Goal: Information Seeking & Learning: Learn about a topic

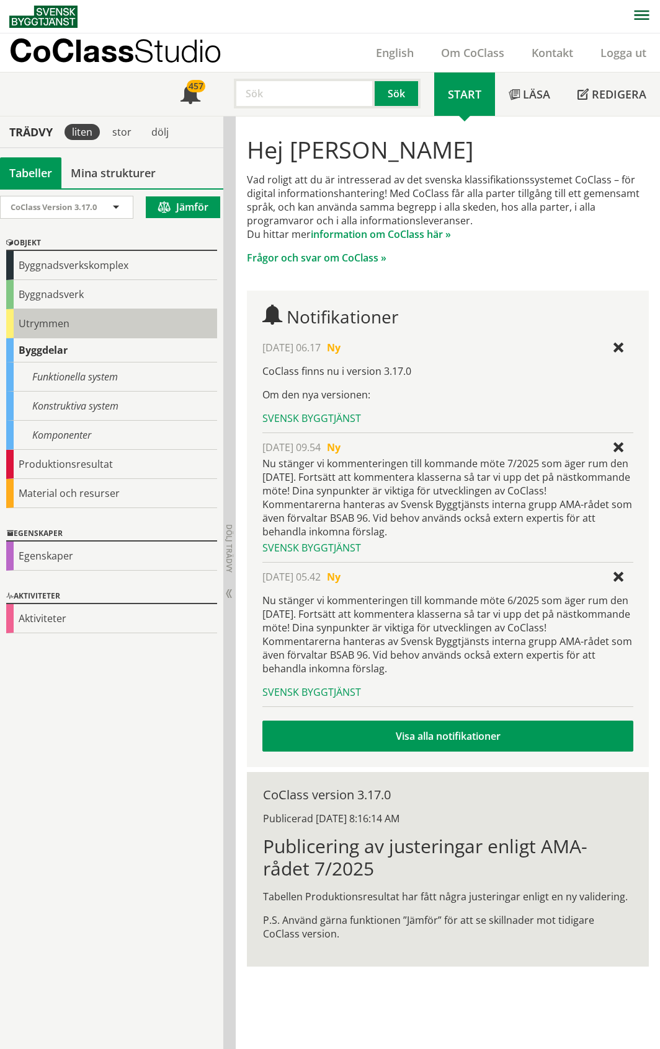
click at [48, 325] on div "Utrymmen" at bounding box center [111, 323] width 211 height 29
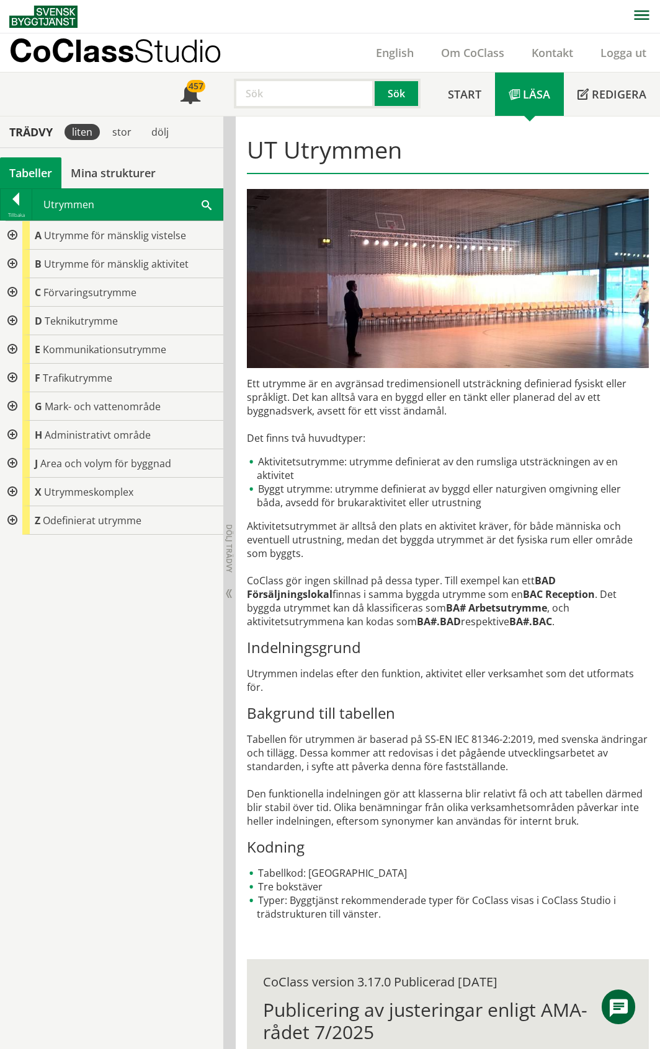
click at [13, 435] on div at bounding box center [11, 435] width 22 height 29
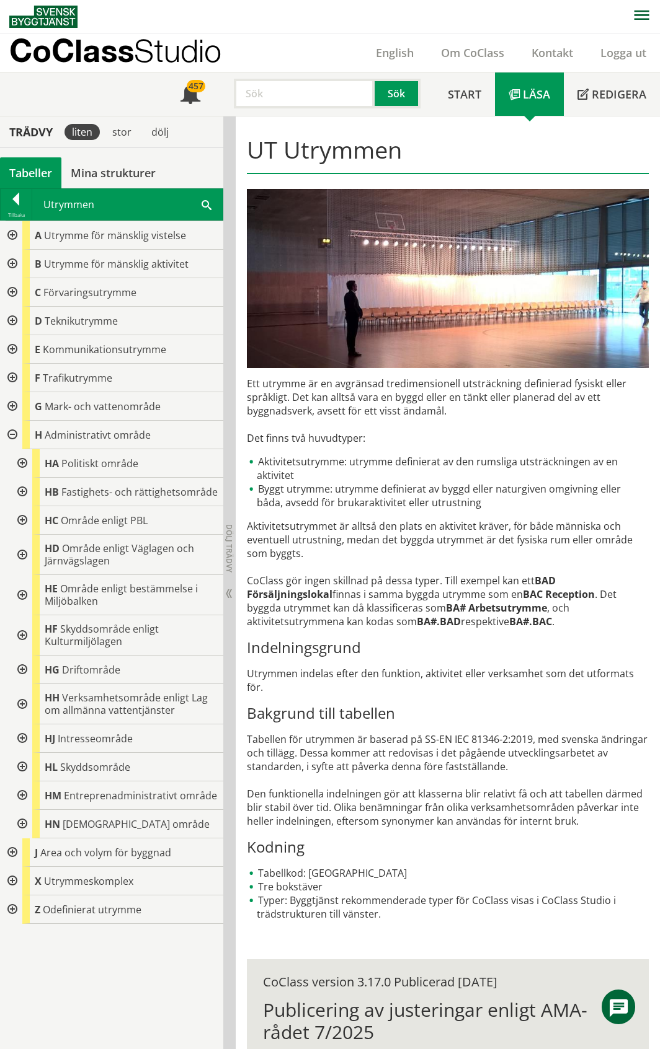
click at [20, 466] on div at bounding box center [21, 463] width 22 height 29
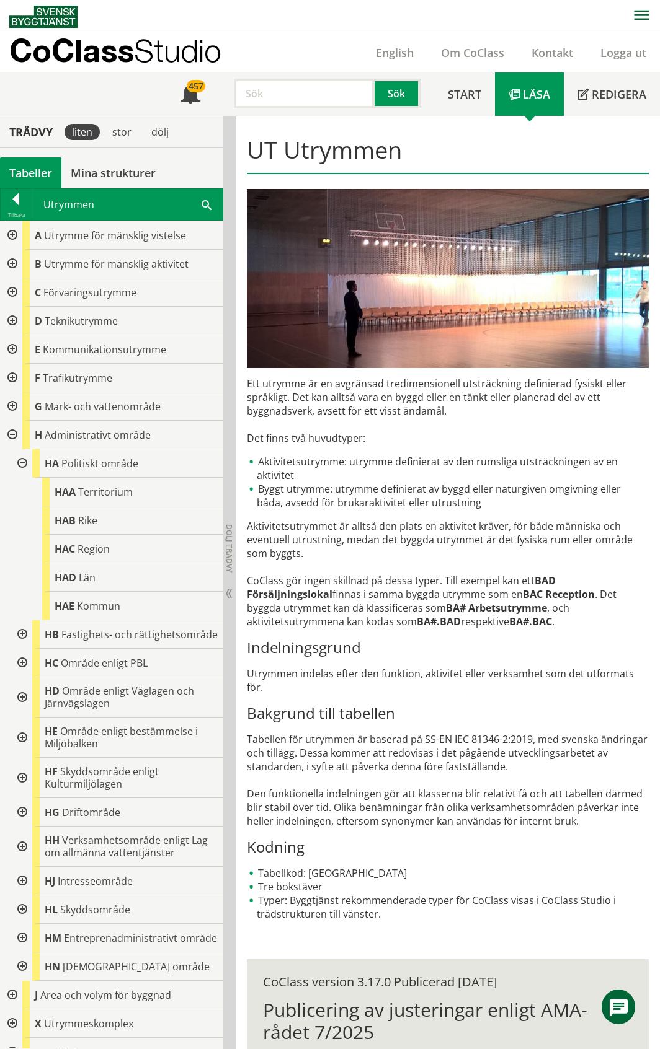
click at [23, 640] on div at bounding box center [21, 634] width 22 height 29
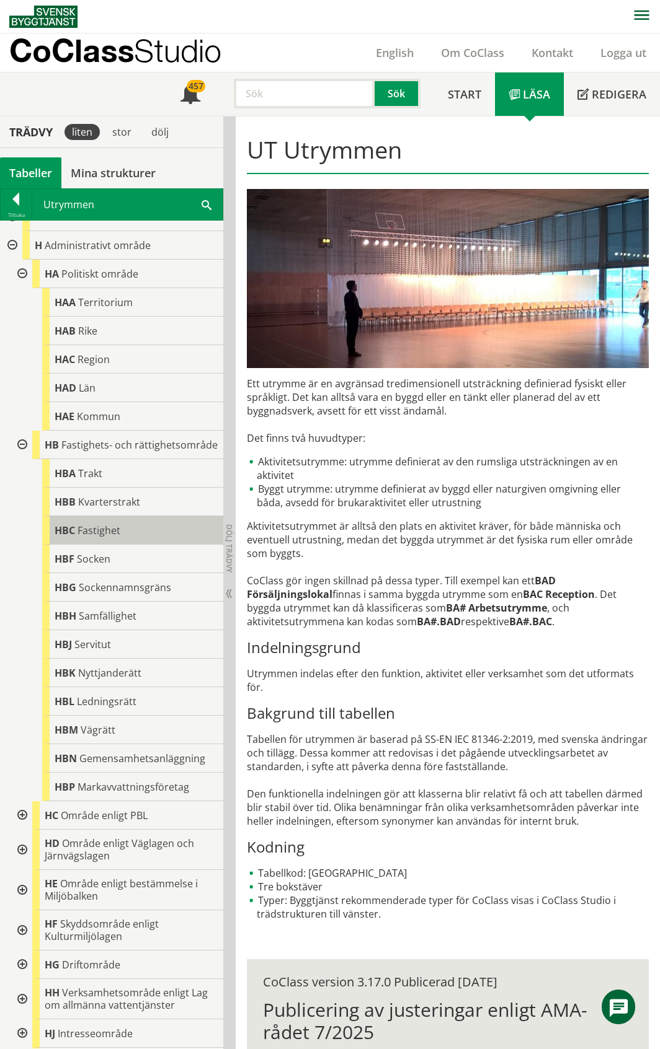
scroll to position [248, 0]
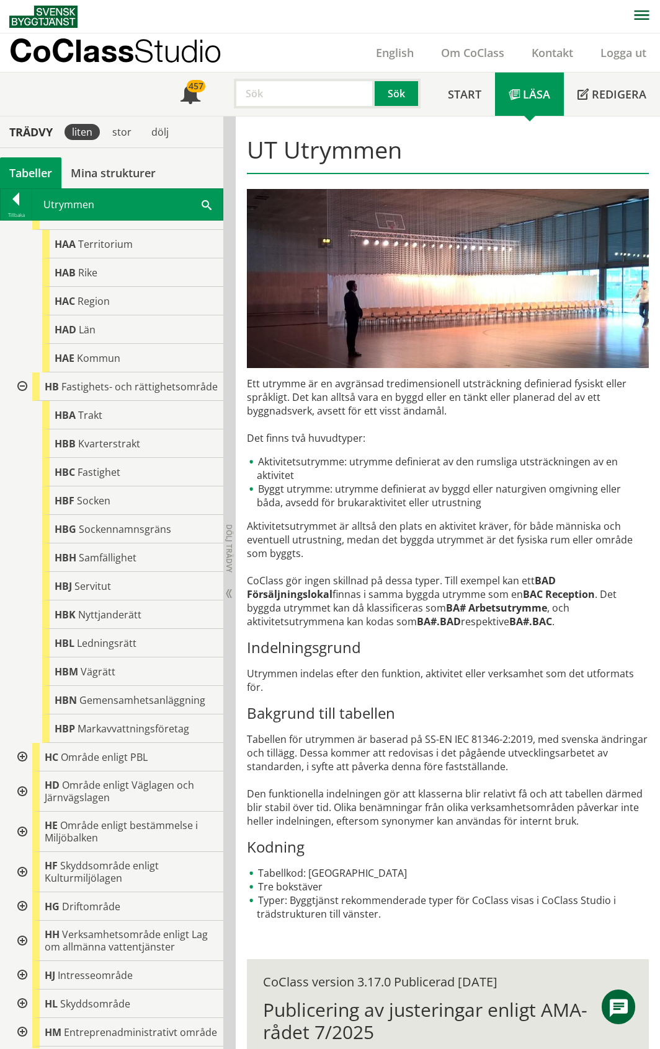
click at [18, 394] on div at bounding box center [21, 387] width 22 height 29
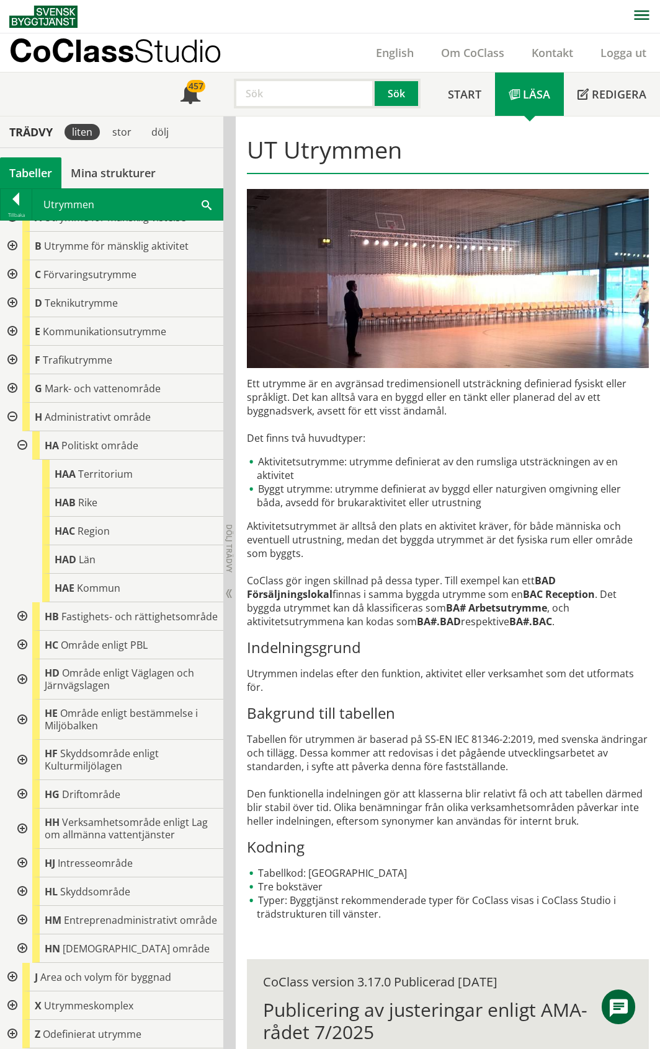
click at [23, 631] on div at bounding box center [21, 645] width 22 height 29
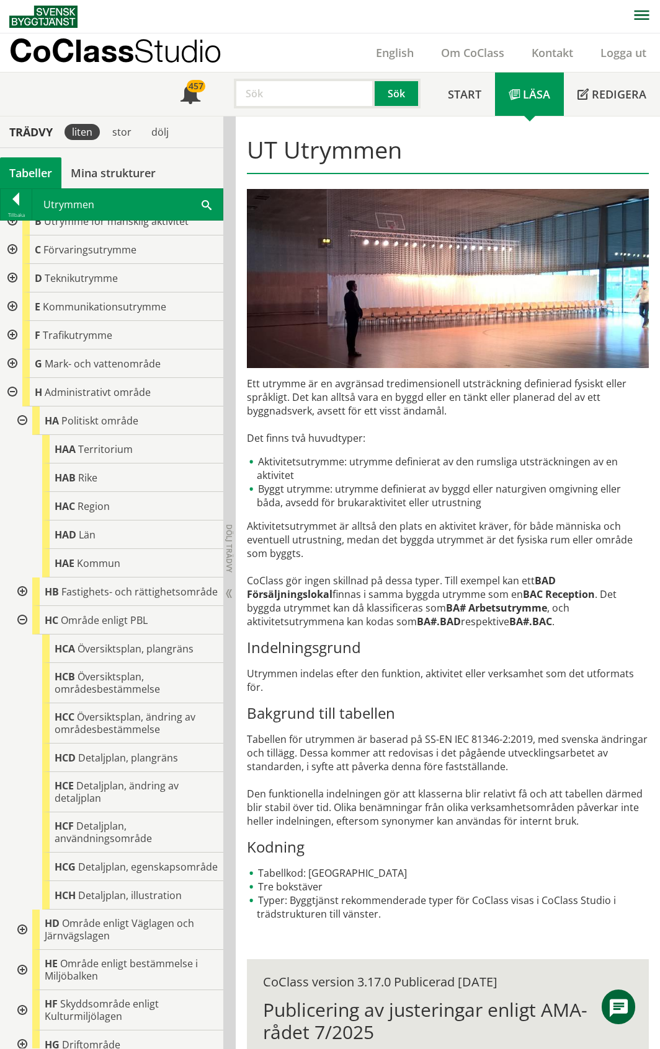
scroll to position [248, 0]
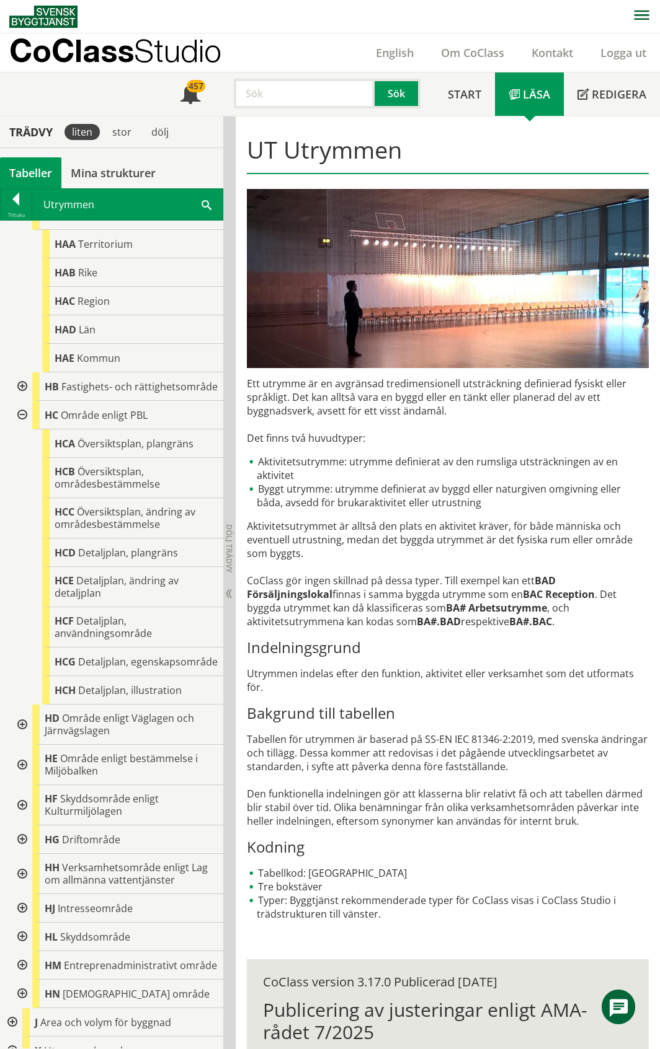
click at [25, 430] on div at bounding box center [21, 415] width 22 height 29
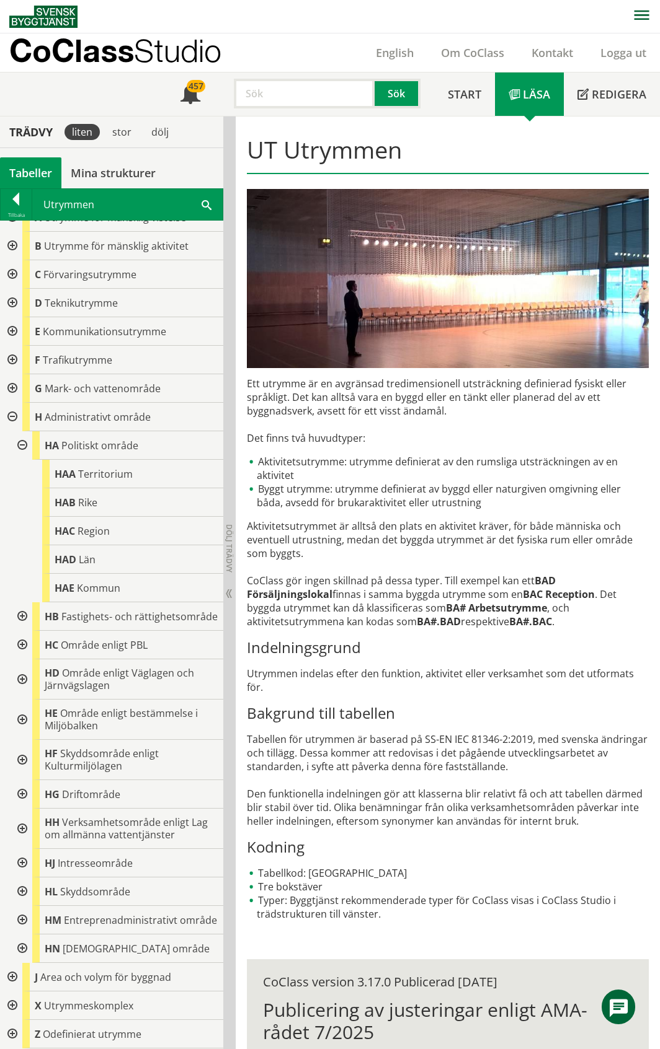
click at [20, 664] on div at bounding box center [21, 680] width 22 height 40
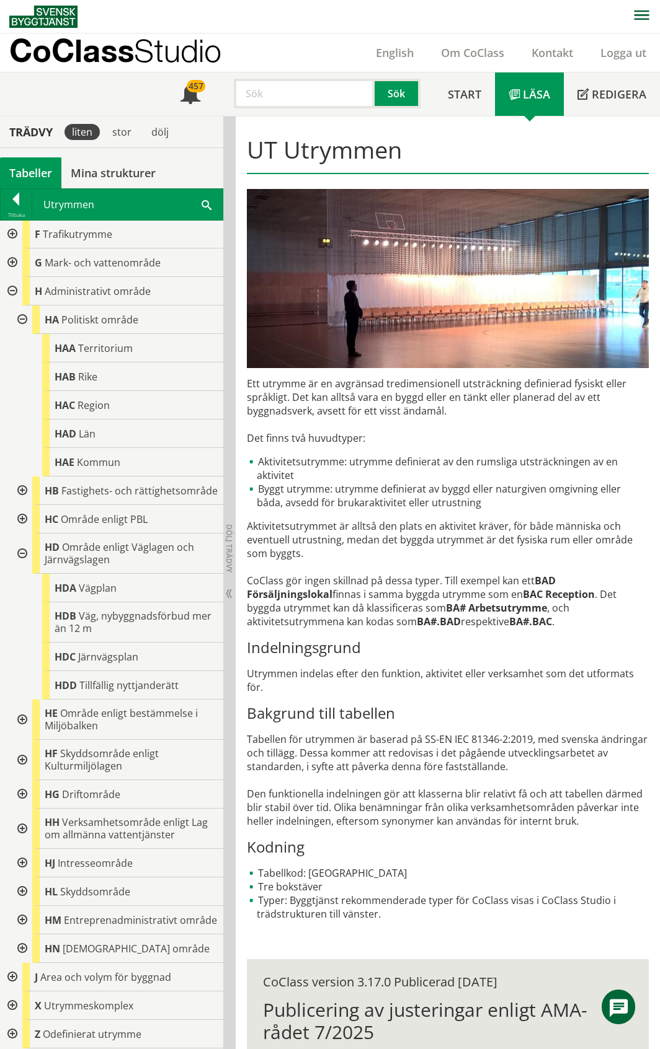
click at [21, 541] on div at bounding box center [21, 554] width 22 height 40
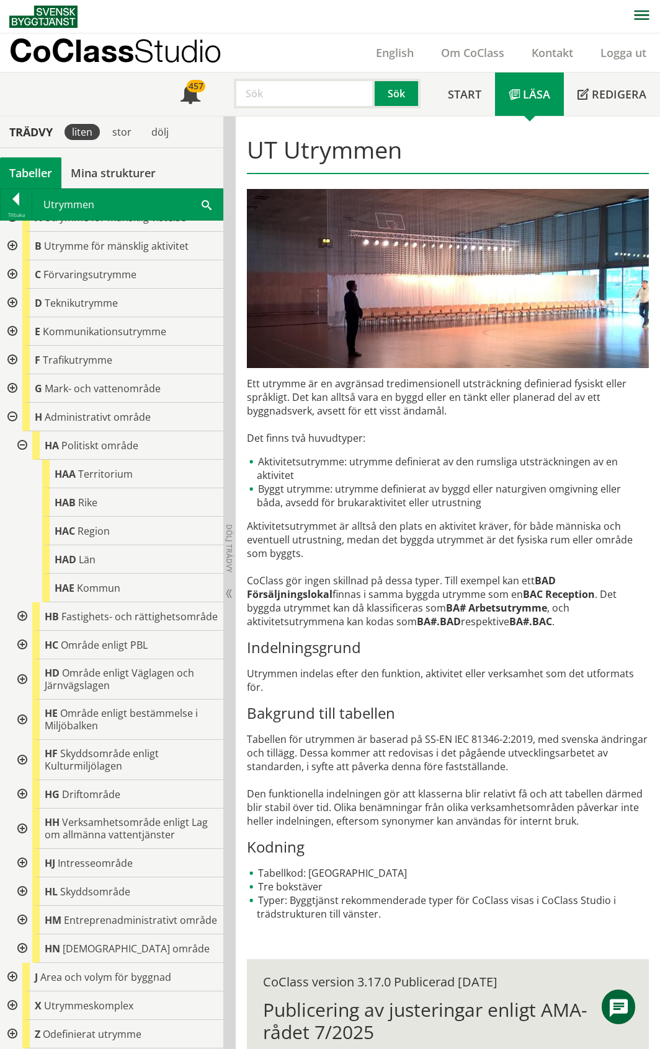
click at [20, 668] on div at bounding box center [21, 680] width 22 height 40
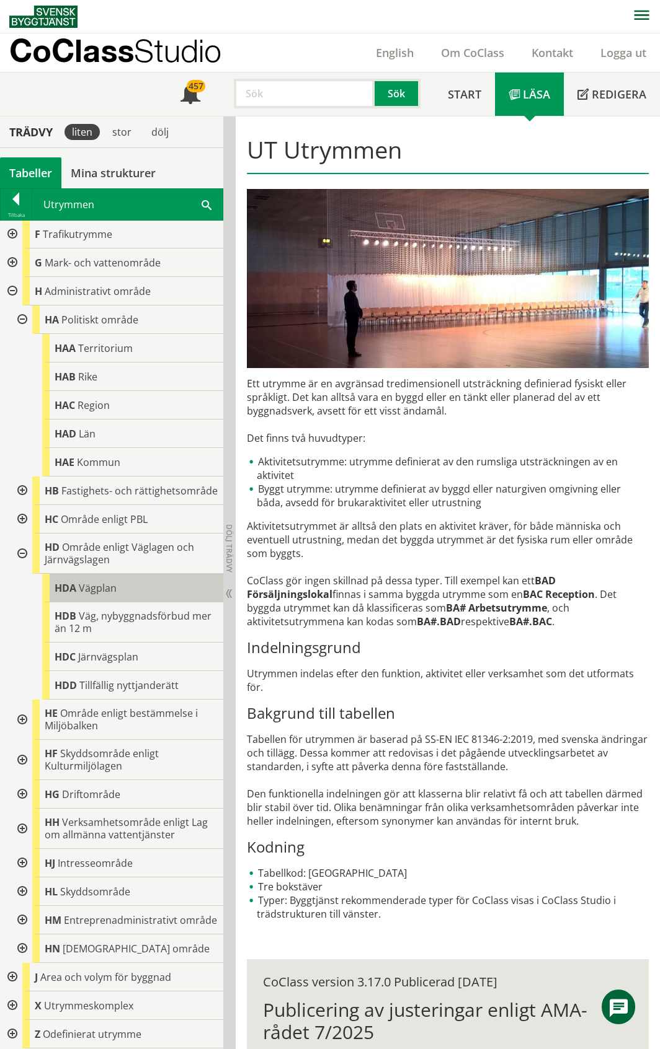
click at [115, 581] on span "Vägplan" at bounding box center [98, 588] width 38 height 14
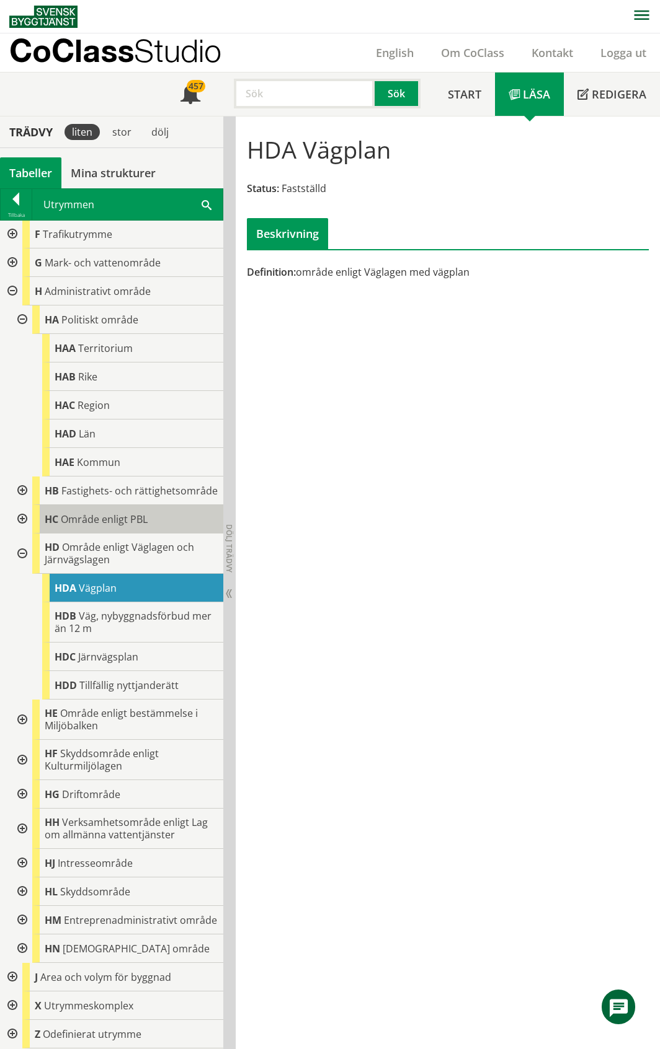
click at [129, 514] on span "Område enligt PBL" at bounding box center [104, 520] width 87 height 14
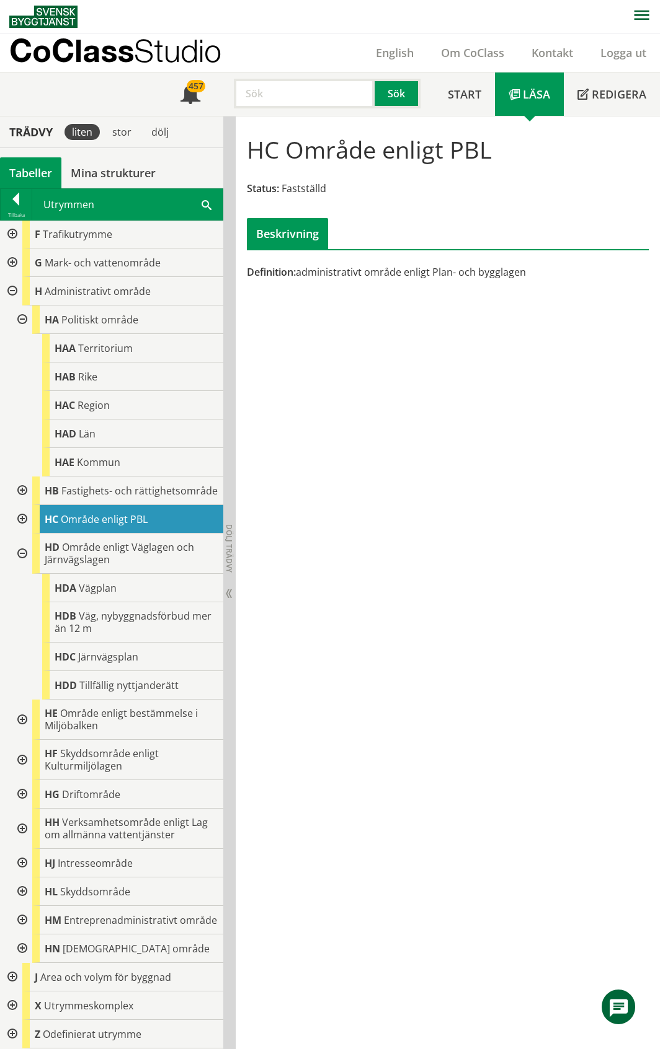
click at [19, 542] on div at bounding box center [21, 554] width 22 height 40
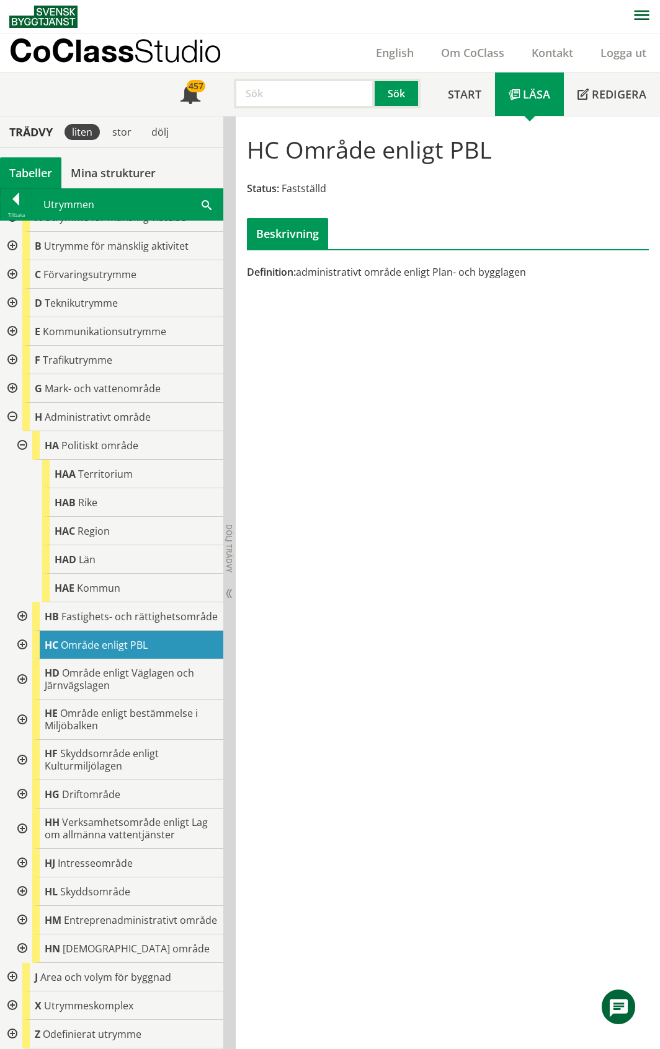
click at [17, 945] on div at bounding box center [21, 949] width 22 height 29
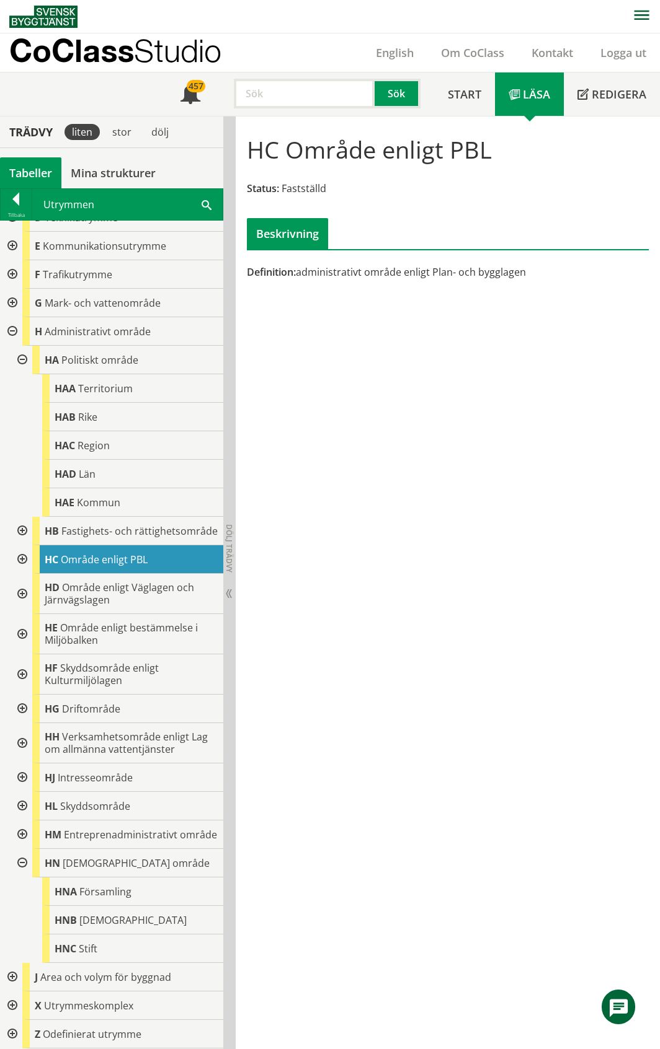
click at [23, 766] on div at bounding box center [21, 778] width 22 height 29
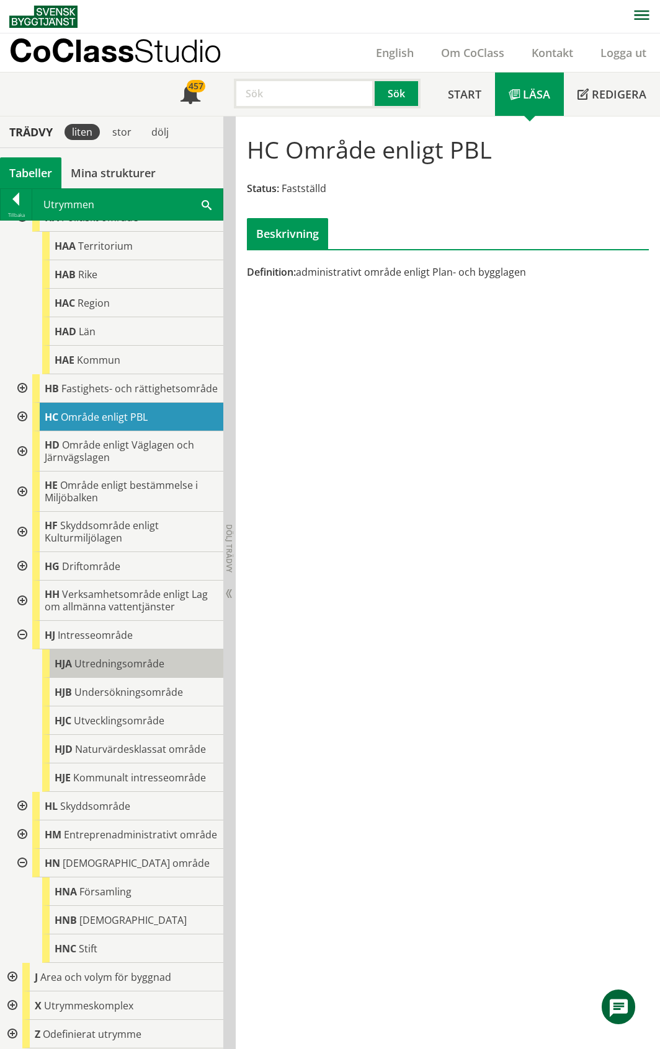
scroll to position [271, 0]
click at [21, 796] on div at bounding box center [21, 806] width 22 height 29
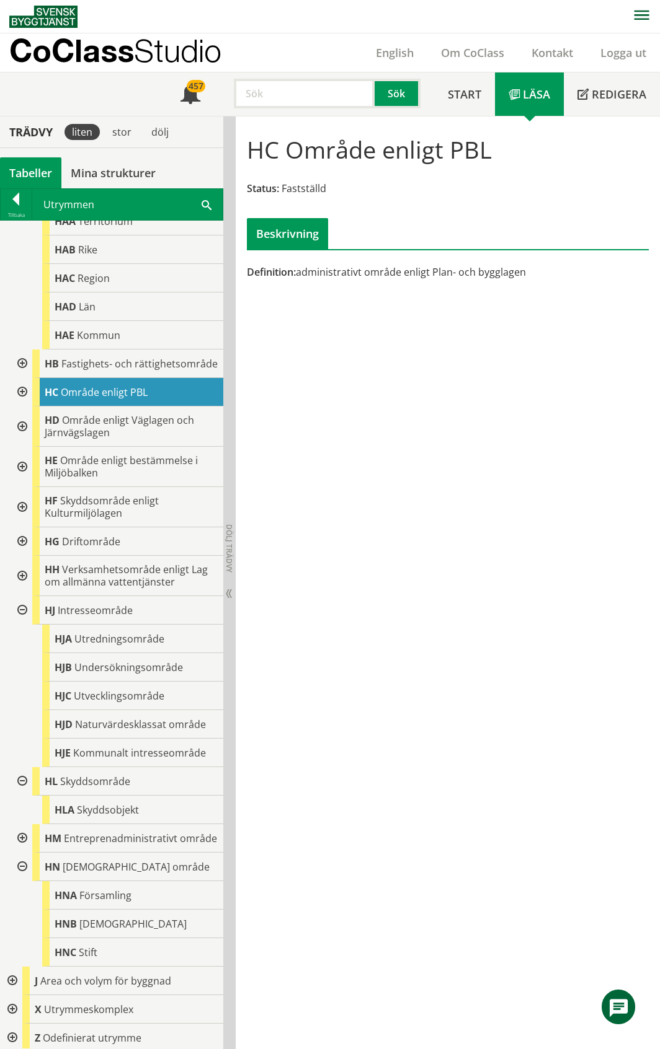
click at [21, 796] on div at bounding box center [21, 781] width 22 height 29
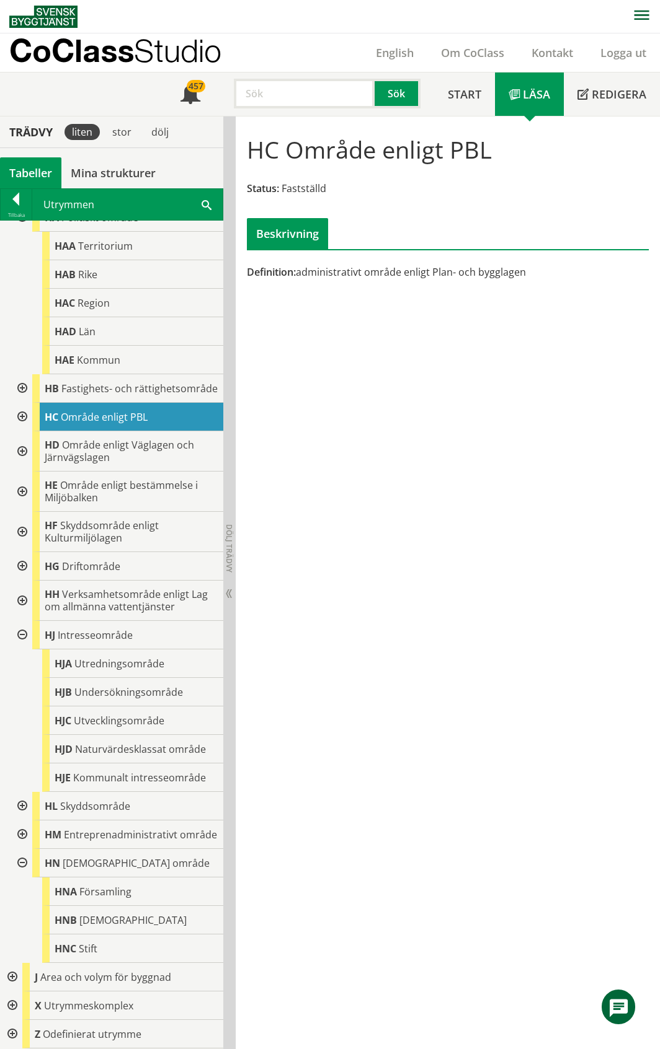
click at [14, 977] on div at bounding box center [11, 977] width 22 height 29
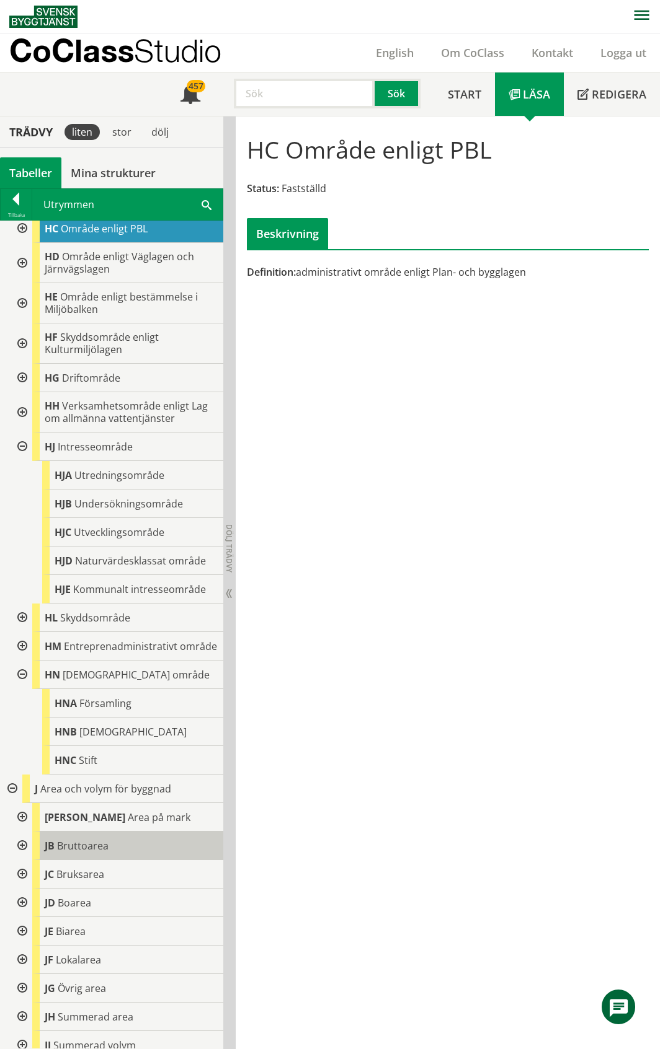
scroll to position [596, 0]
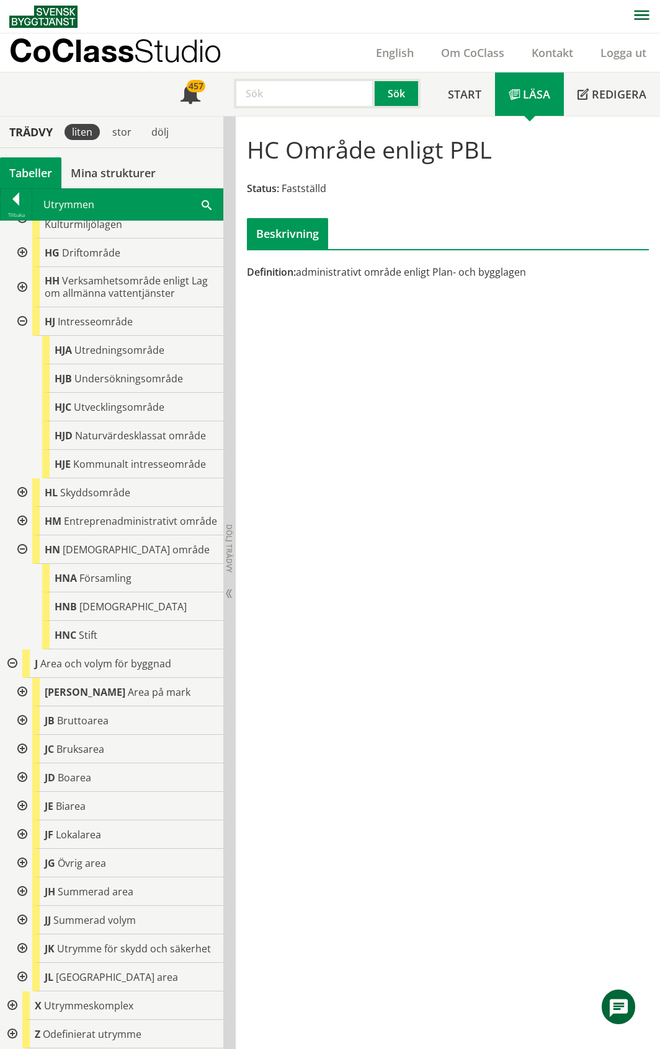
click at [11, 1005] on div at bounding box center [11, 1006] width 22 height 29
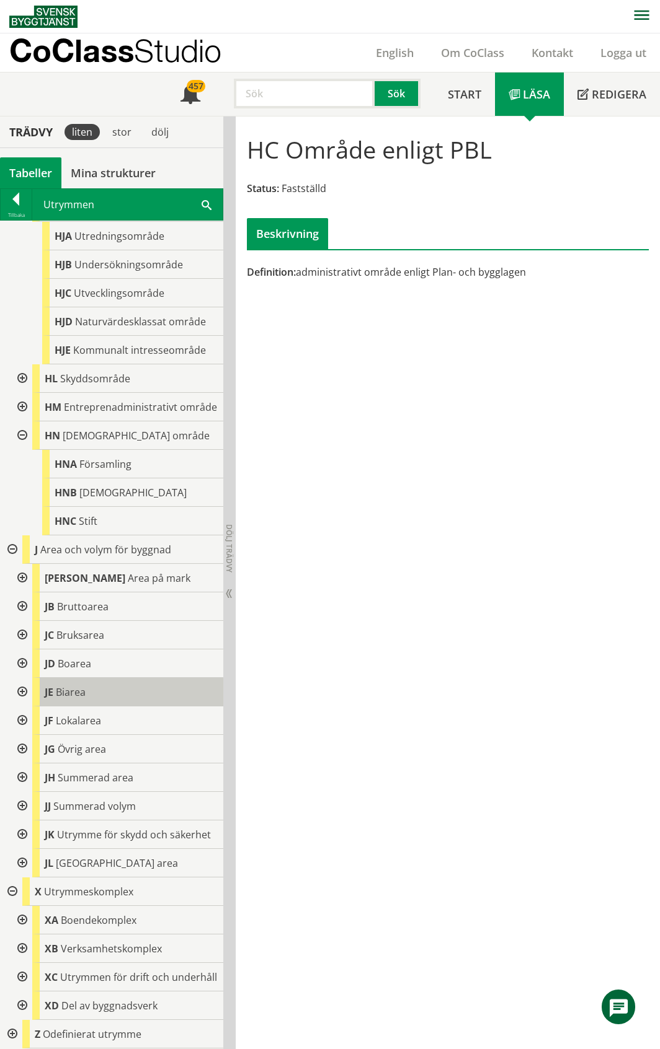
scroll to position [722, 0]
click at [20, 911] on div at bounding box center [21, 920] width 22 height 29
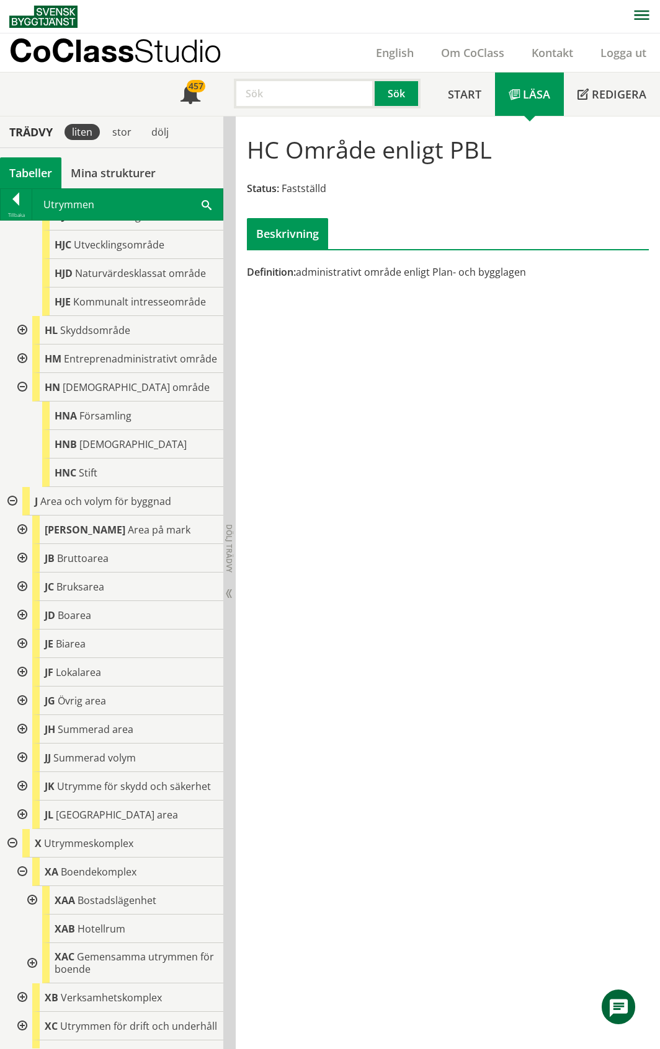
click at [22, 886] on div at bounding box center [21, 872] width 22 height 29
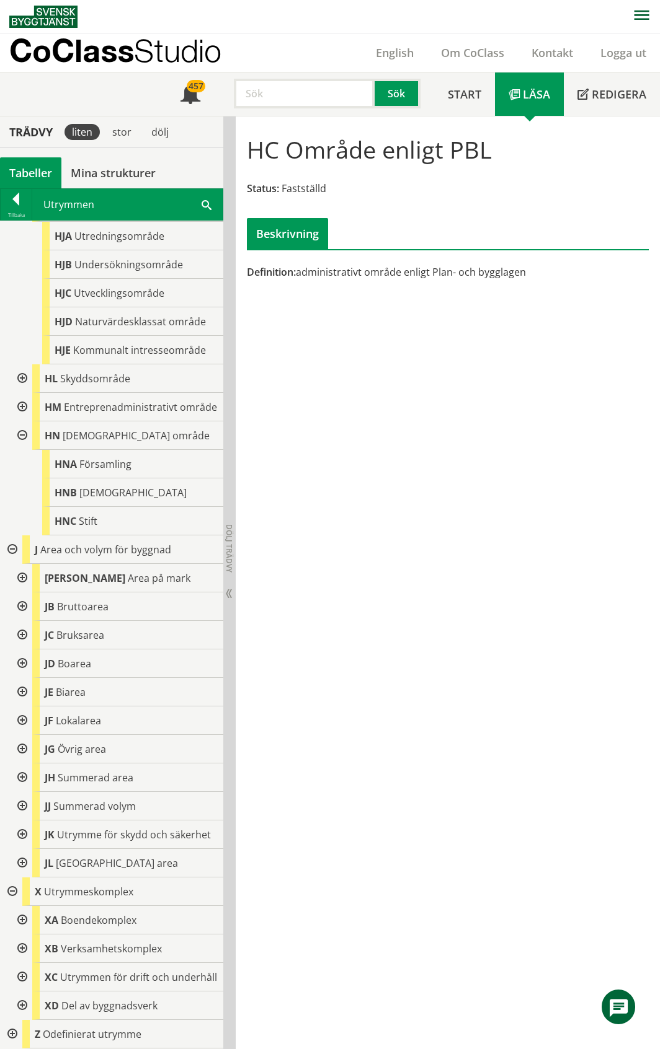
click at [25, 1004] on div at bounding box center [21, 1006] width 22 height 29
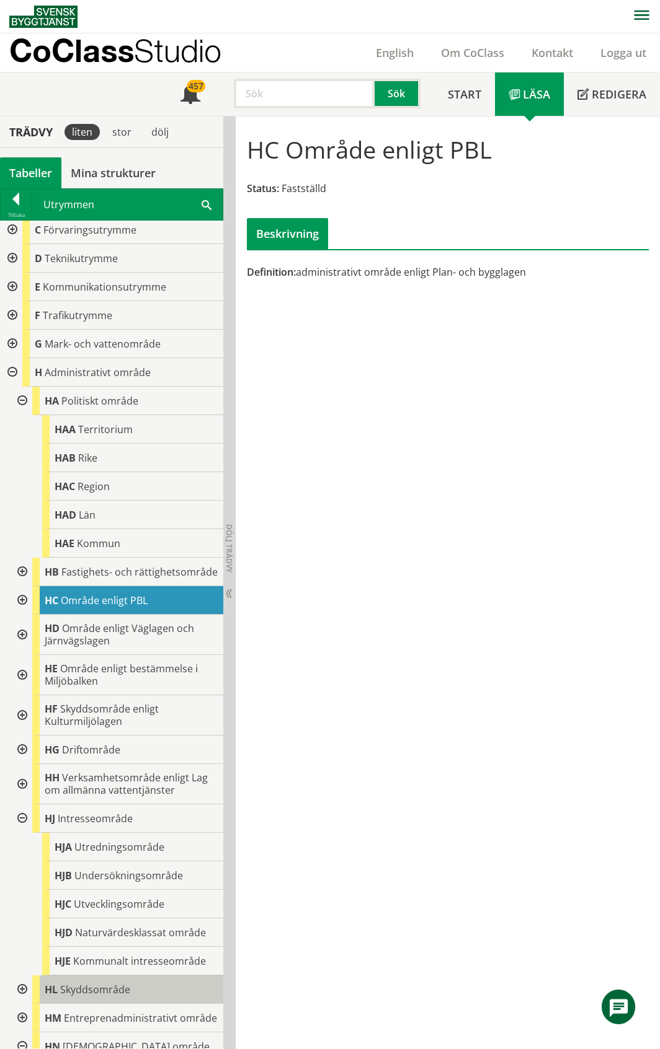
scroll to position [0, 0]
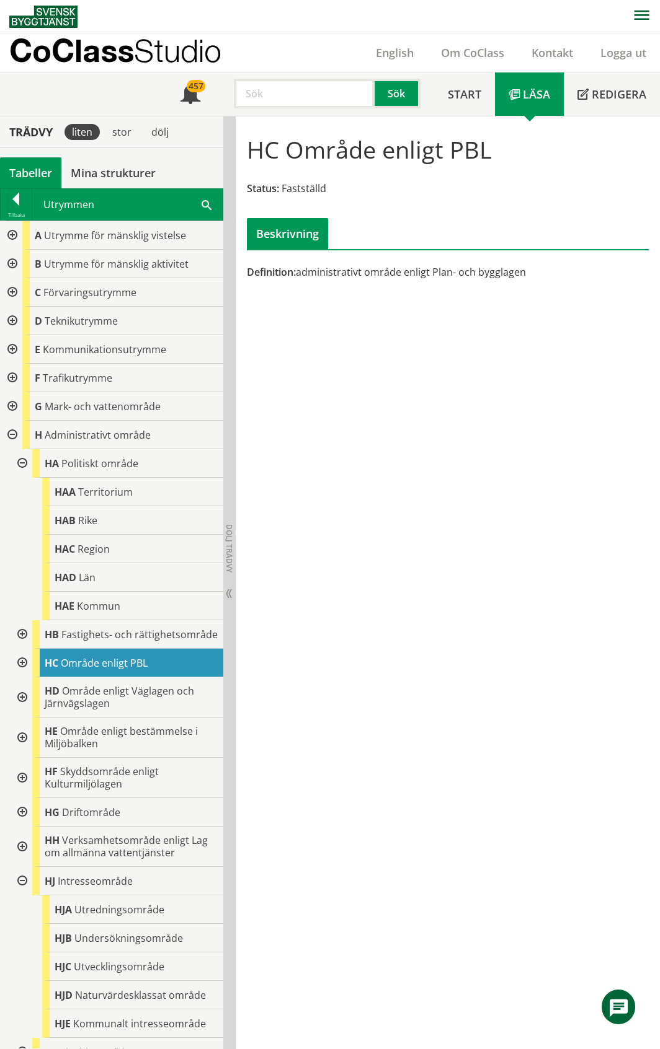
click at [11, 375] on div at bounding box center [11, 378] width 22 height 29
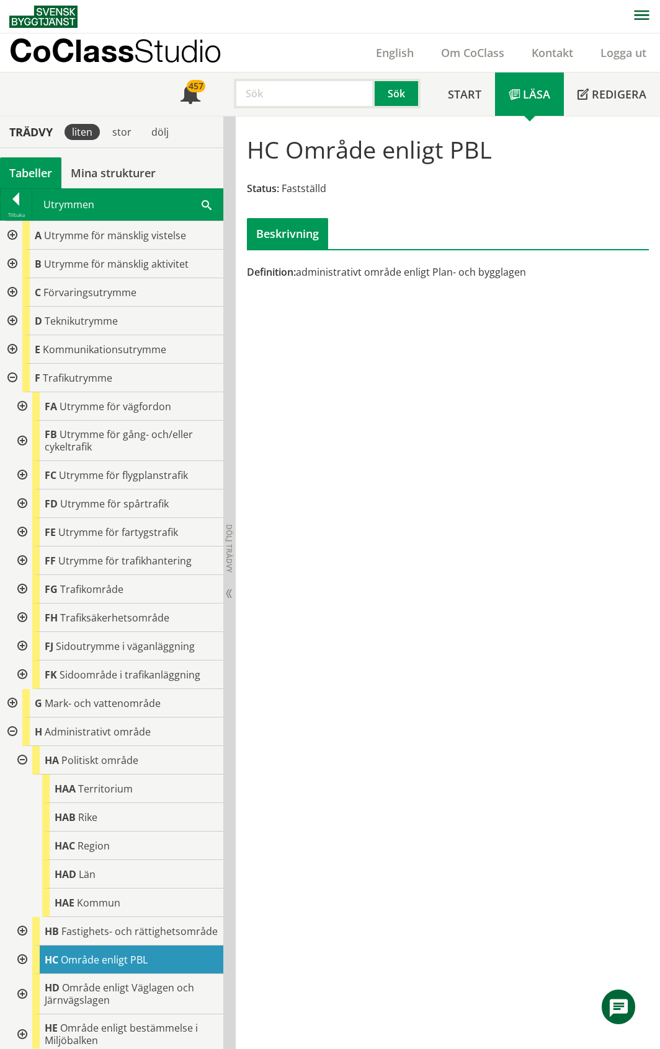
click at [22, 591] on div at bounding box center [21, 589] width 22 height 29
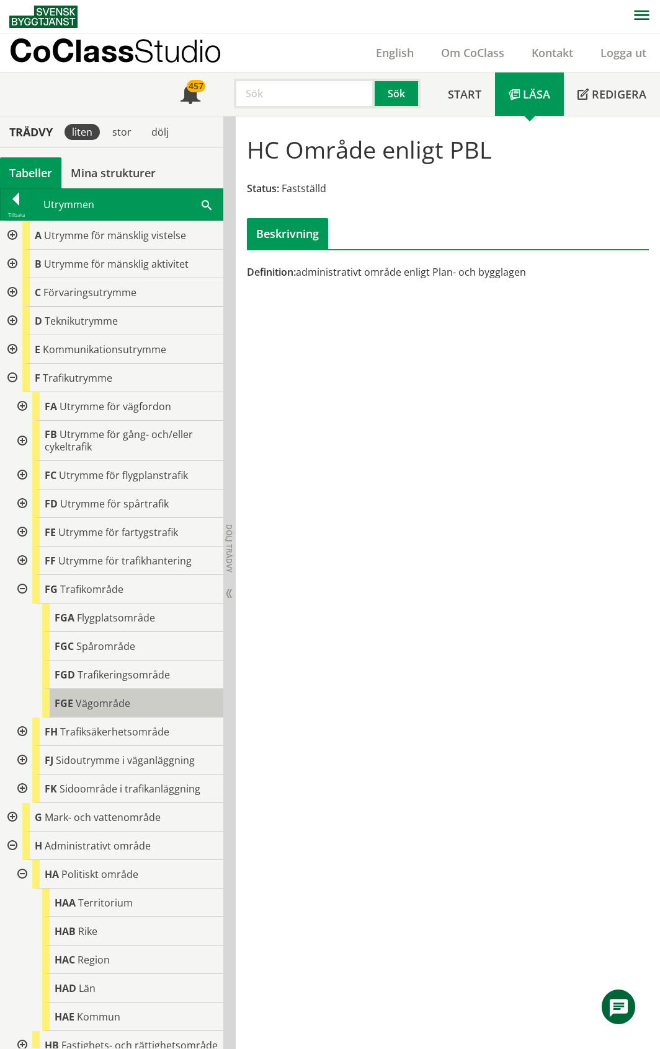
click at [103, 697] on div "FGE Vägområde" at bounding box center [132, 703] width 181 height 29
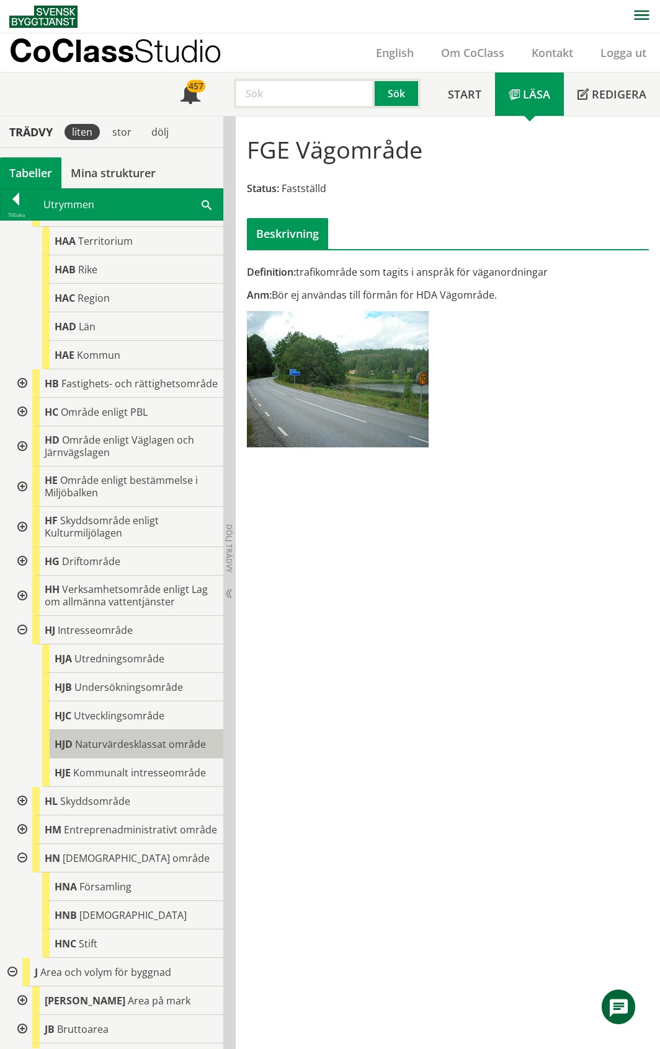
scroll to position [661, 0]
click at [24, 461] on div at bounding box center [21, 448] width 22 height 40
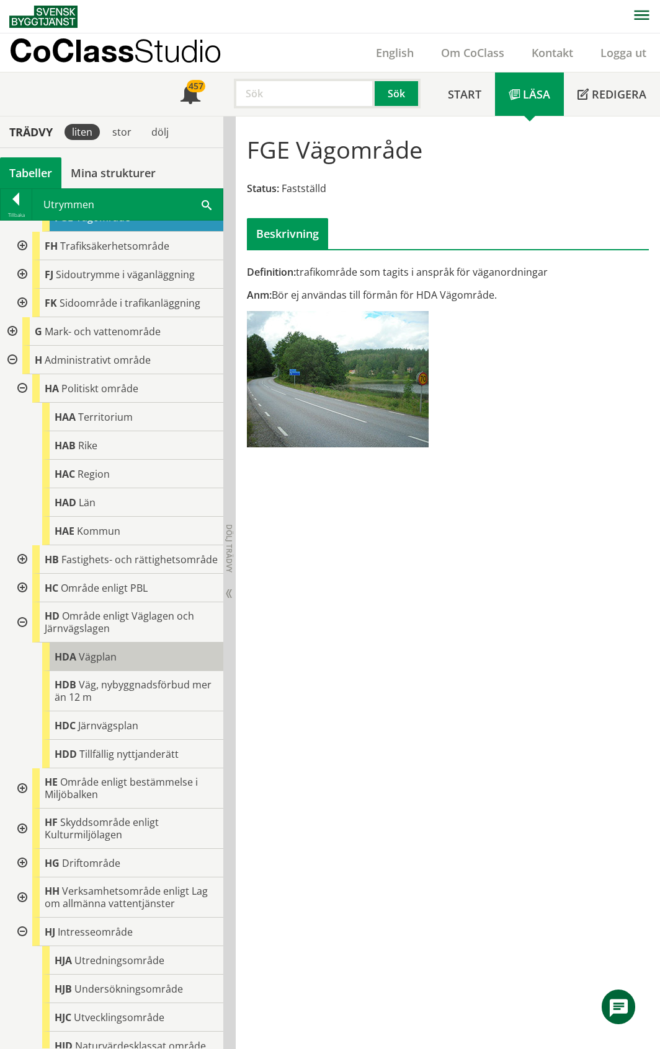
scroll to position [248, 0]
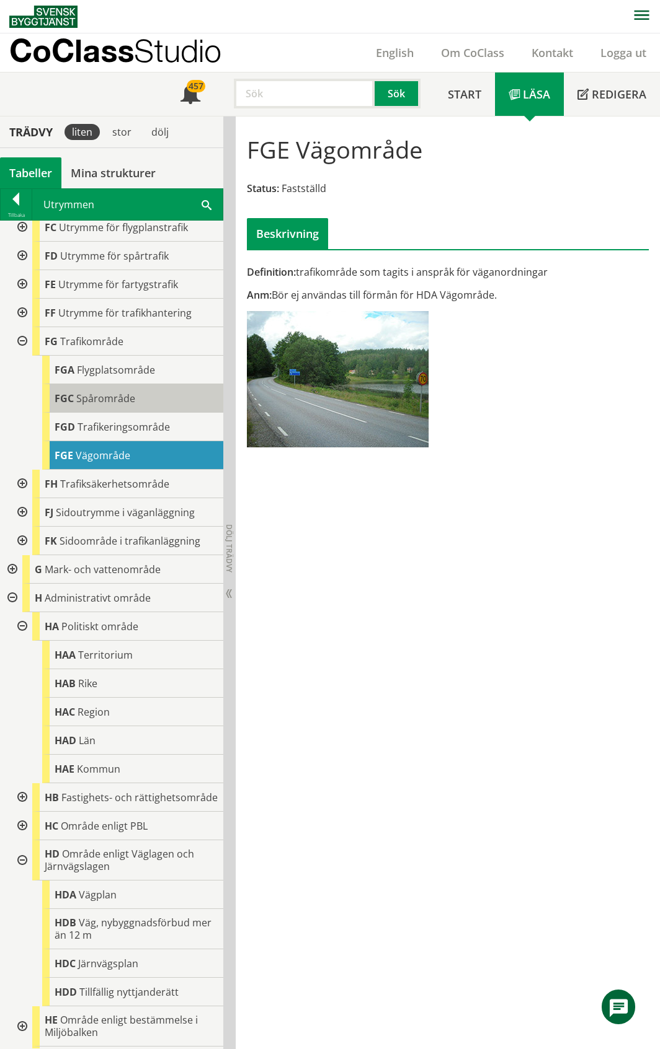
click at [105, 394] on span "Spårområde" at bounding box center [105, 399] width 59 height 14
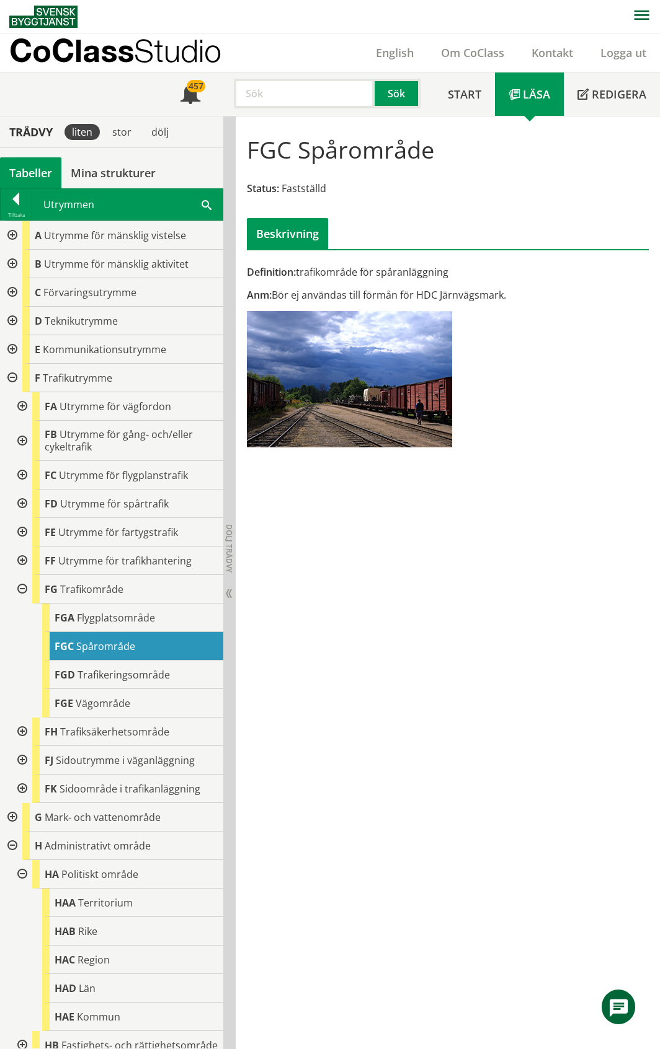
click at [19, 442] on div at bounding box center [21, 441] width 22 height 40
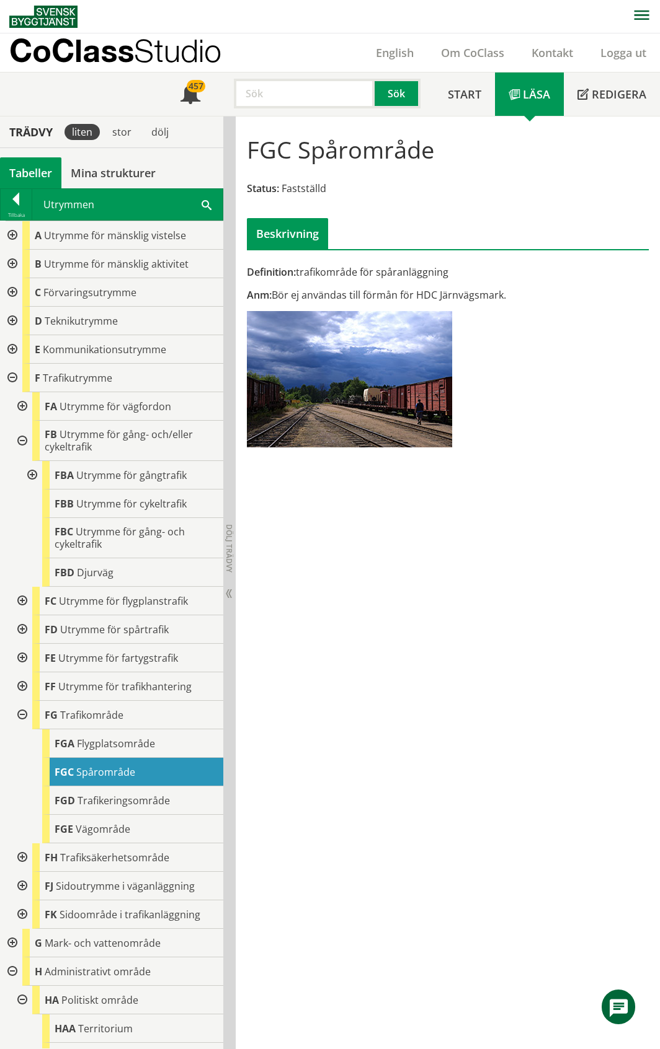
click at [32, 476] on div at bounding box center [31, 475] width 22 height 29
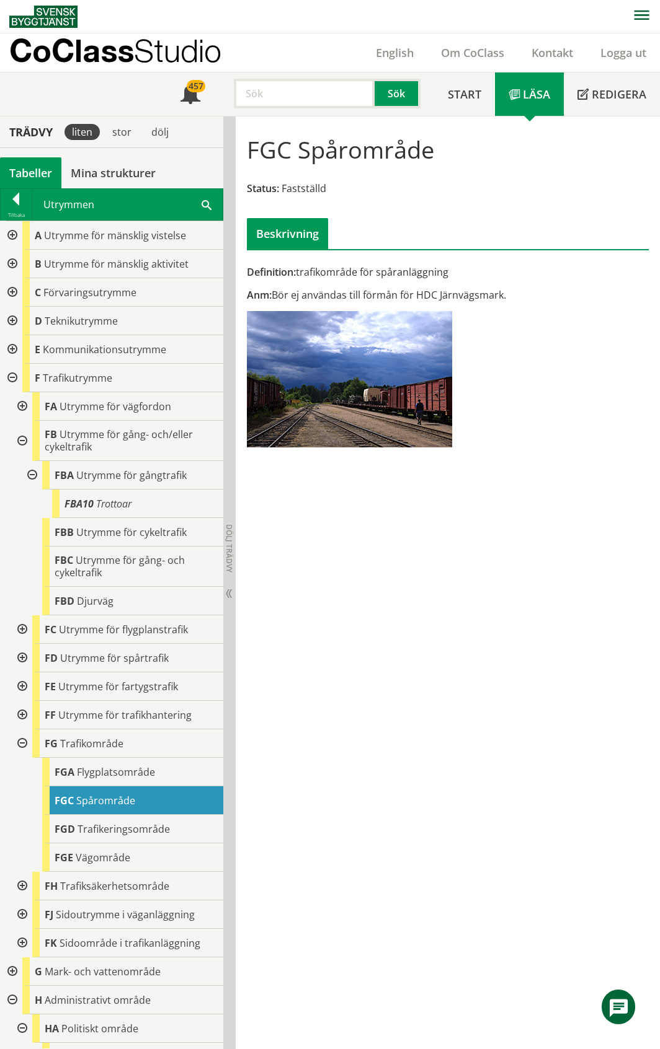
click at [32, 476] on div at bounding box center [31, 475] width 22 height 29
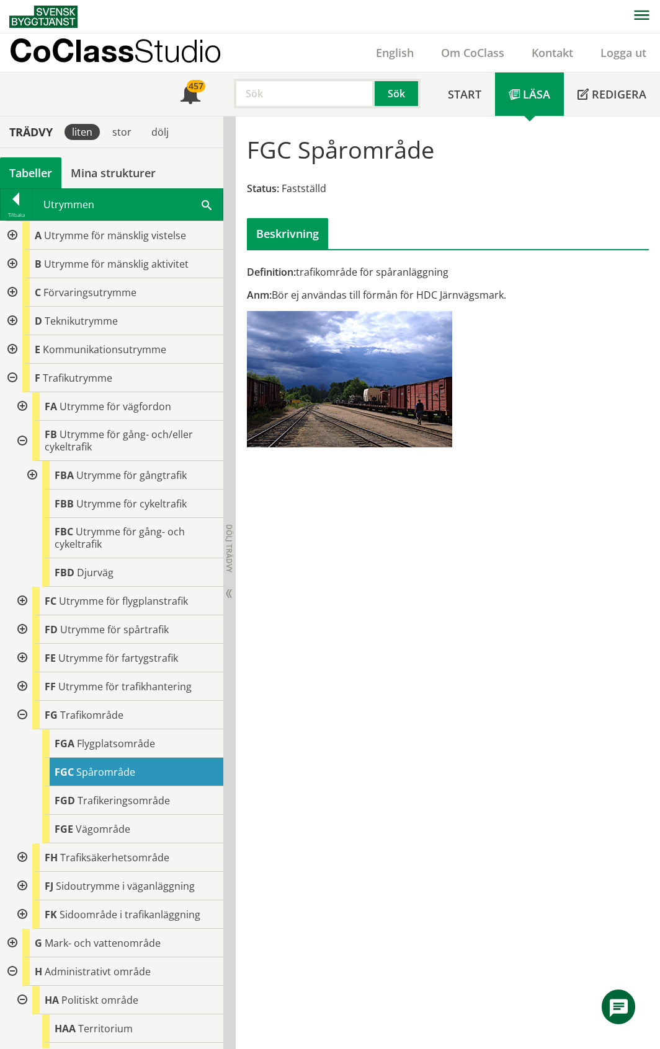
click at [27, 176] on div "Tabeller" at bounding box center [30, 172] width 61 height 31
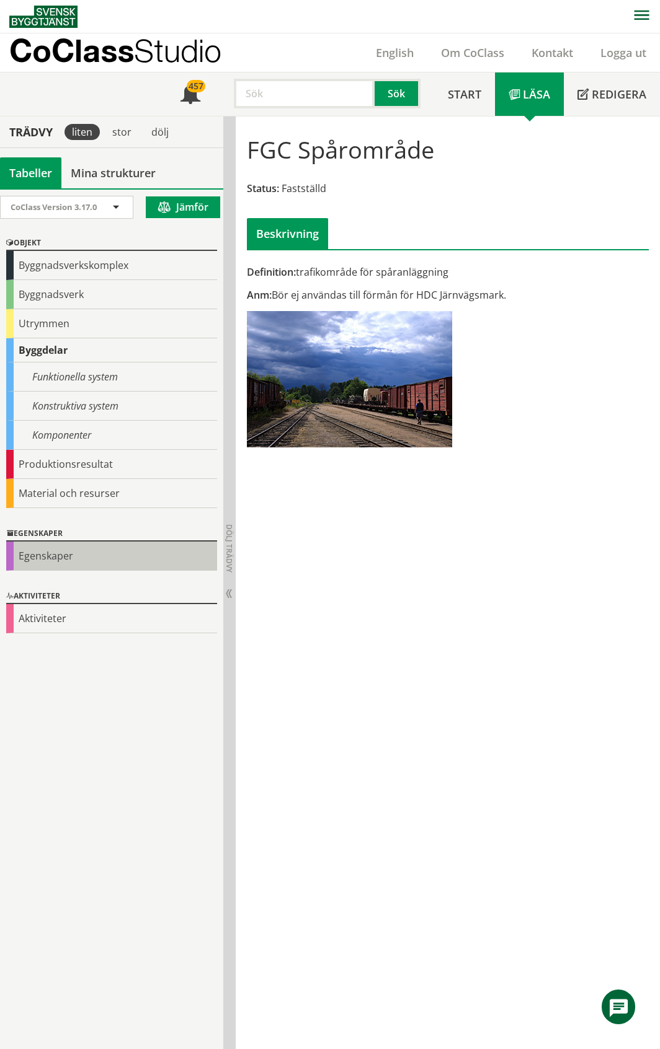
click at [45, 557] on div "Egenskaper" at bounding box center [111, 556] width 211 height 29
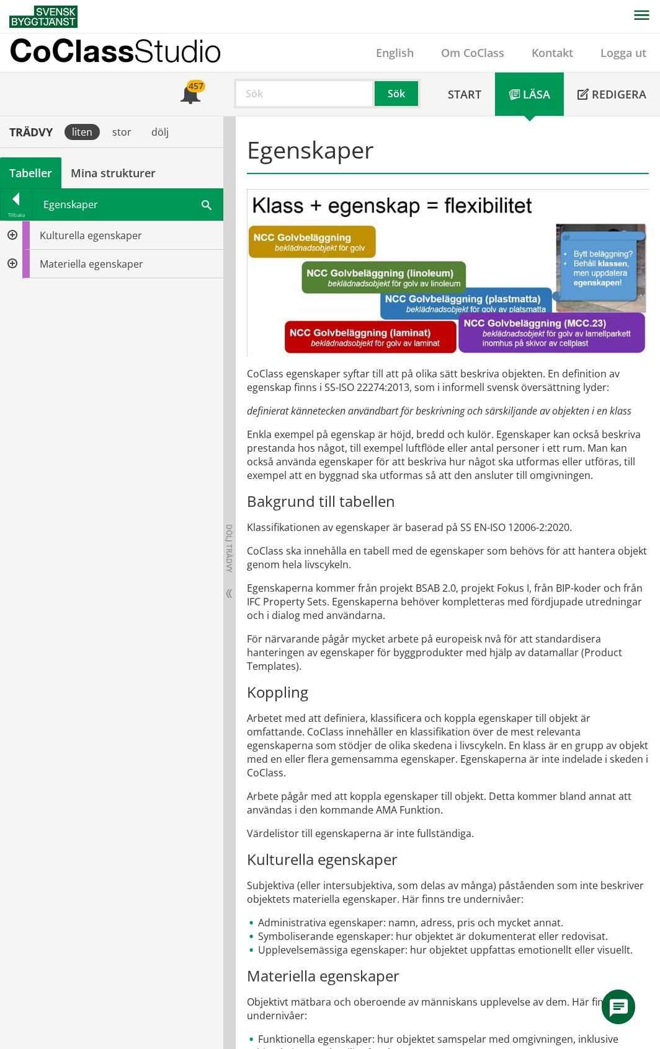
click at [9, 239] on div at bounding box center [11, 235] width 22 height 29
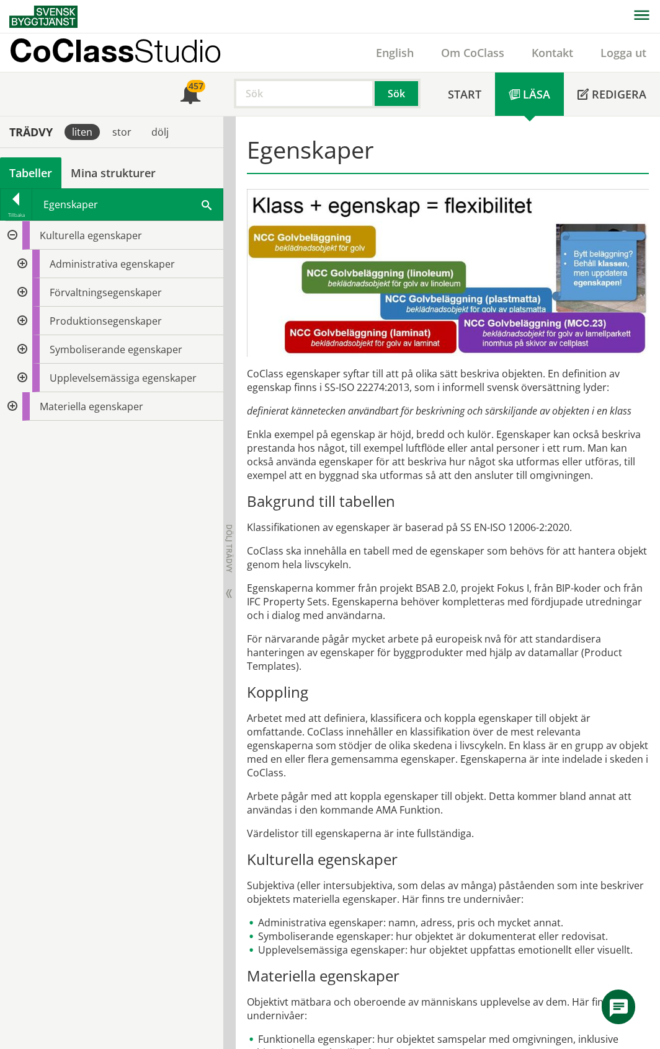
click at [21, 264] on div at bounding box center [21, 264] width 22 height 29
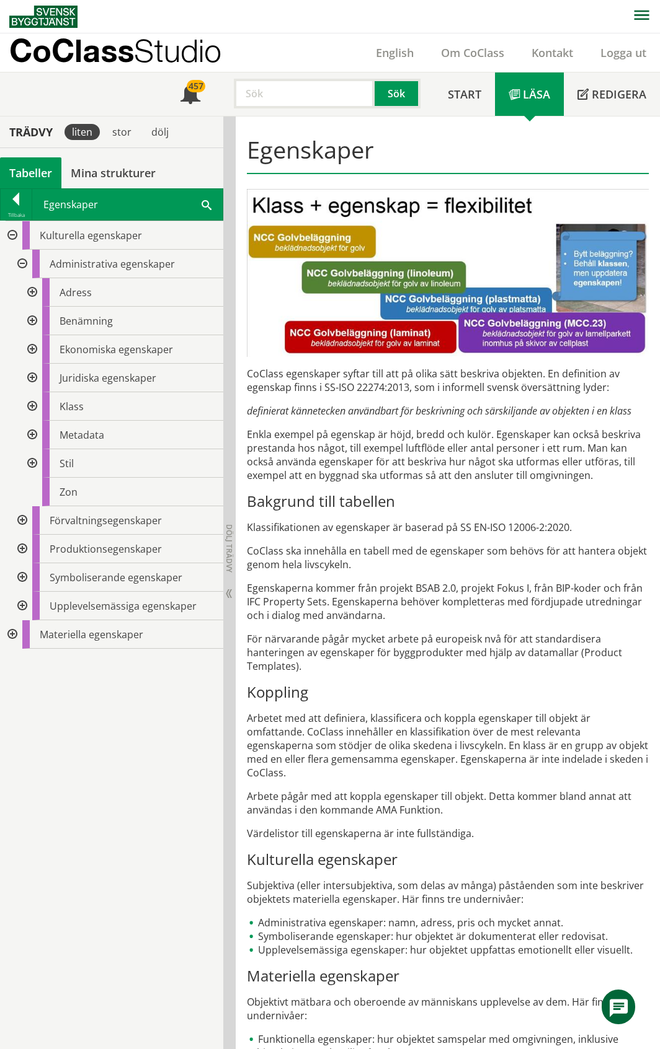
click at [30, 294] on div at bounding box center [31, 292] width 22 height 29
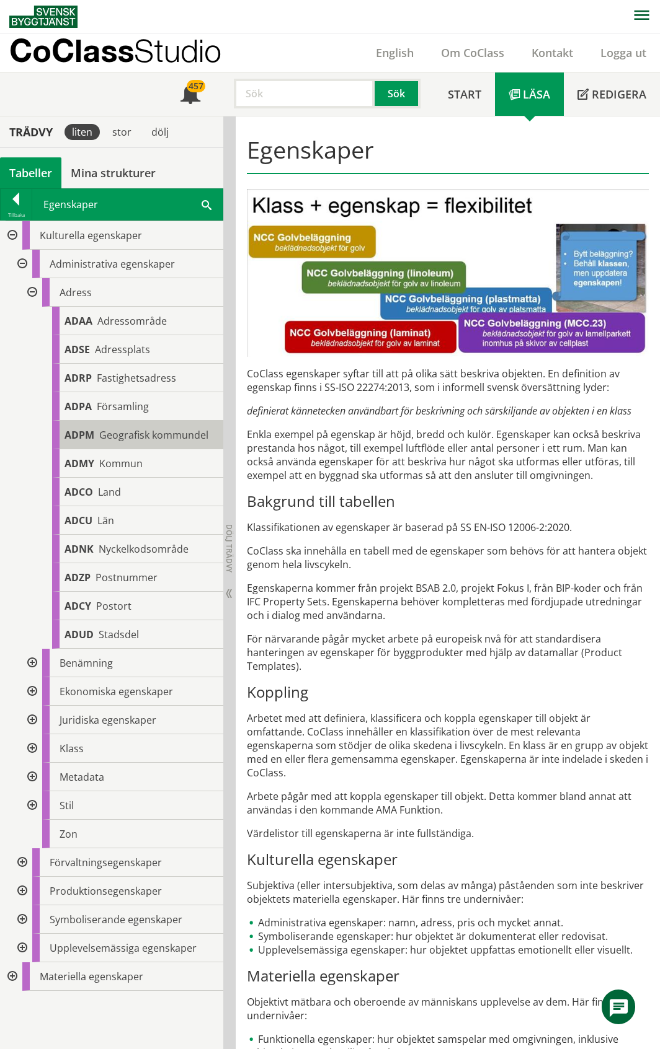
click at [159, 434] on span "Geografisk kommundel" at bounding box center [153, 435] width 109 height 14
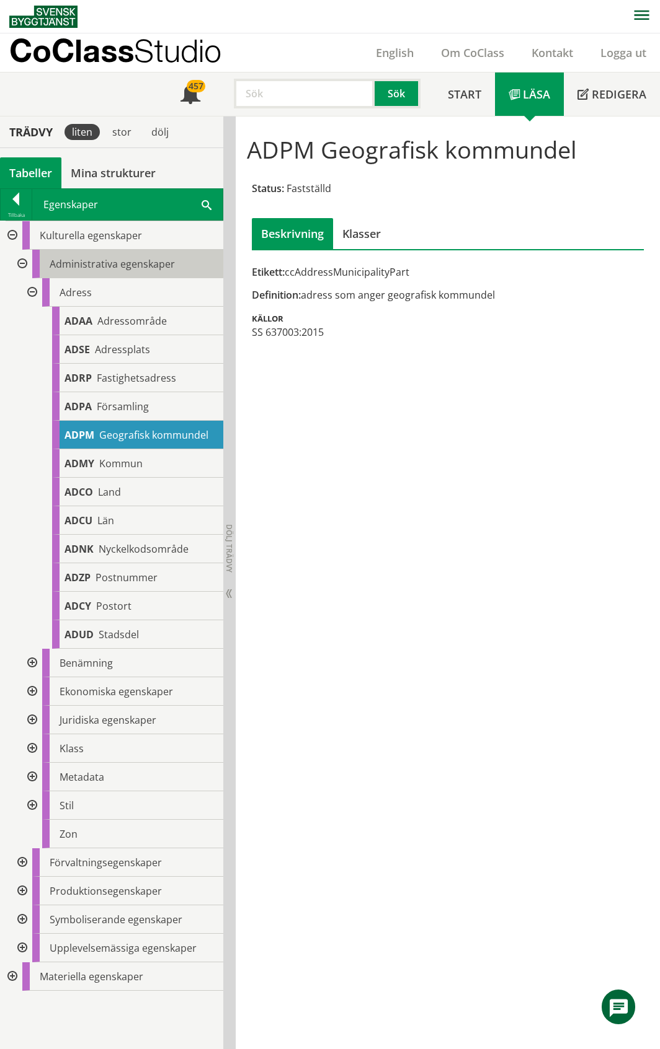
click at [135, 264] on span "Administrativa egenskaper" at bounding box center [112, 264] width 125 height 14
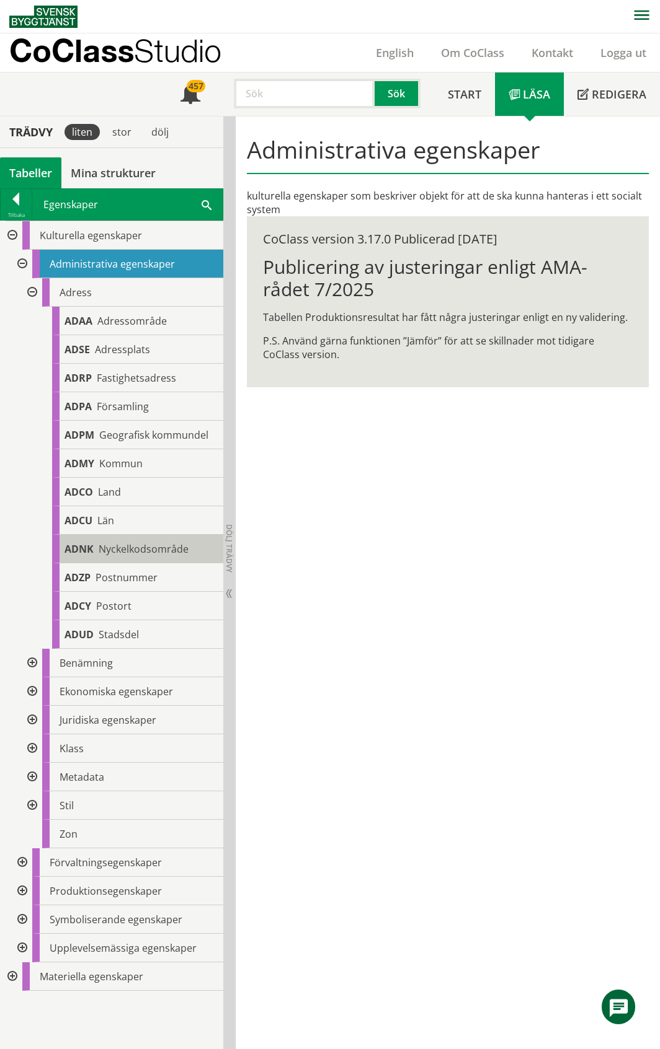
click at [147, 541] on div "ADNK Nyckelkodsområde" at bounding box center [137, 549] width 171 height 29
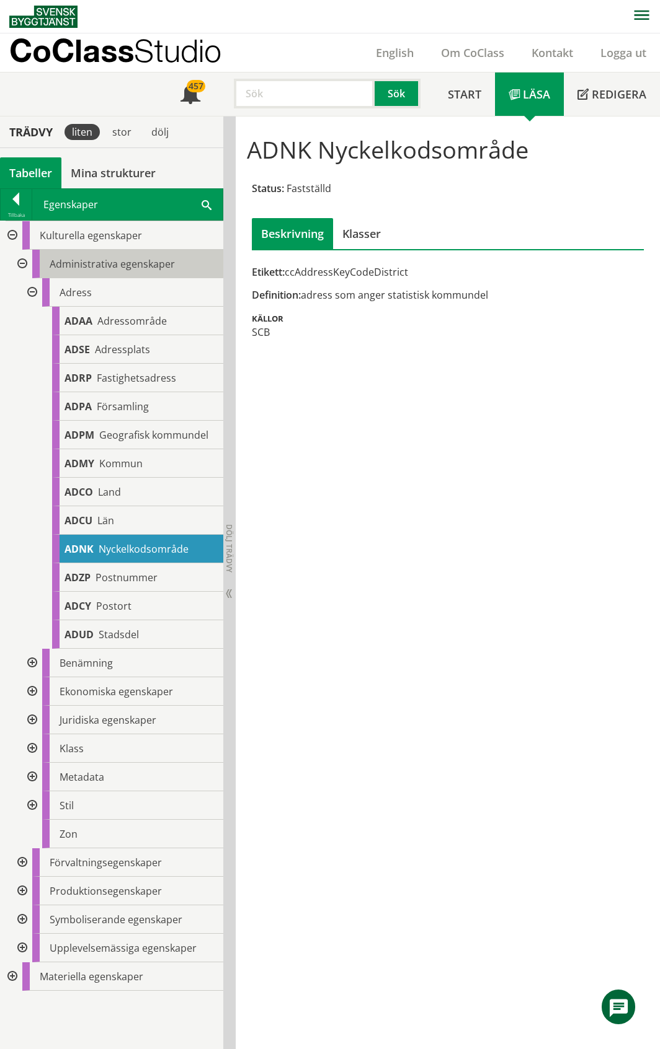
click at [97, 263] on span "Administrativa egenskaper" at bounding box center [112, 264] width 125 height 14
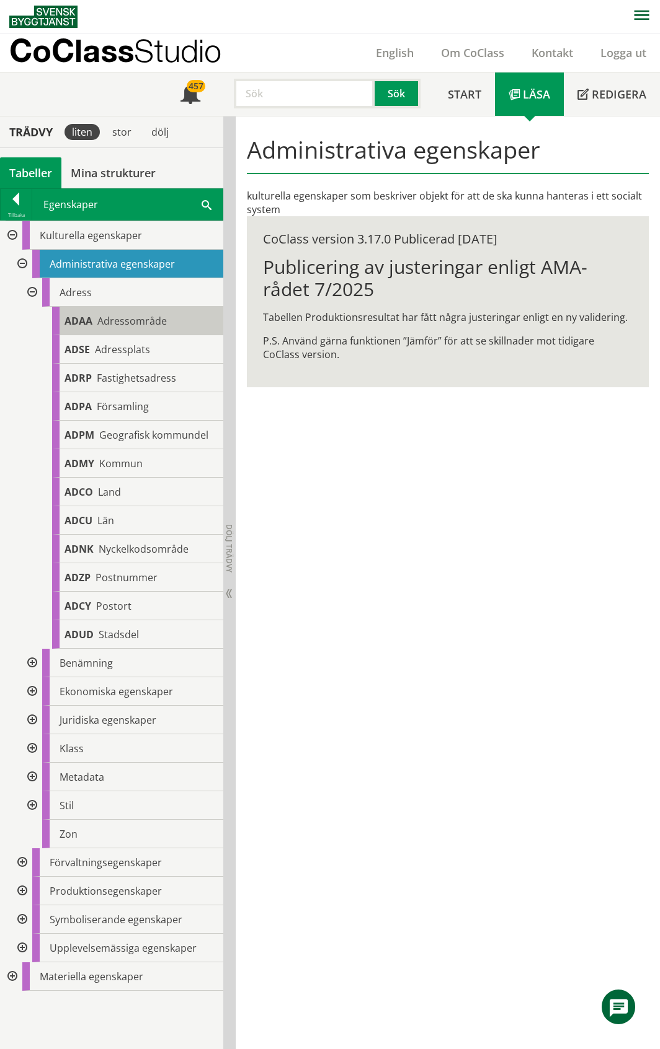
click at [157, 318] on span "Adressområde" at bounding box center [131, 321] width 69 height 14
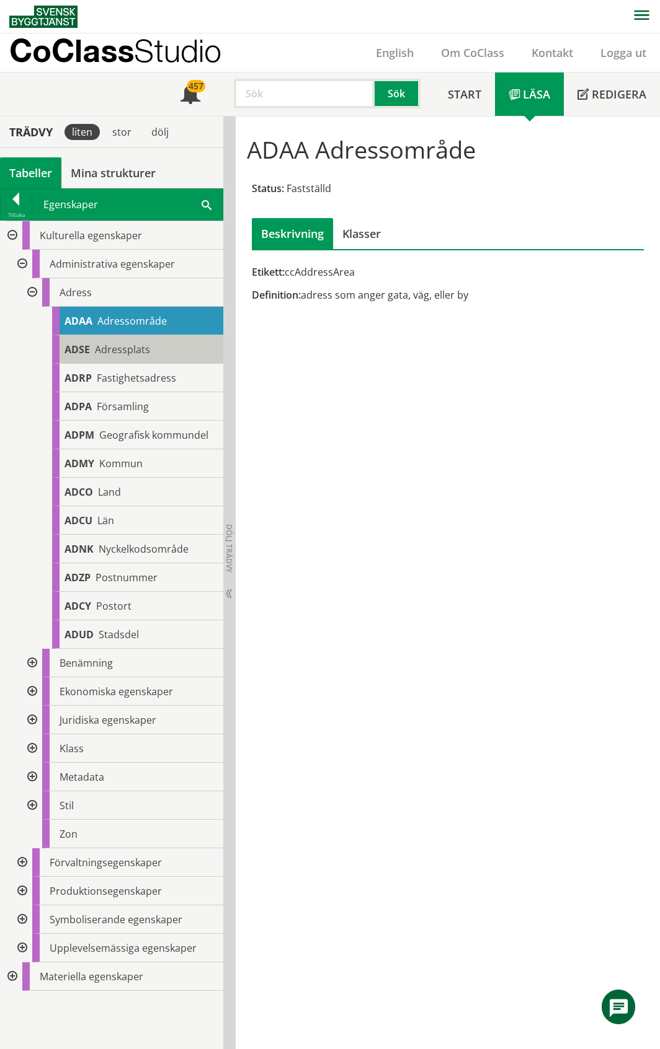
click at [144, 355] on span "Adressplats" at bounding box center [122, 350] width 55 height 14
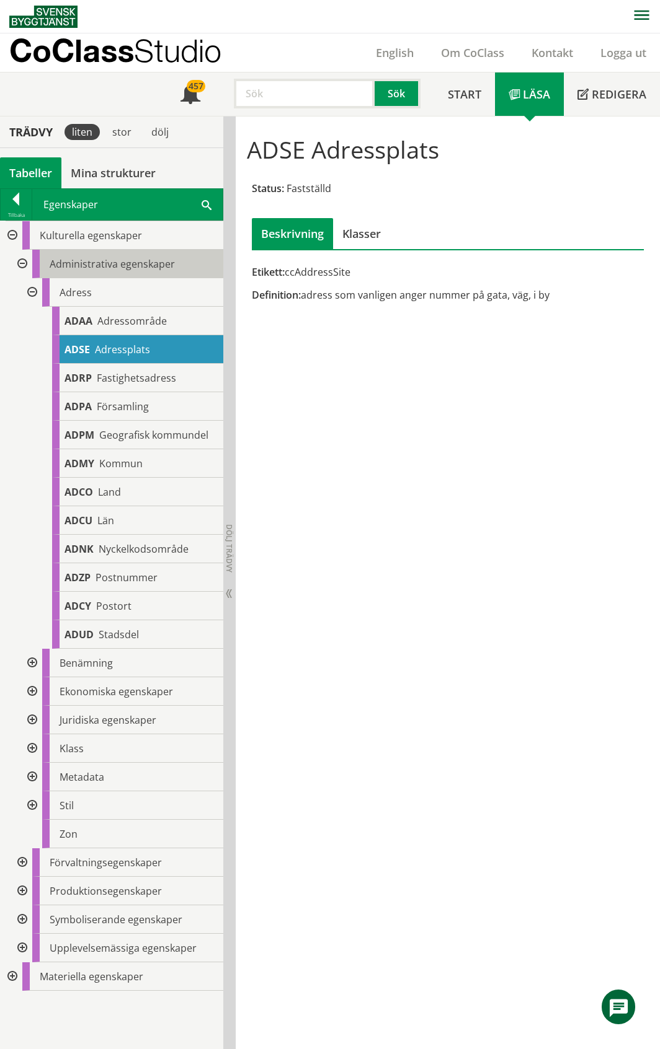
click at [124, 258] on span "Administrativa egenskaper" at bounding box center [112, 264] width 125 height 14
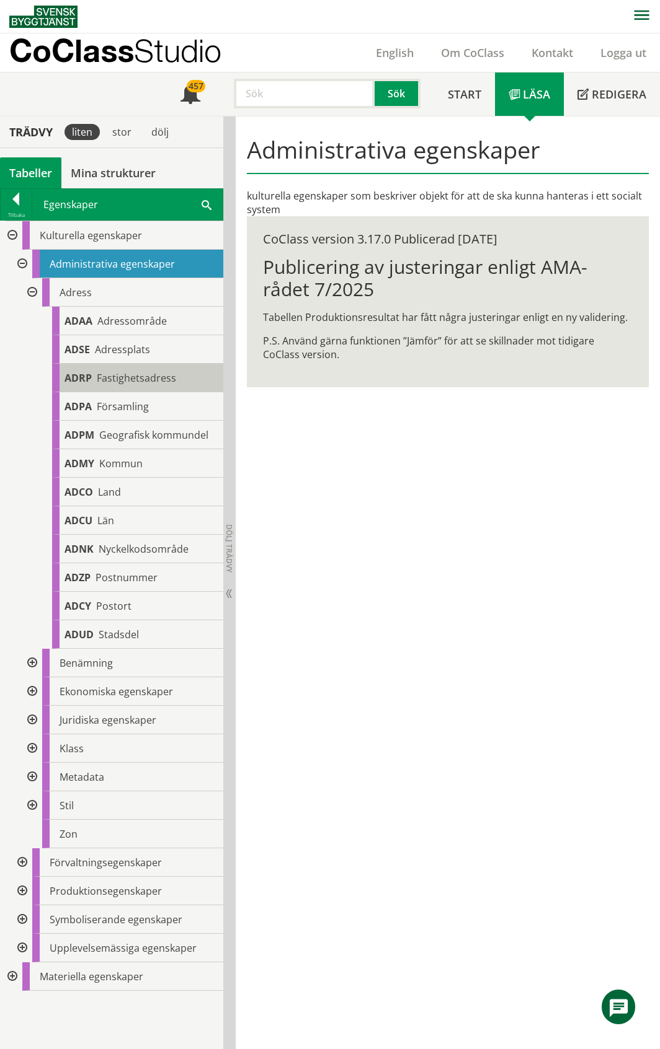
click at [108, 376] on span "Fastighetsadress" at bounding box center [136, 378] width 79 height 14
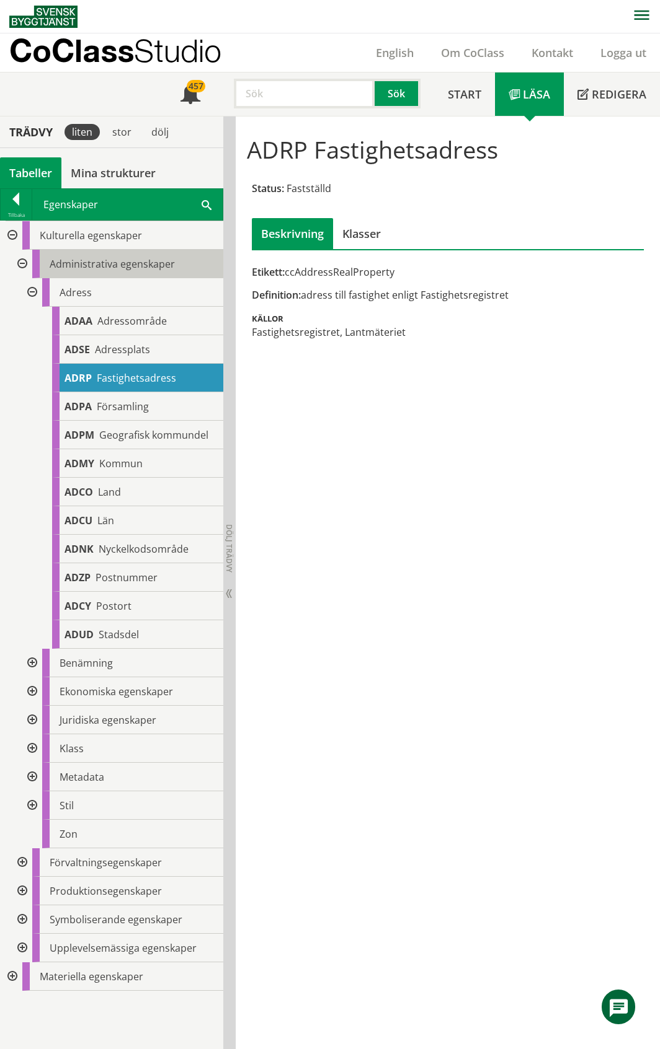
click at [124, 267] on span "Administrativa egenskaper" at bounding box center [112, 264] width 125 height 14
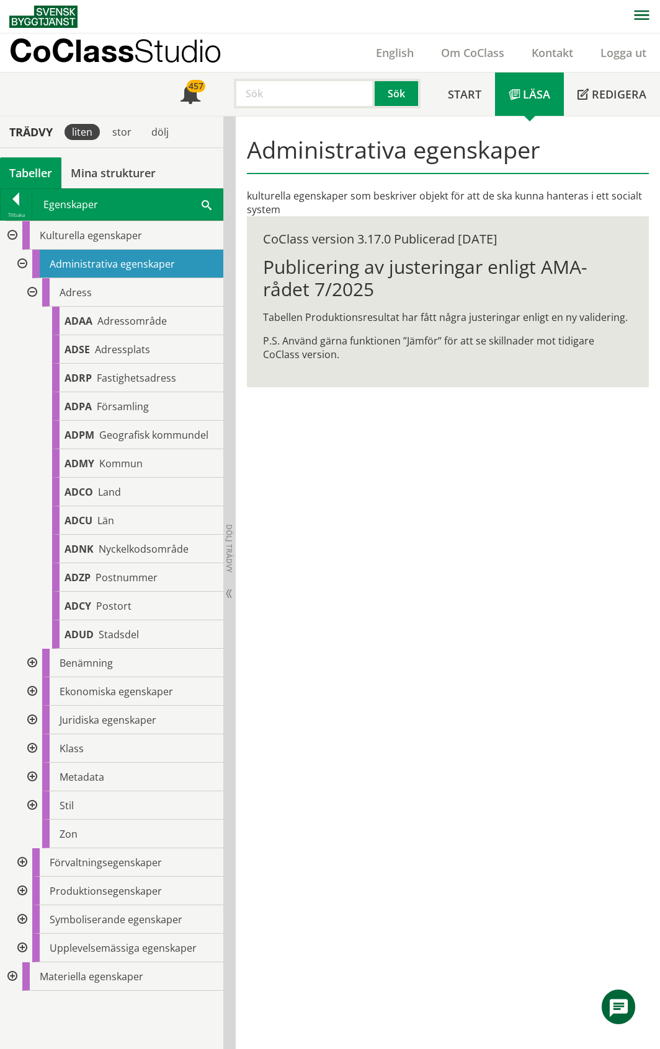
click at [35, 663] on div at bounding box center [31, 663] width 22 height 29
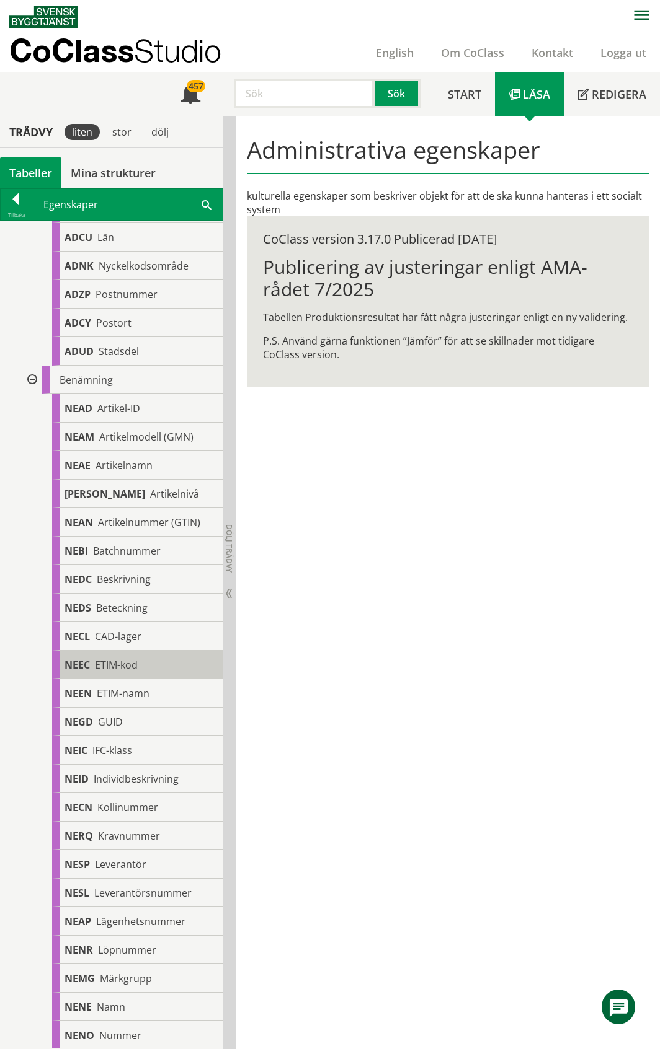
scroll to position [413, 0]
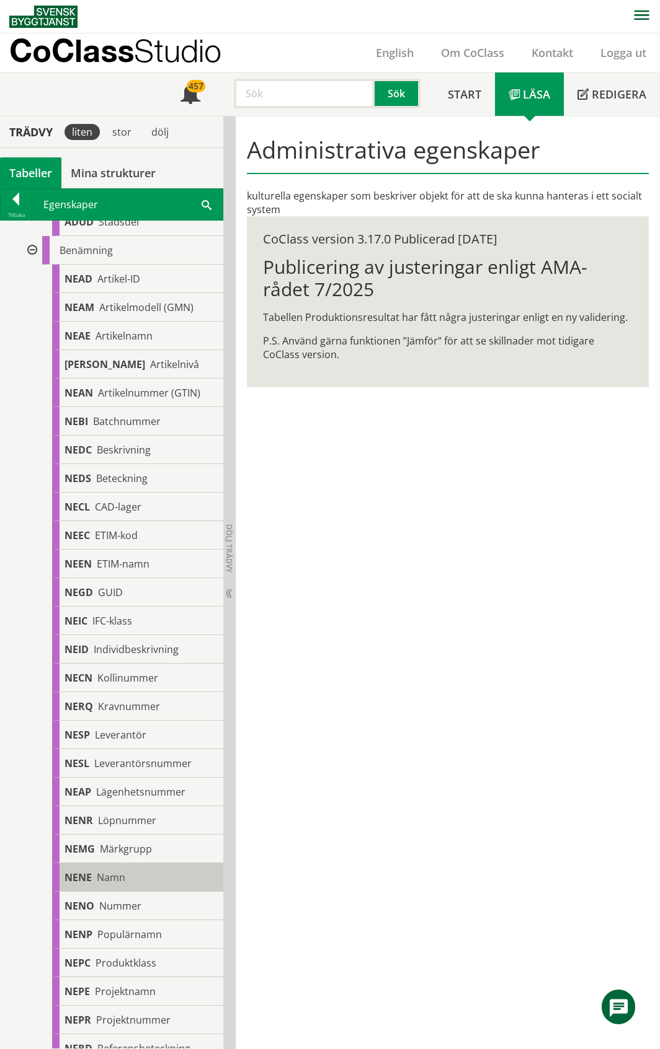
click at [135, 892] on div "[PERSON_NAME]" at bounding box center [137, 877] width 171 height 29
click at [121, 885] on span "Namn" at bounding box center [111, 878] width 29 height 14
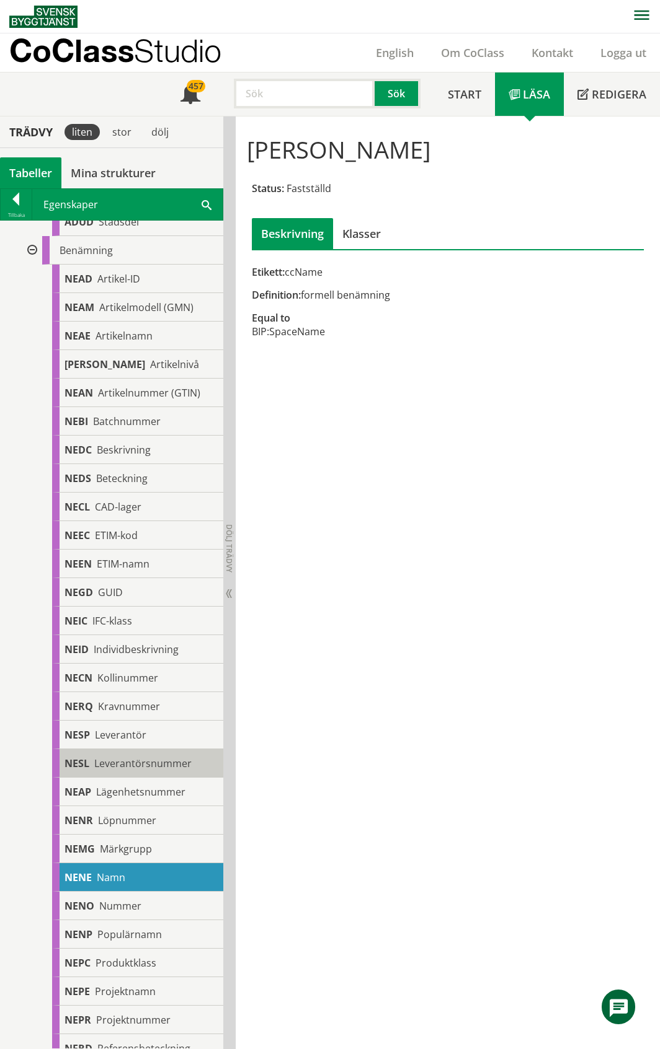
click at [122, 767] on div "NESL Leverantörsnummer" at bounding box center [137, 763] width 171 height 29
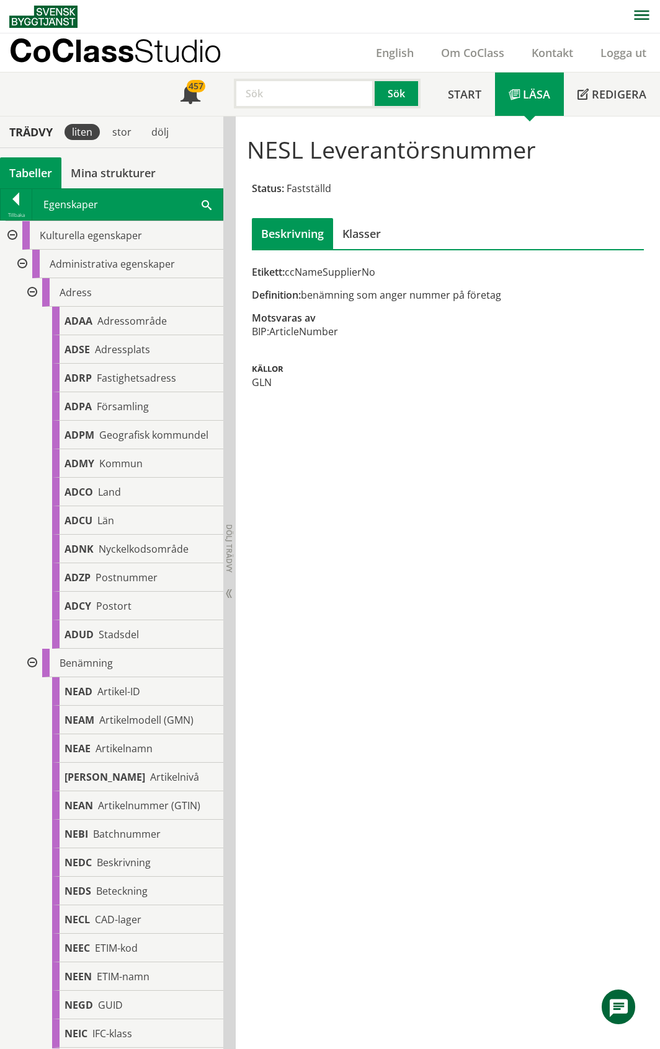
click at [322, 95] on input "text" at bounding box center [304, 94] width 141 height 30
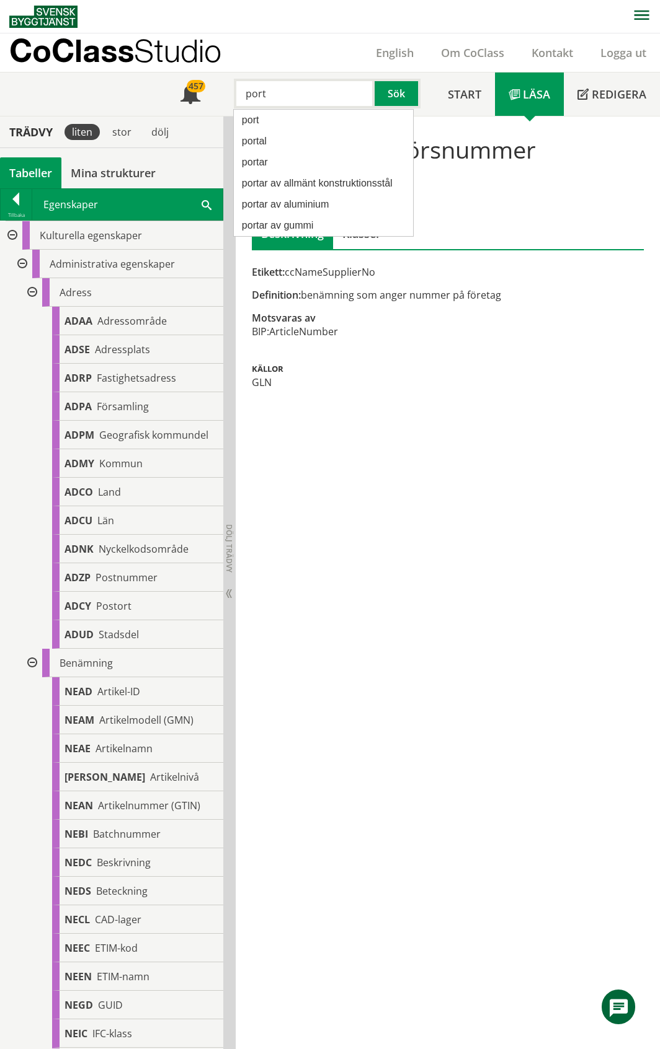
type input "port"
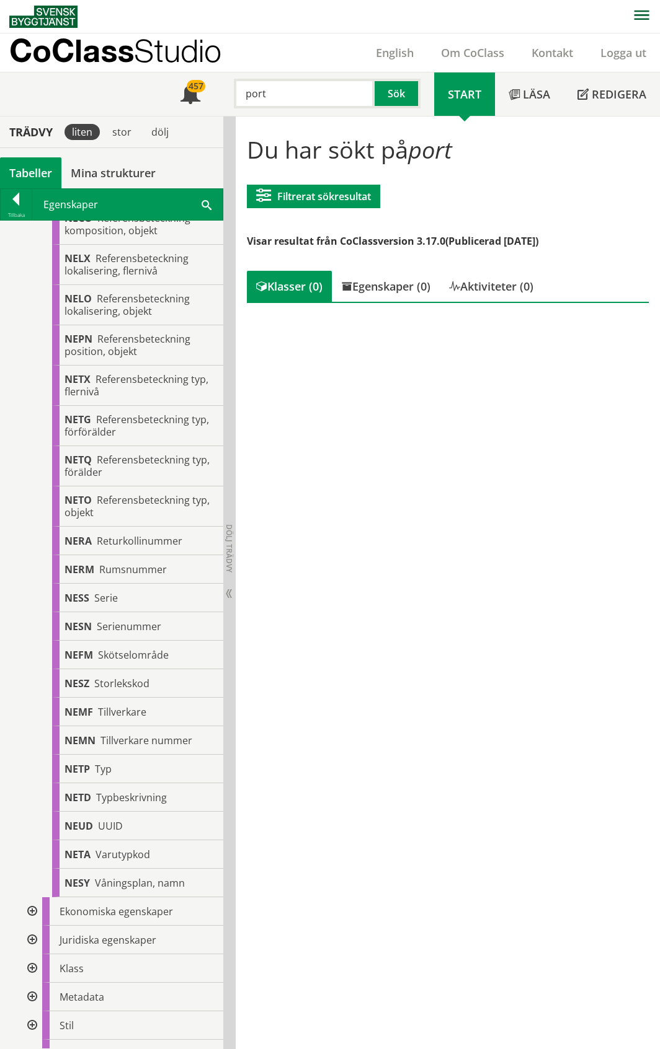
scroll to position [1731, 0]
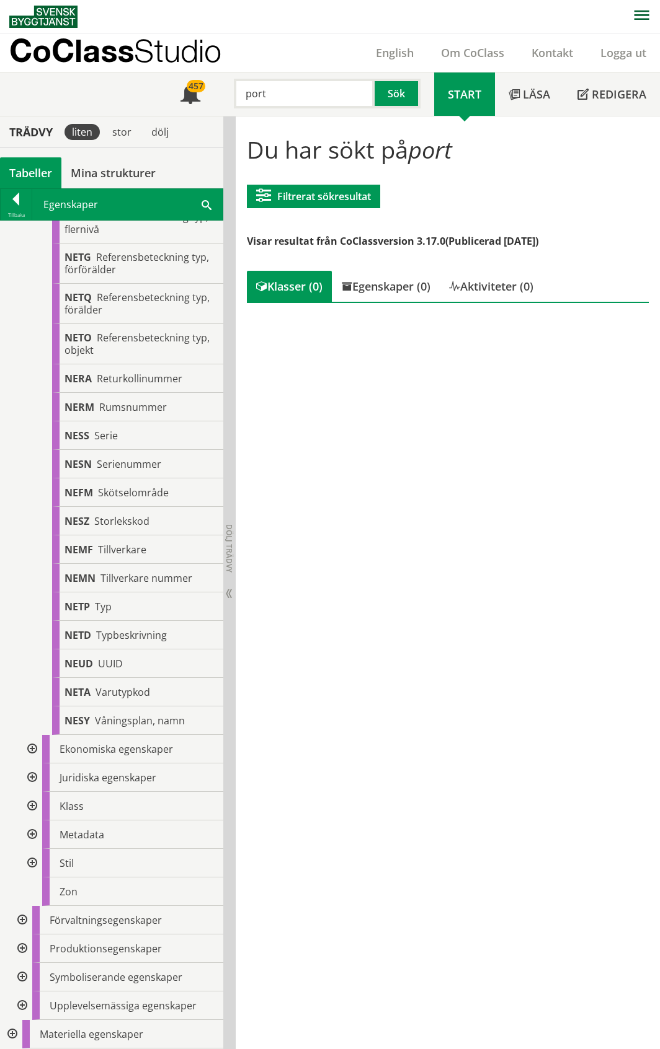
click at [31, 749] on div at bounding box center [31, 749] width 22 height 29
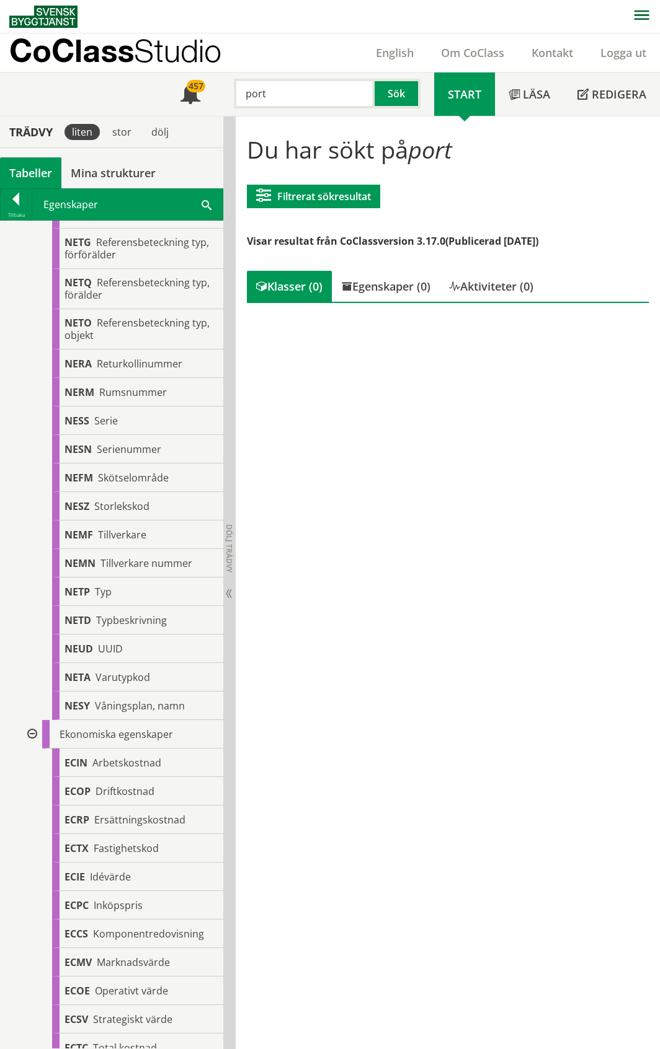
click at [31, 749] on div at bounding box center [31, 734] width 22 height 29
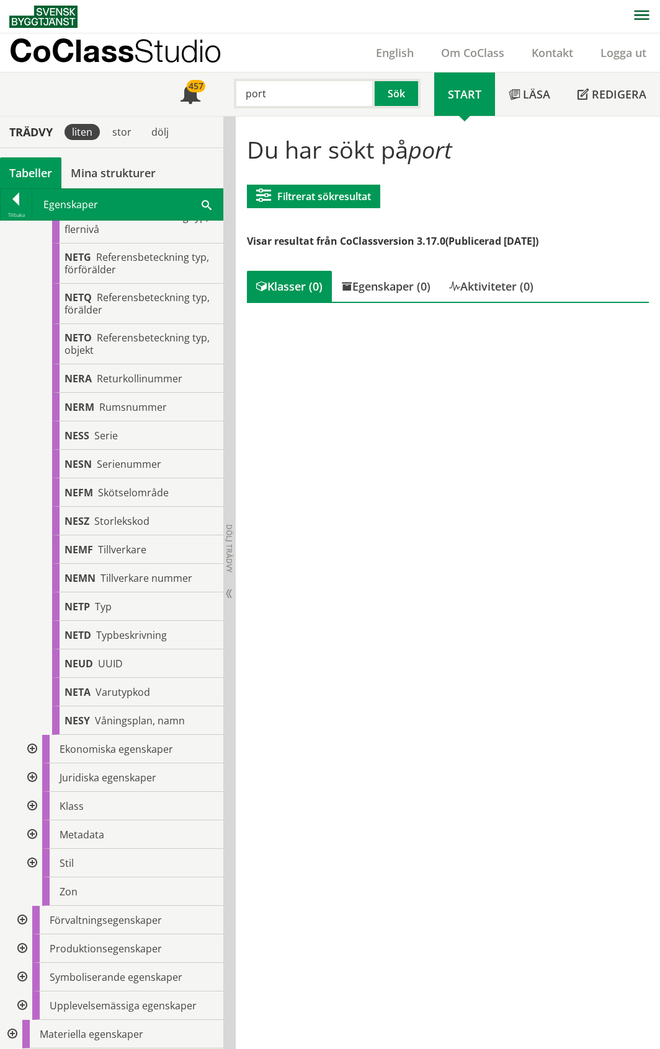
click at [33, 749] on div at bounding box center [31, 749] width 22 height 29
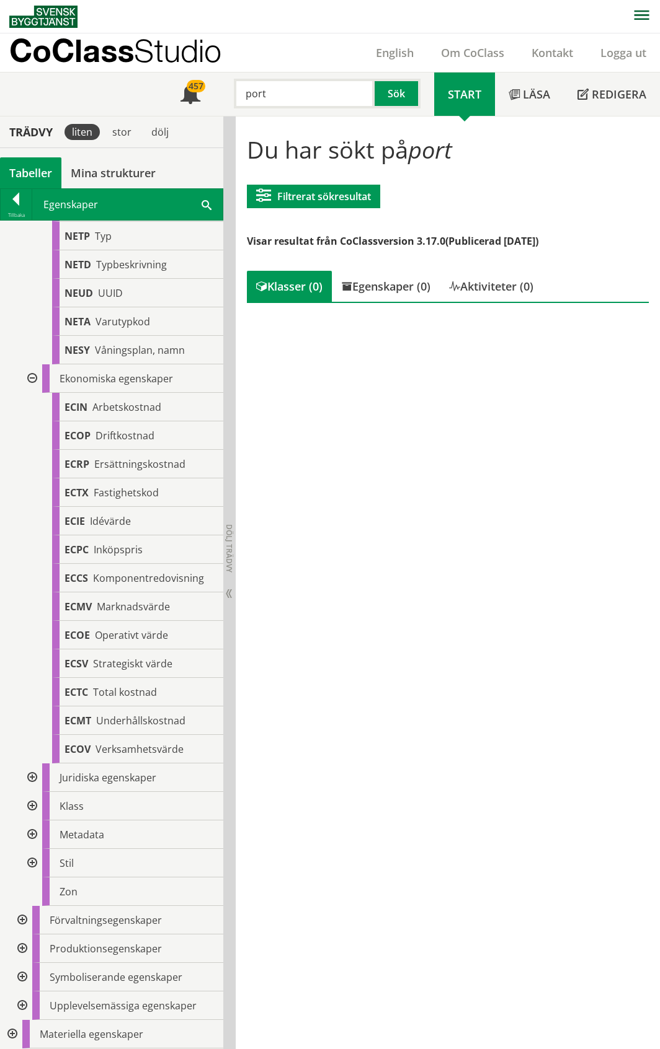
scroll to position [2101, 0]
click at [31, 834] on div at bounding box center [31, 835] width 22 height 29
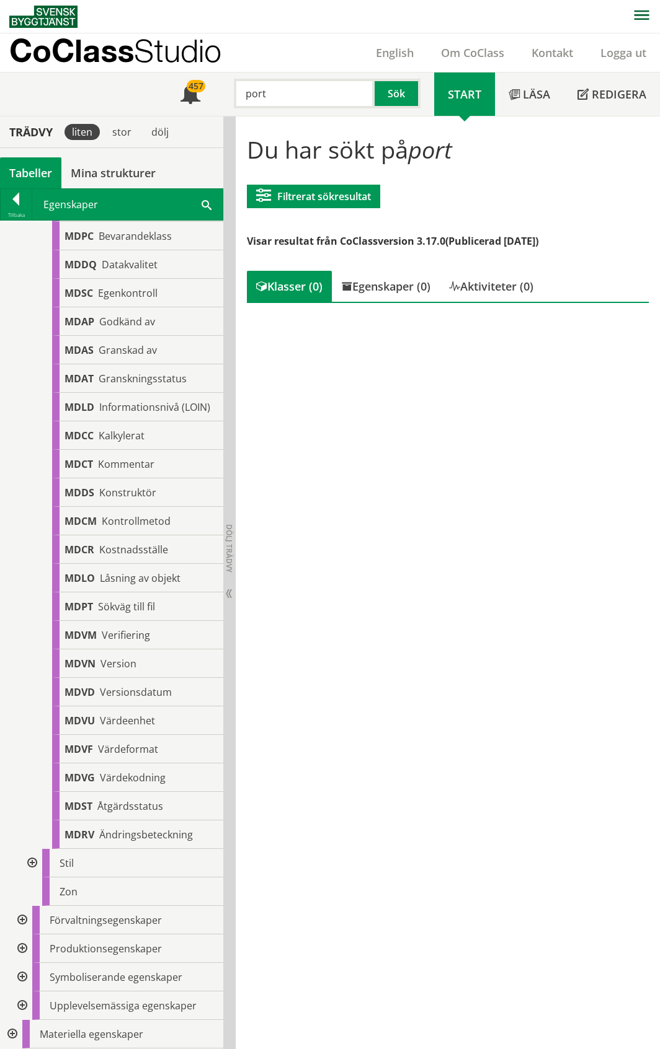
scroll to position [2770, 0]
click at [131, 720] on span "Värdeenhet" at bounding box center [127, 721] width 55 height 14
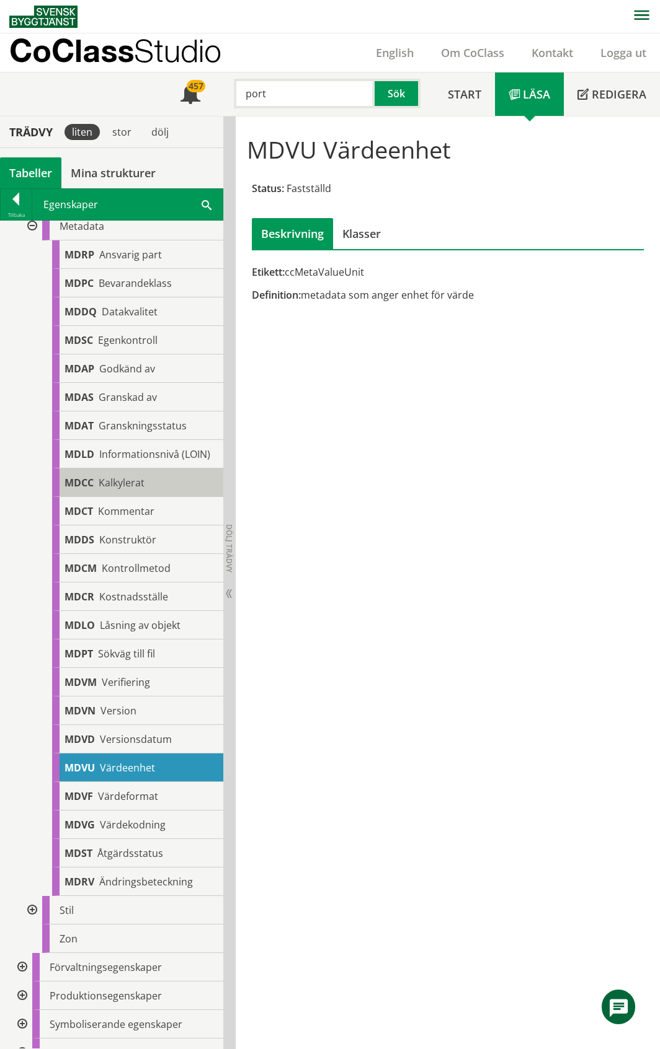
scroll to position [2604, 0]
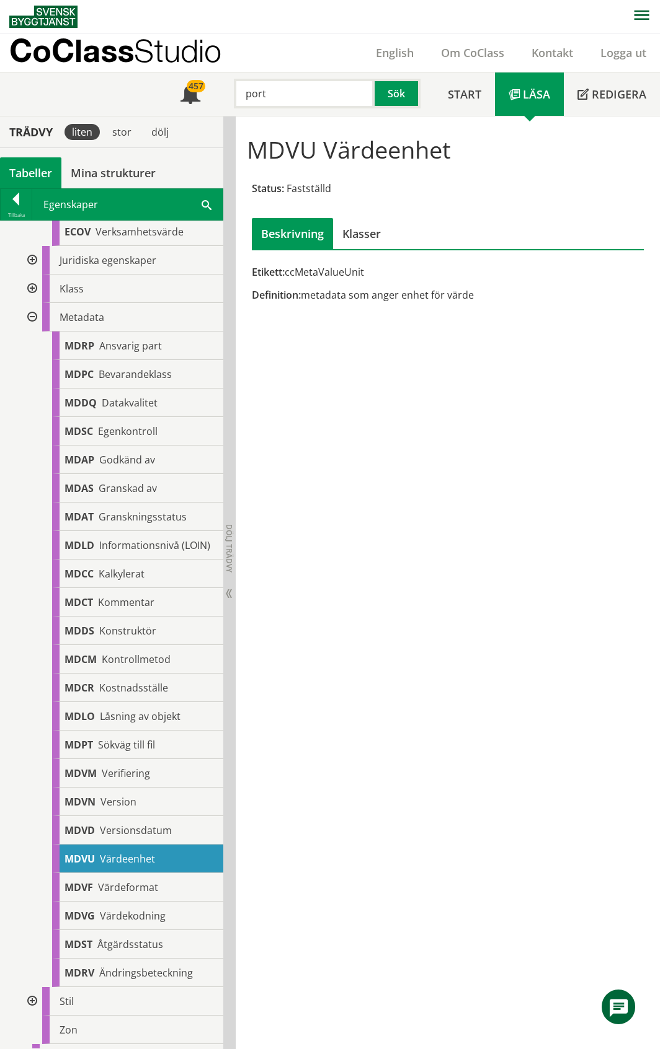
click at [30, 331] on div at bounding box center [31, 317] width 22 height 29
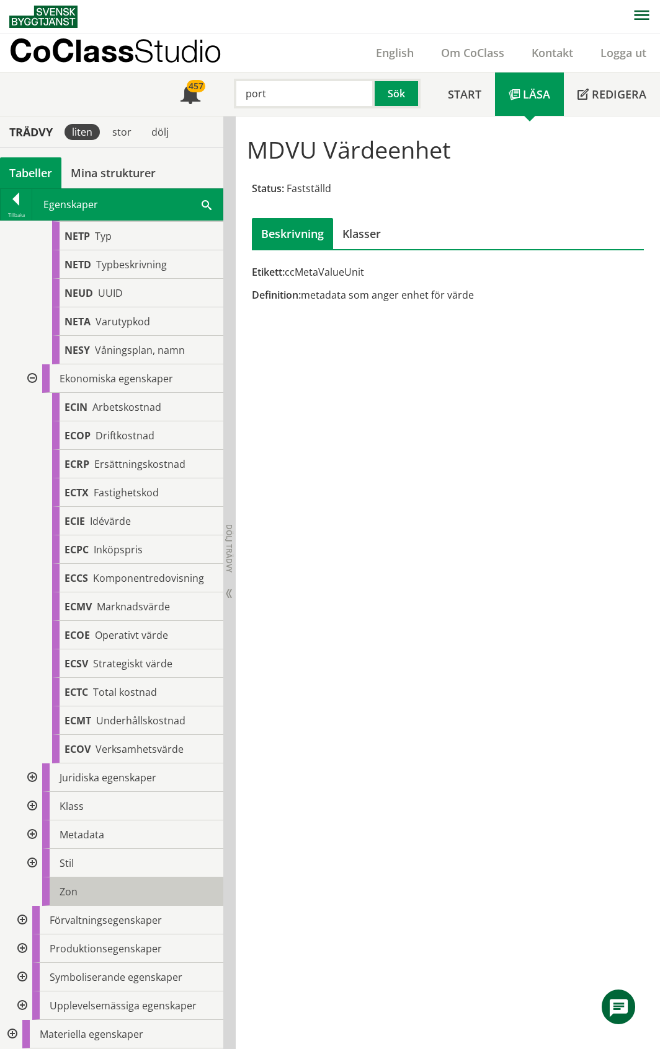
click at [74, 893] on span "Zon" at bounding box center [69, 892] width 18 height 14
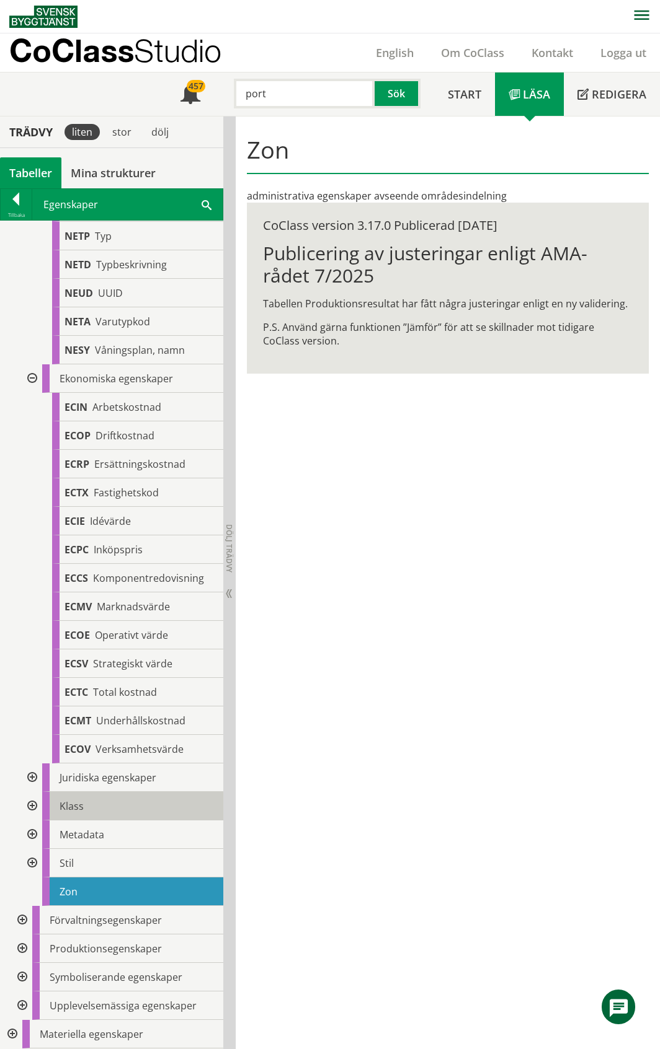
click at [125, 801] on div "Klass" at bounding box center [132, 806] width 181 height 29
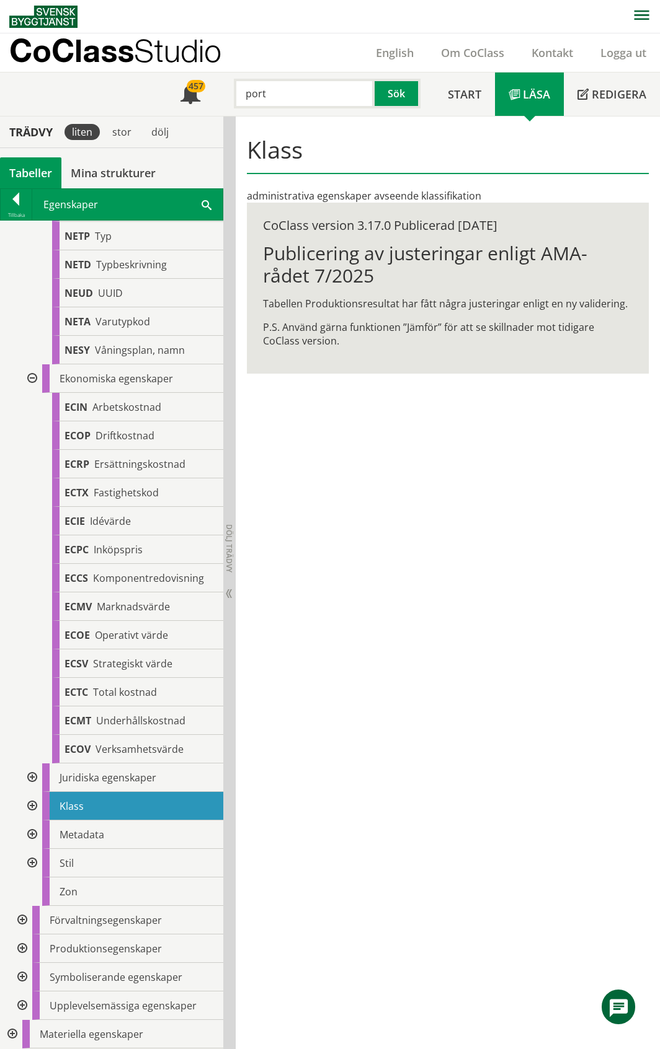
click at [20, 920] on div at bounding box center [21, 920] width 22 height 29
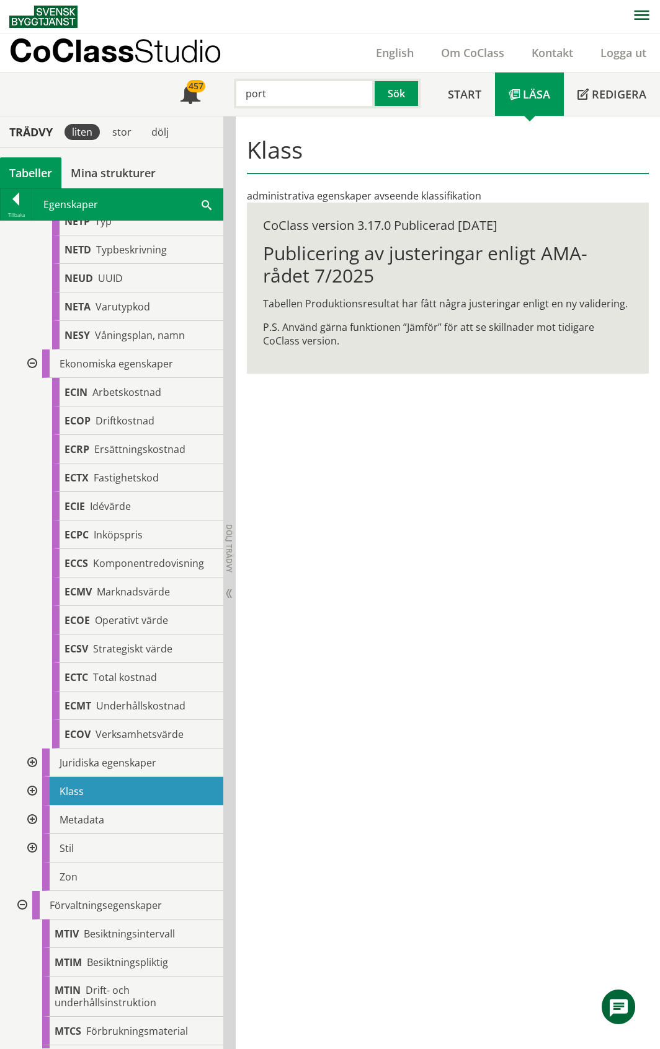
scroll to position [2569, 0]
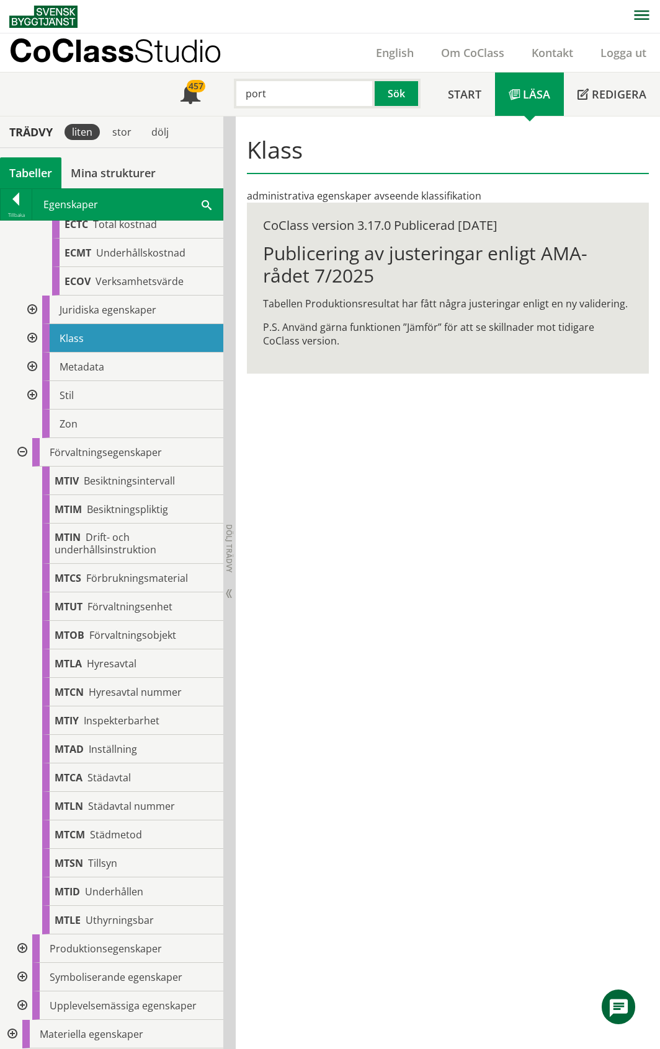
click at [24, 452] on div at bounding box center [21, 452] width 22 height 29
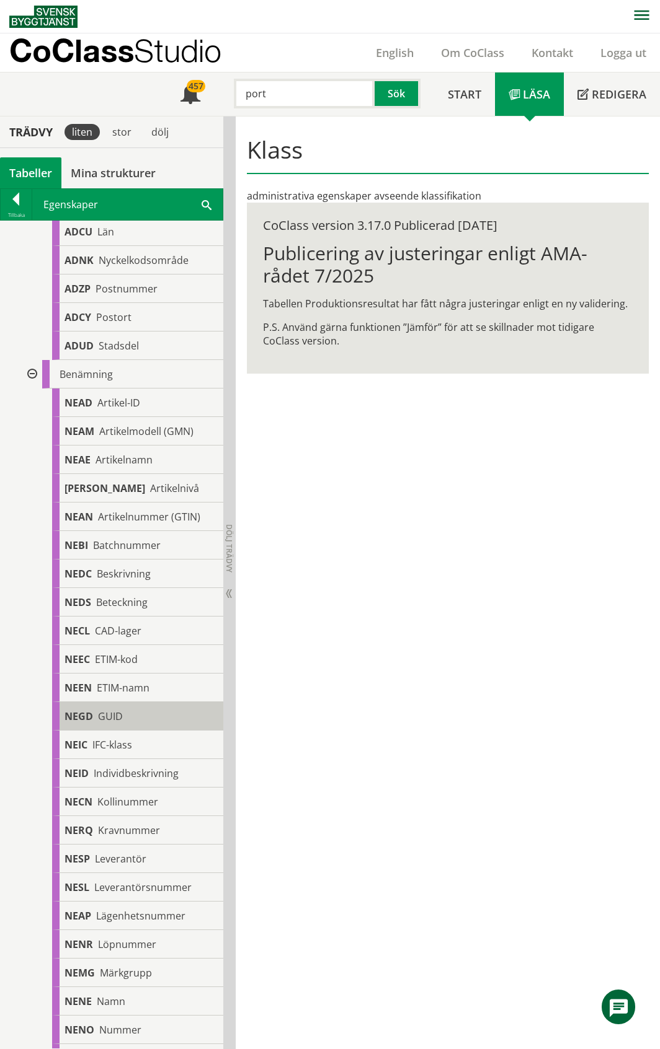
scroll to position [283, 0]
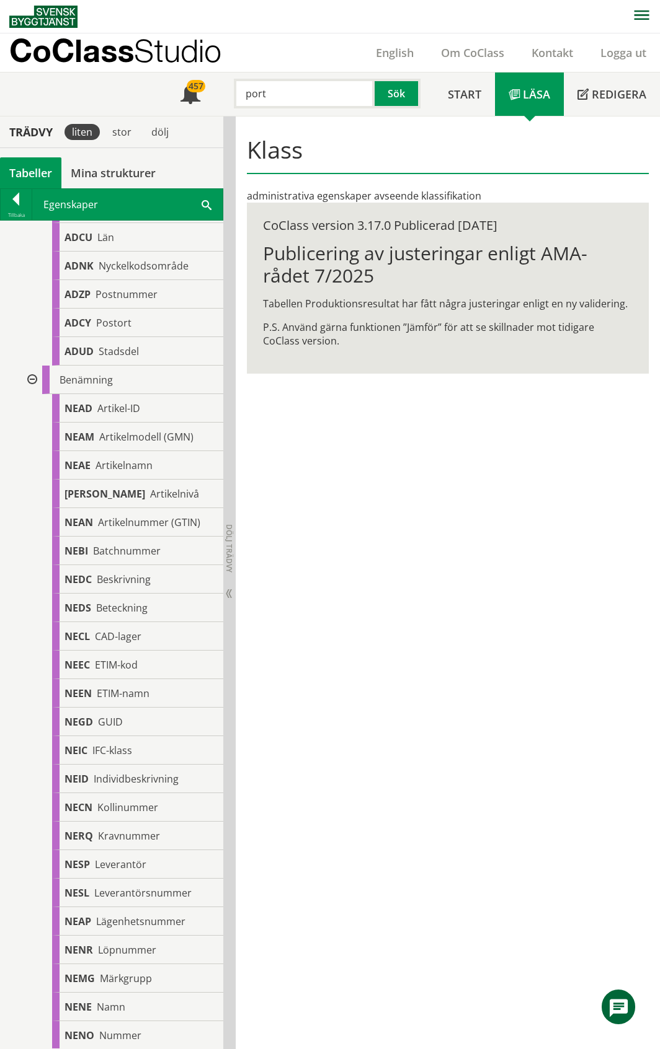
click at [33, 389] on div at bounding box center [31, 380] width 22 height 29
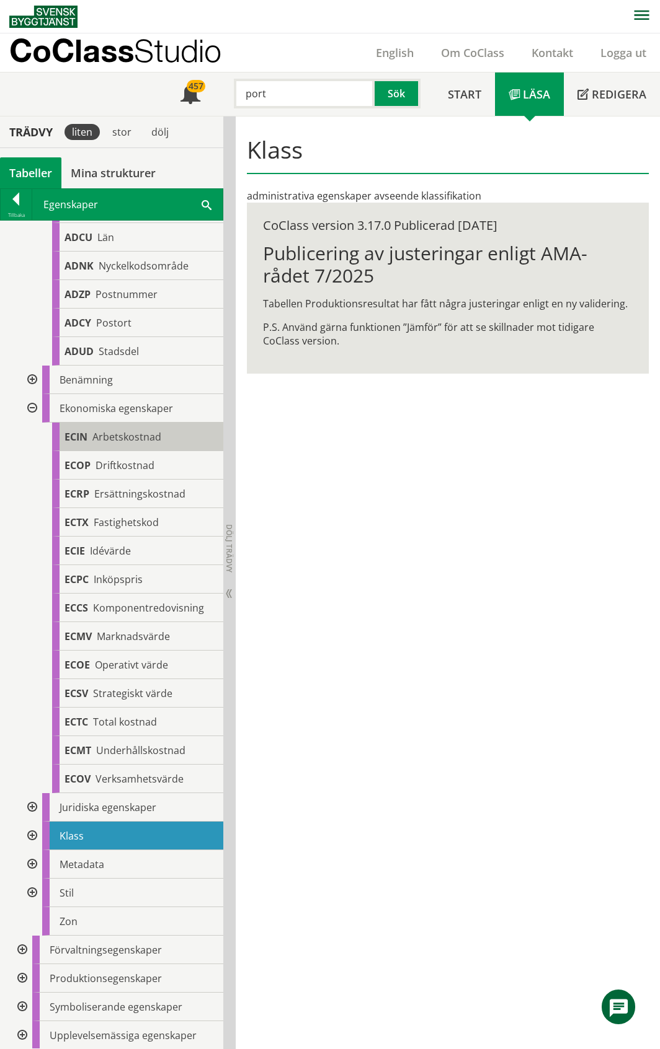
scroll to position [0, 0]
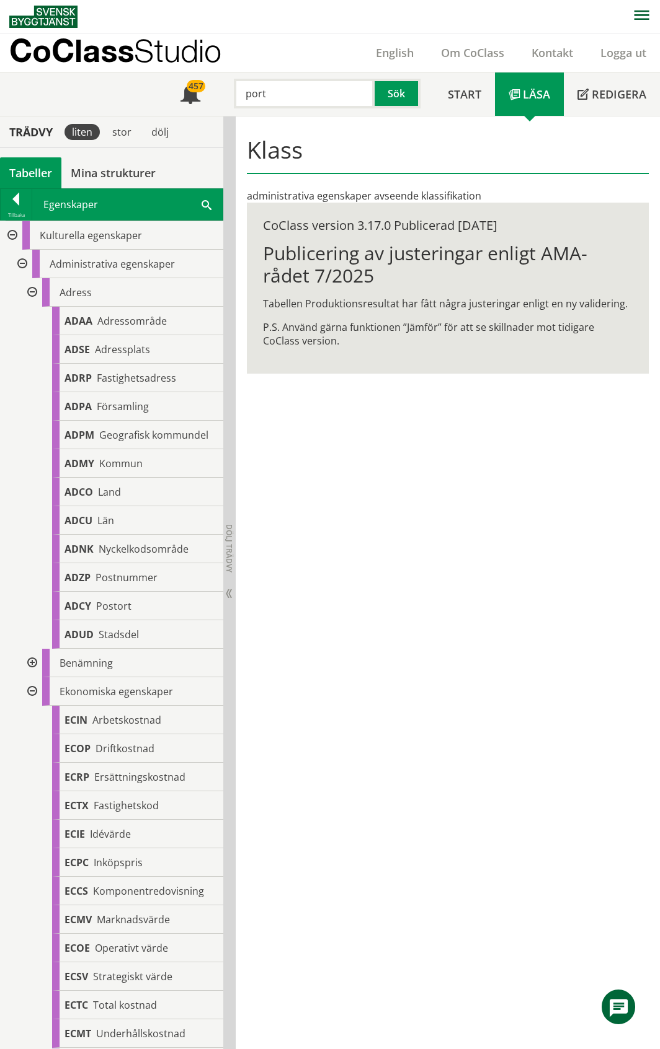
click at [35, 293] on div at bounding box center [31, 292] width 22 height 29
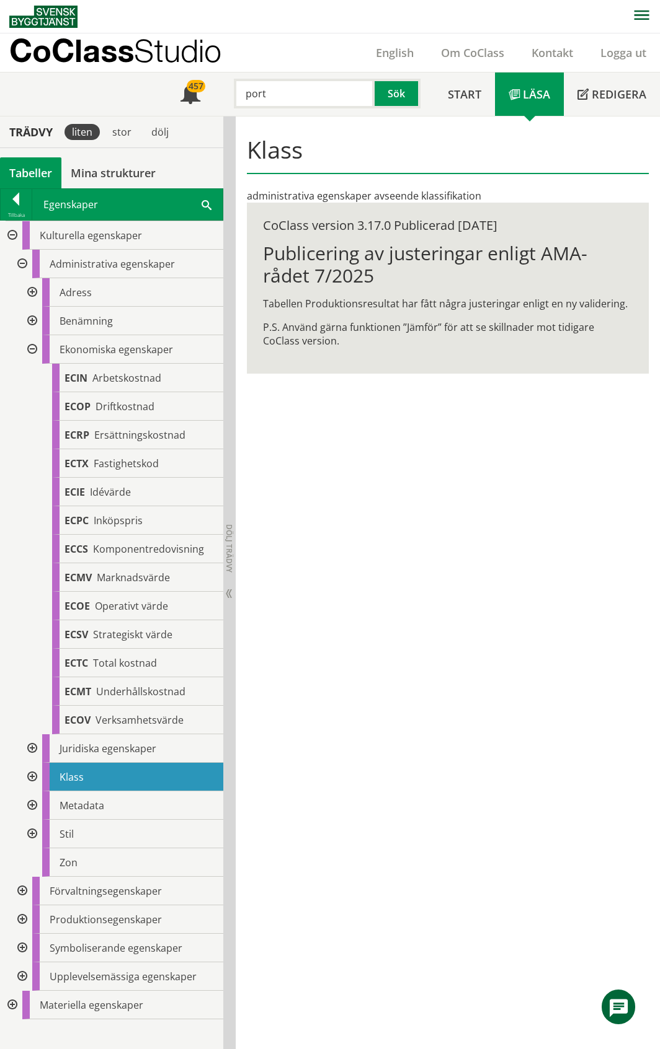
click at [30, 348] on div at bounding box center [31, 349] width 22 height 29
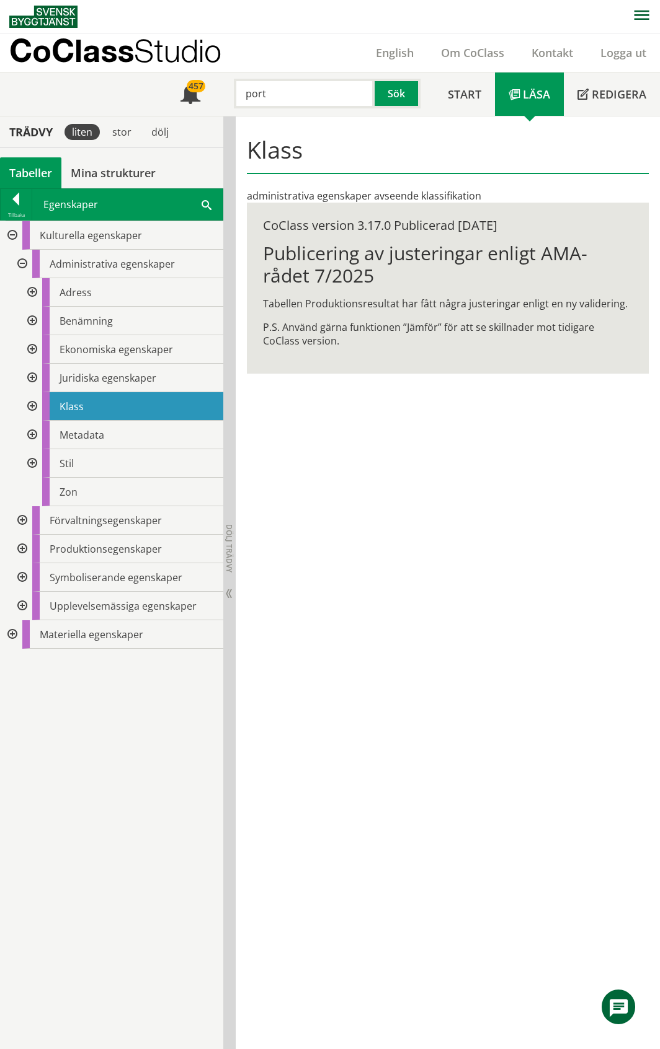
click at [32, 346] on div at bounding box center [31, 349] width 22 height 29
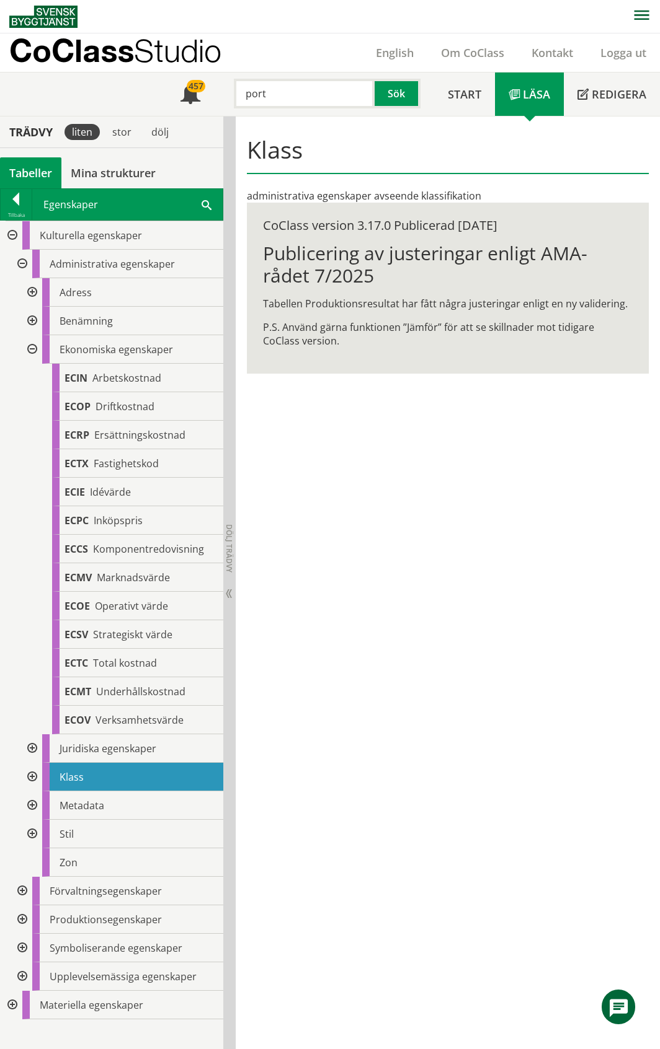
click at [32, 346] on div at bounding box center [31, 349] width 22 height 29
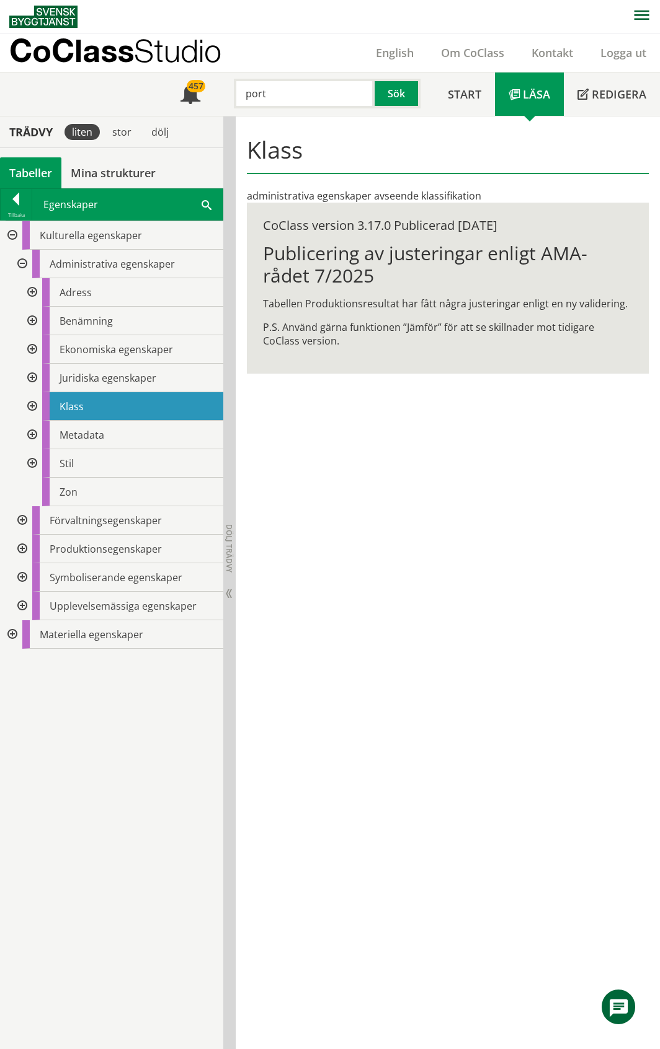
click at [30, 380] on div at bounding box center [31, 378] width 22 height 29
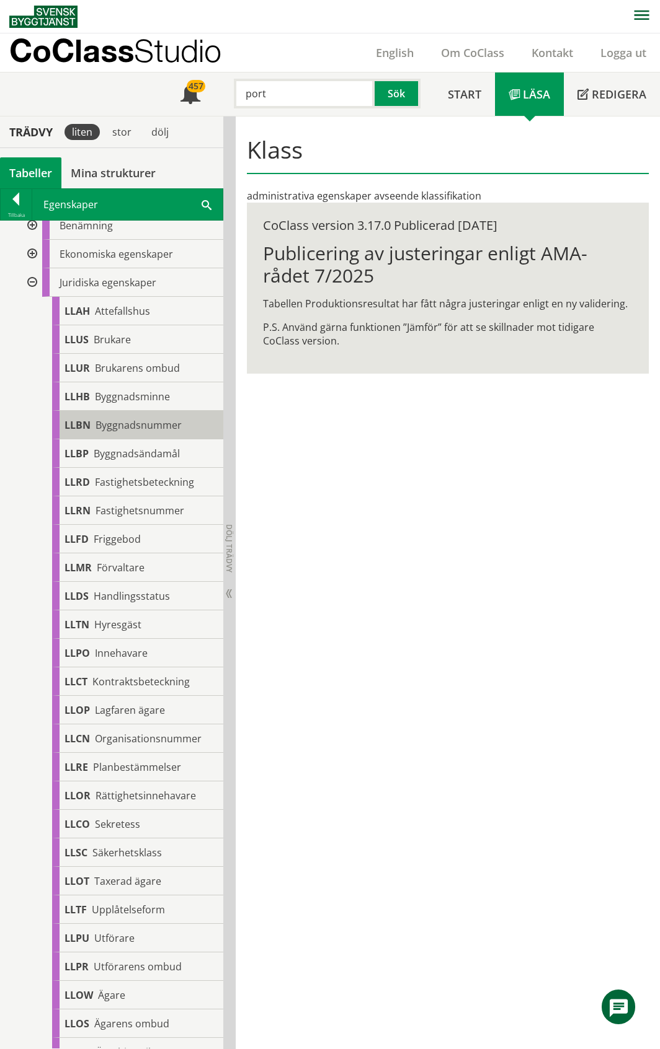
scroll to position [248, 0]
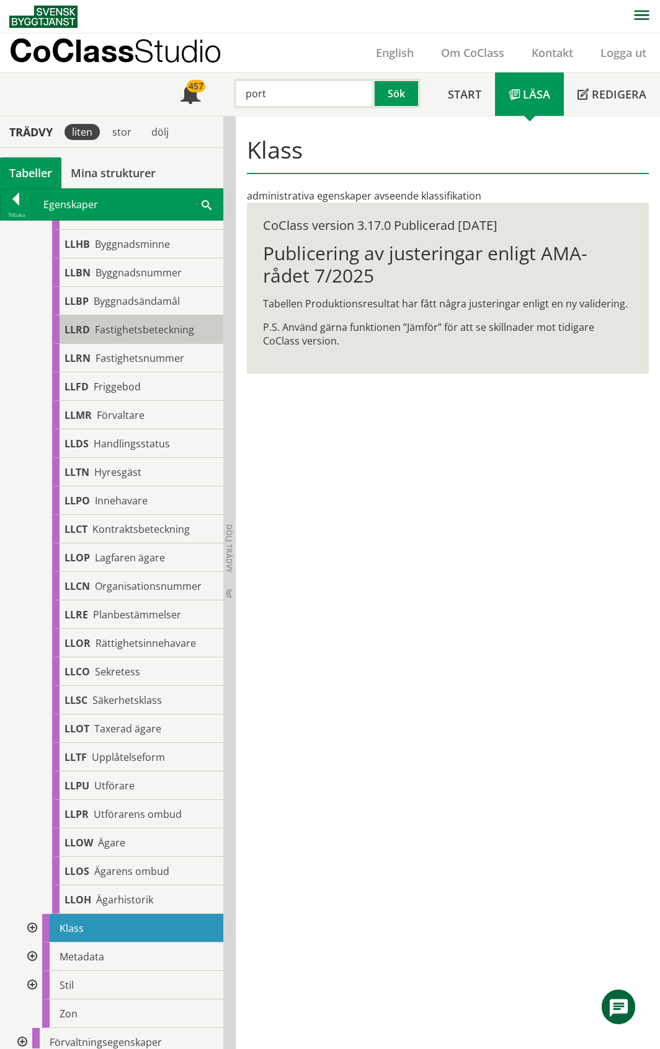
click at [149, 332] on span "Fastighetsbeteckning" at bounding box center [144, 330] width 99 height 14
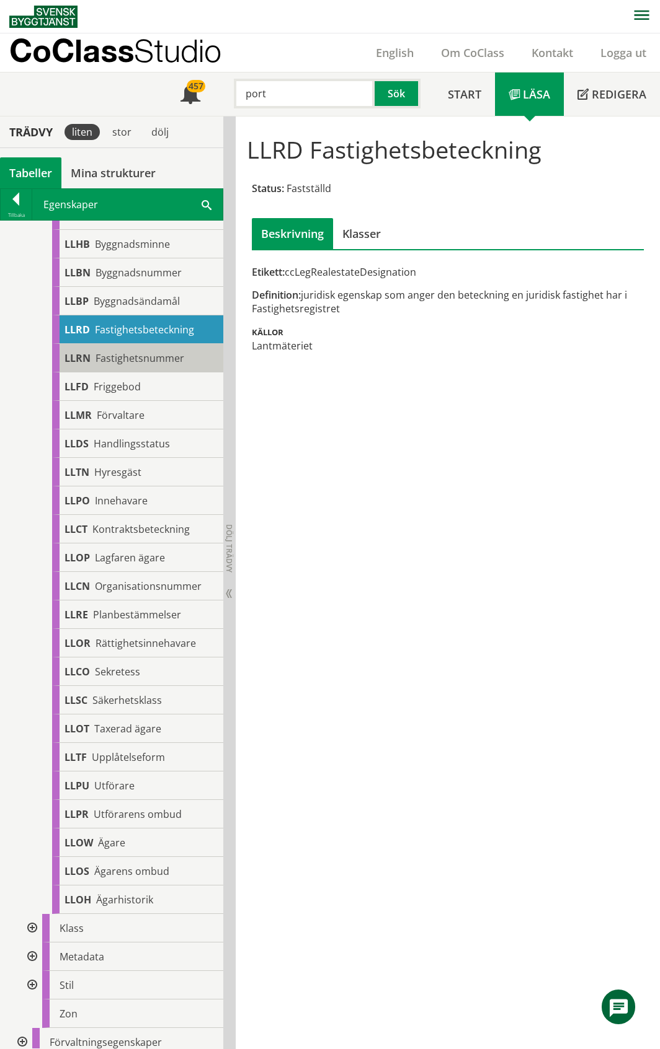
click at [140, 355] on span "Fastighetsnummer" at bounding box center [139, 358] width 89 height 14
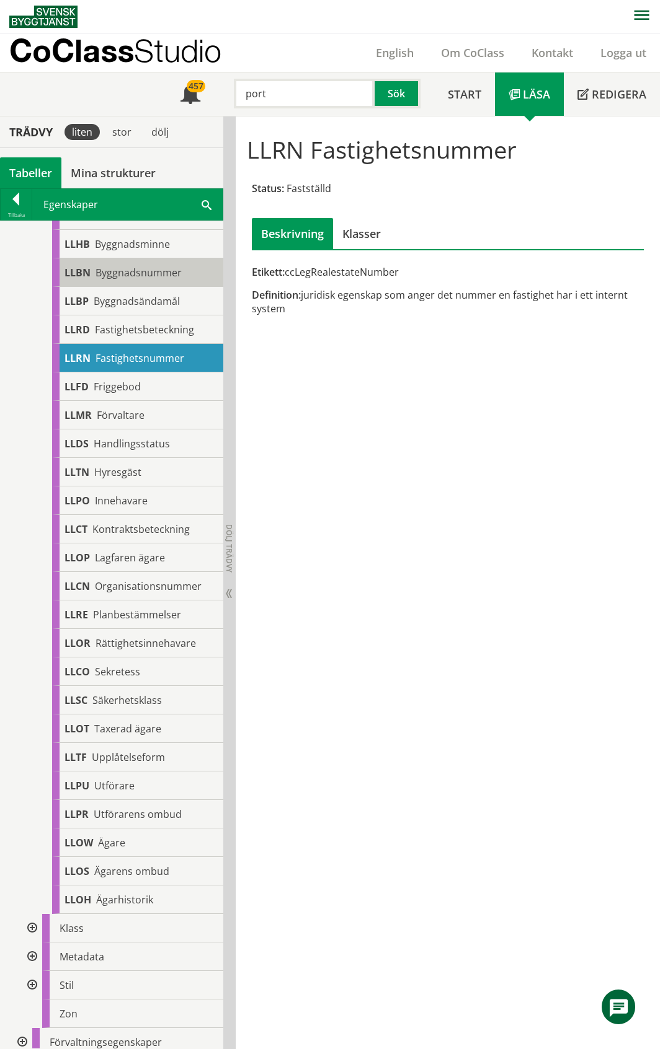
click at [157, 274] on span "Byggnadsnummer" at bounding box center [138, 273] width 86 height 14
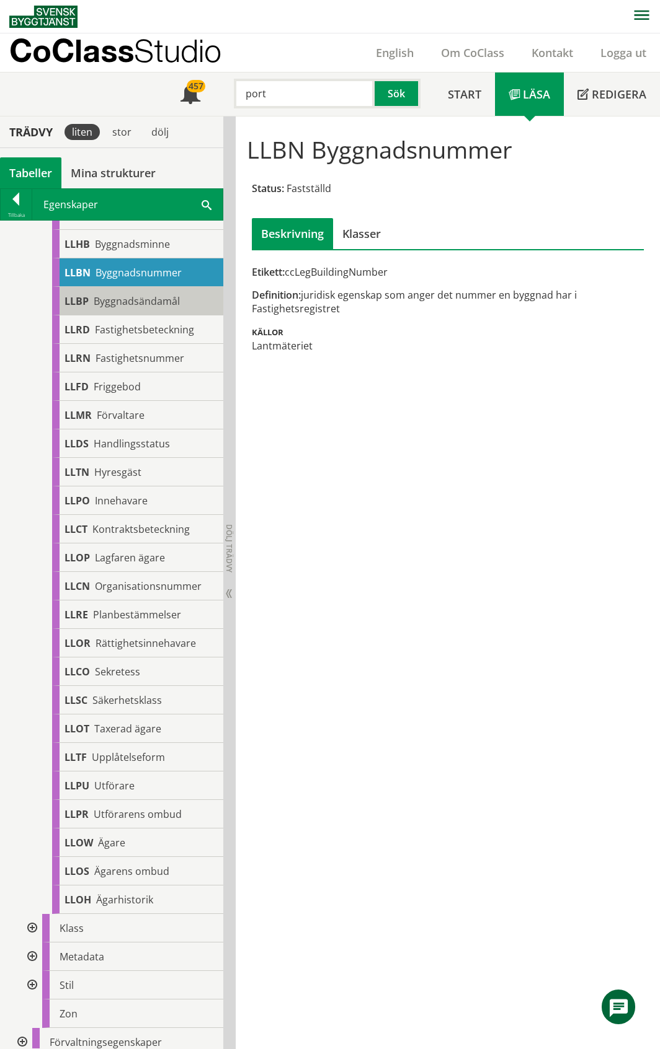
scroll to position [82, 0]
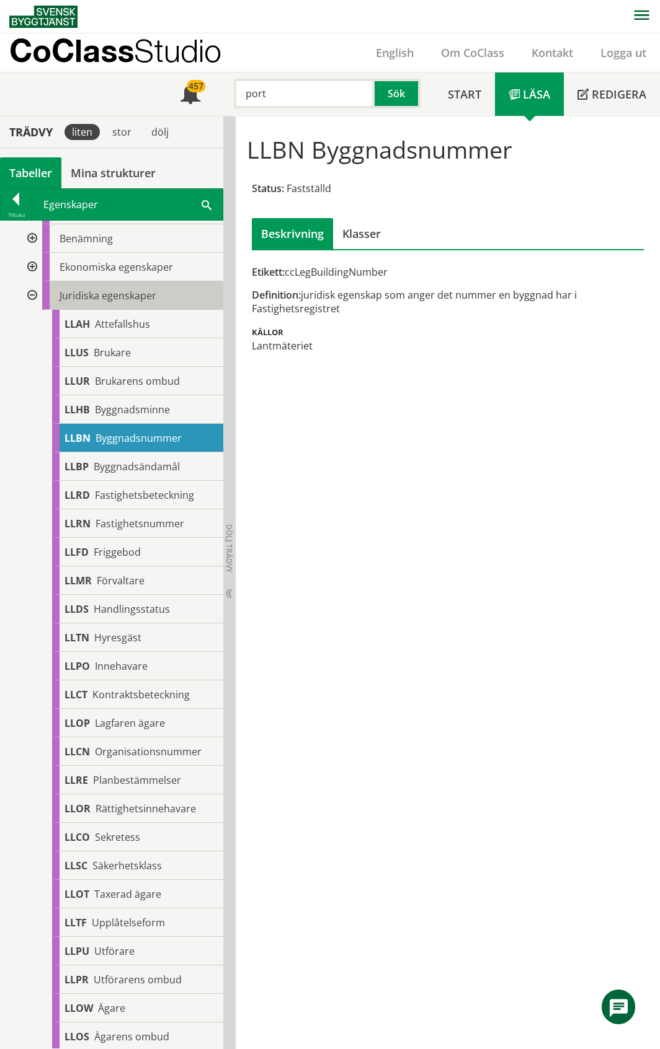
click at [132, 290] on span "Juridiska egenskaper" at bounding box center [108, 296] width 97 height 14
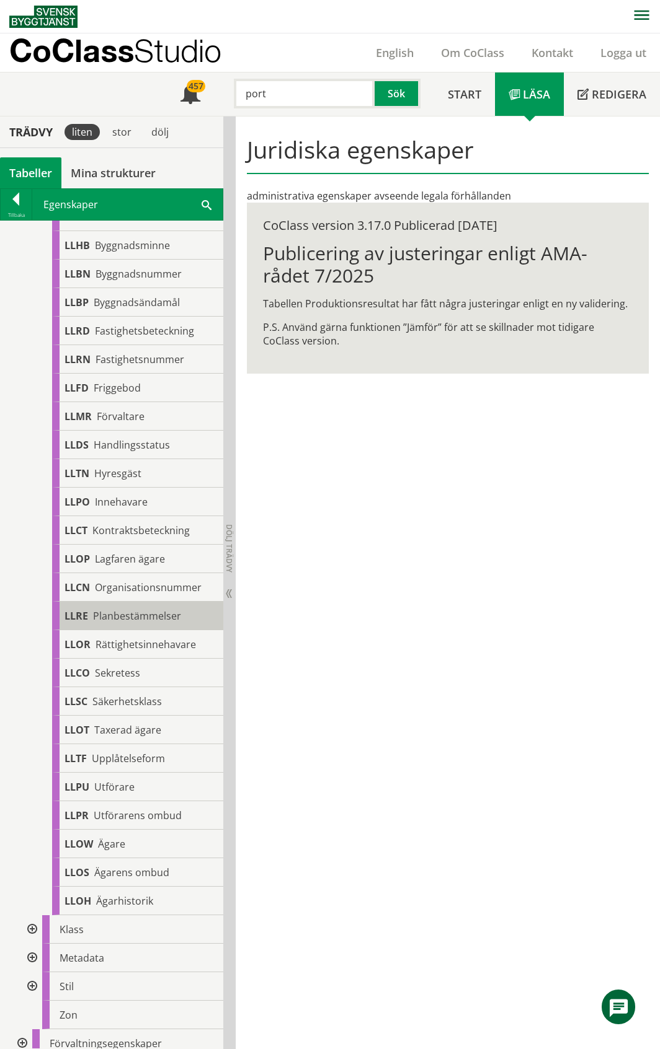
scroll to position [248, 0]
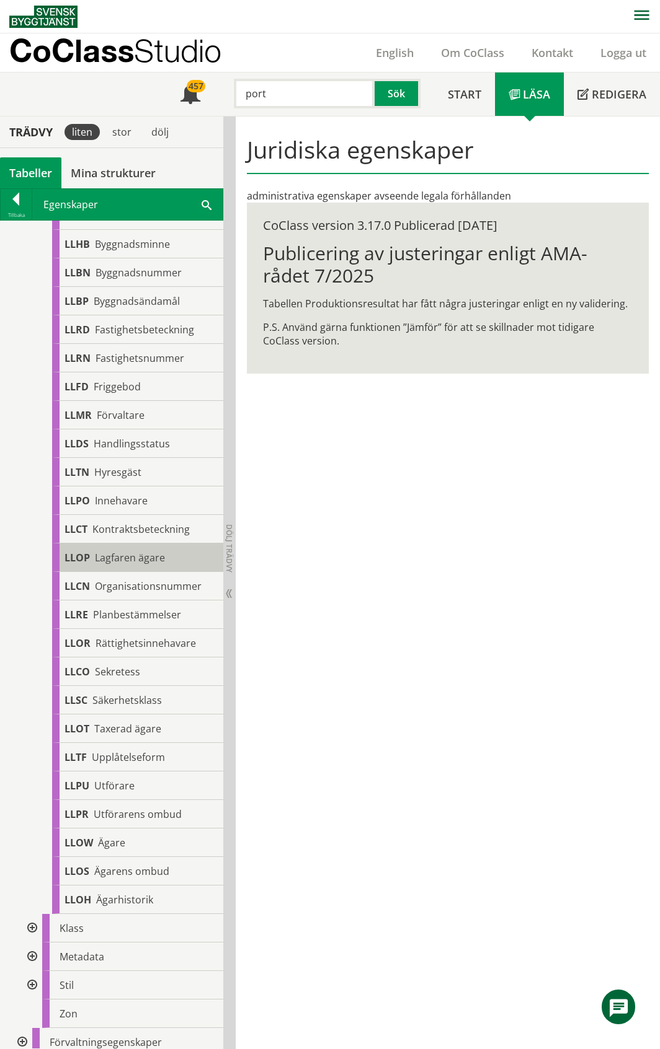
click at [156, 554] on span "Lagfaren ägare" at bounding box center [130, 558] width 70 height 14
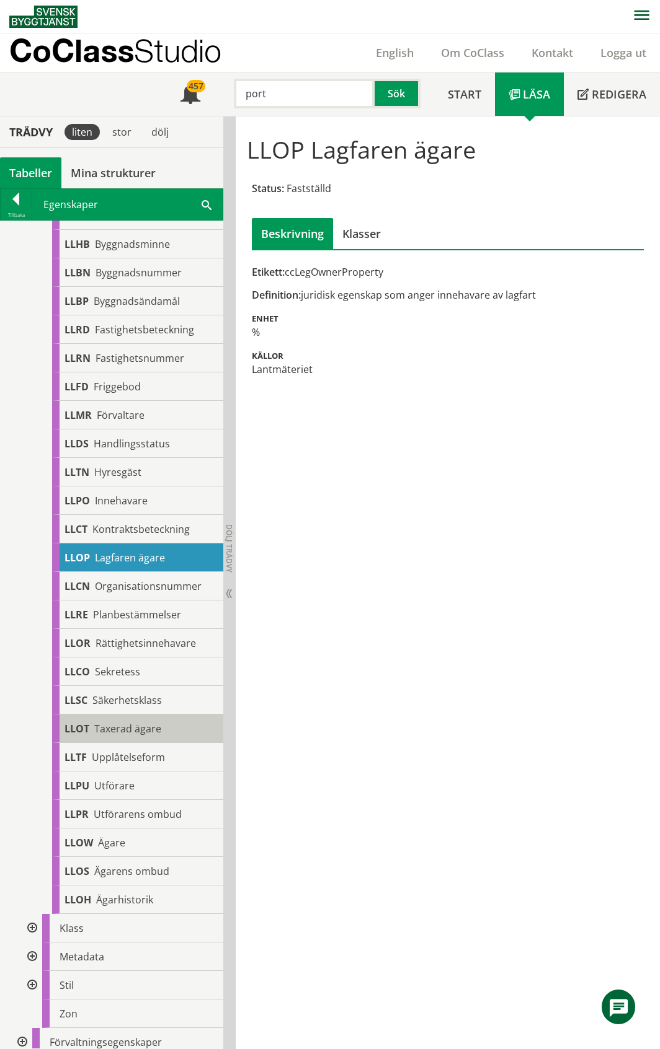
click at [150, 725] on span "Taxerad ägare" at bounding box center [127, 729] width 67 height 14
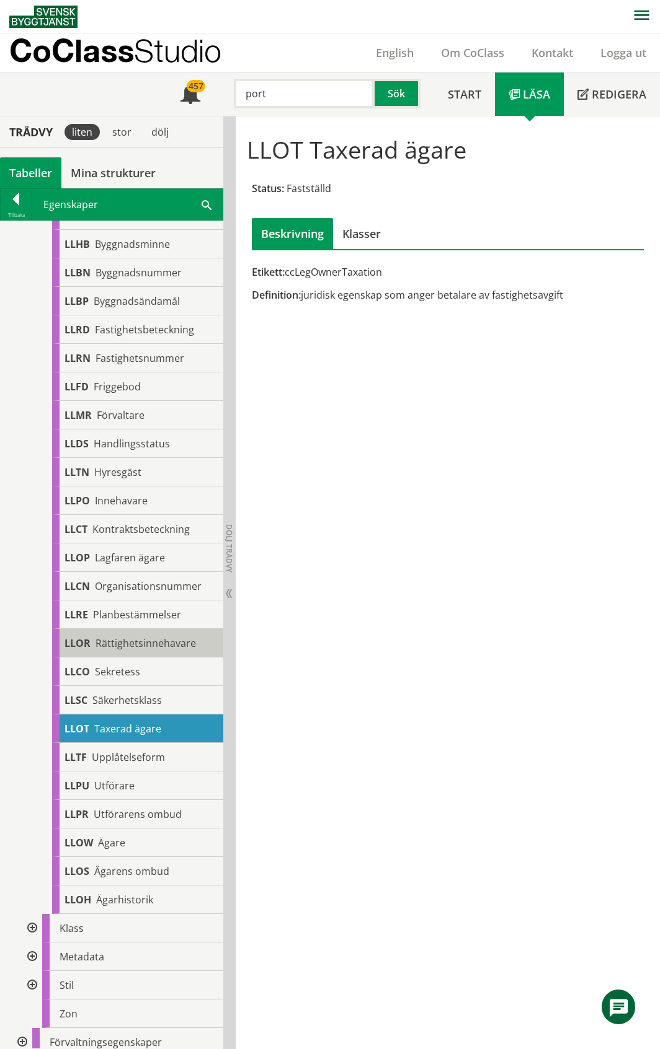
click at [159, 640] on span "Rättighetsinnehavare" at bounding box center [145, 644] width 100 height 14
click at [170, 642] on span "Rättighetsinnehavare" at bounding box center [145, 644] width 100 height 14
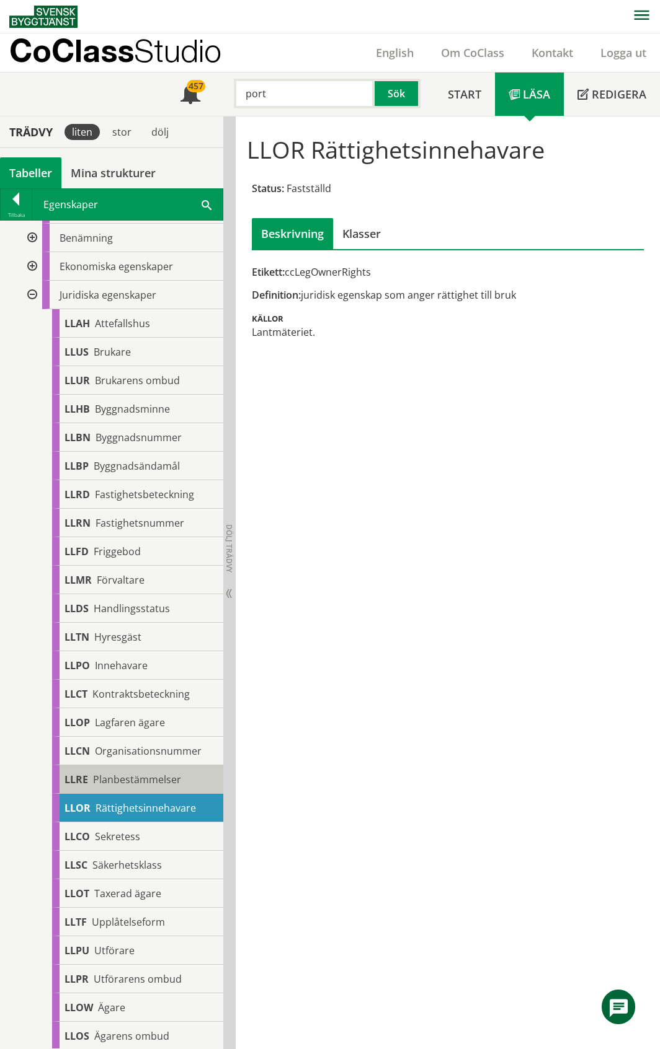
scroll to position [82, 0]
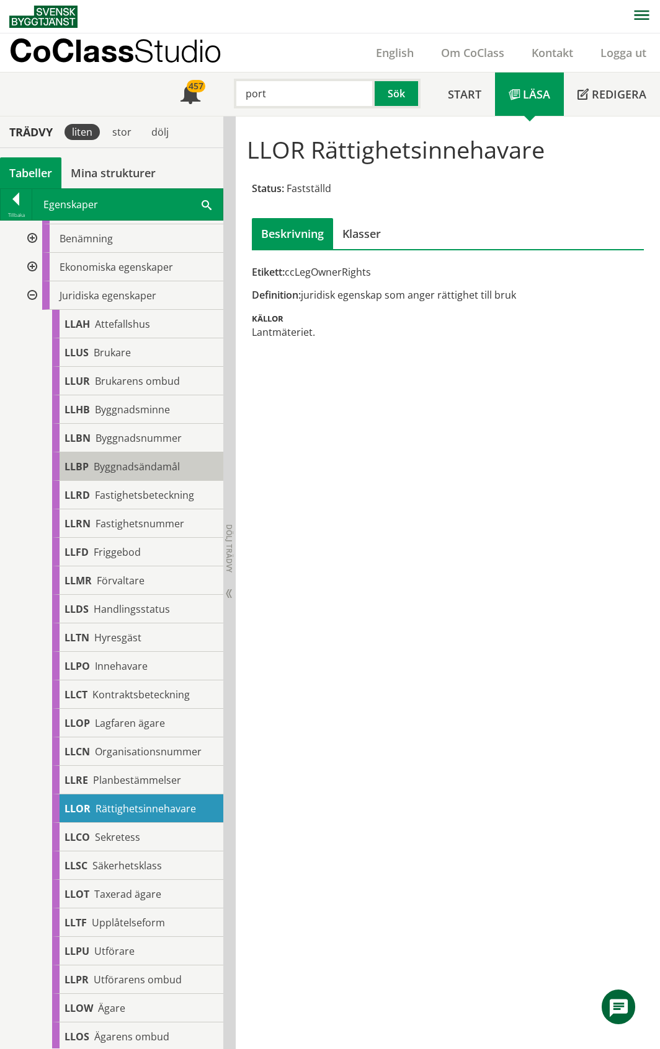
click at [133, 466] on span "Byggnadsändamål" at bounding box center [137, 467] width 86 height 14
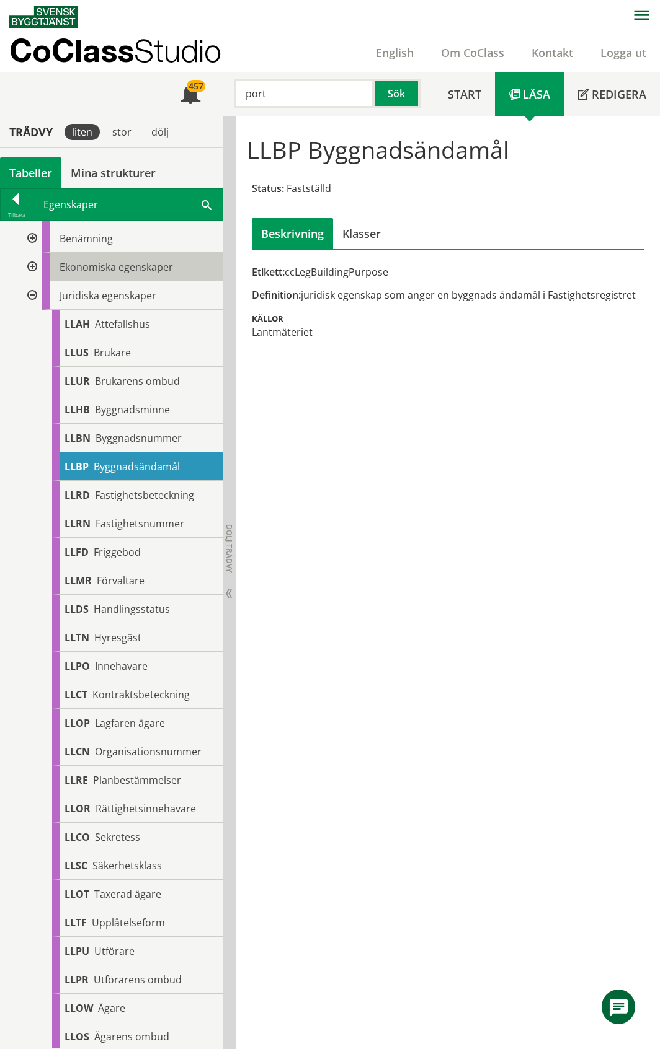
click at [99, 263] on span "Ekonomiska egenskaper" at bounding box center [116, 267] width 113 height 14
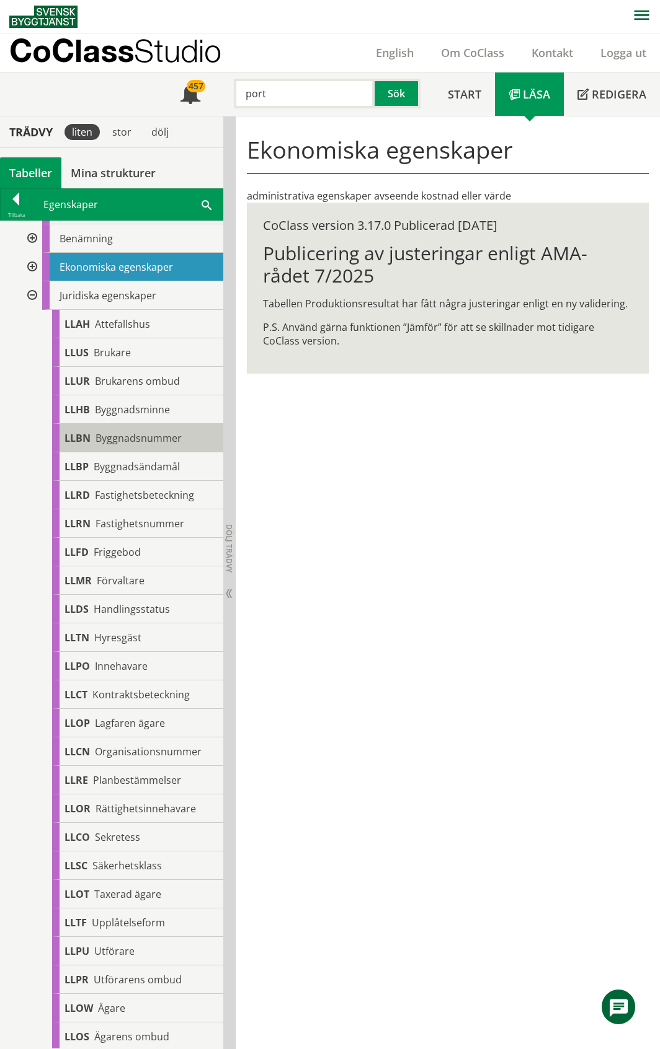
click at [167, 439] on span "Byggnadsnummer" at bounding box center [138, 438] width 86 height 14
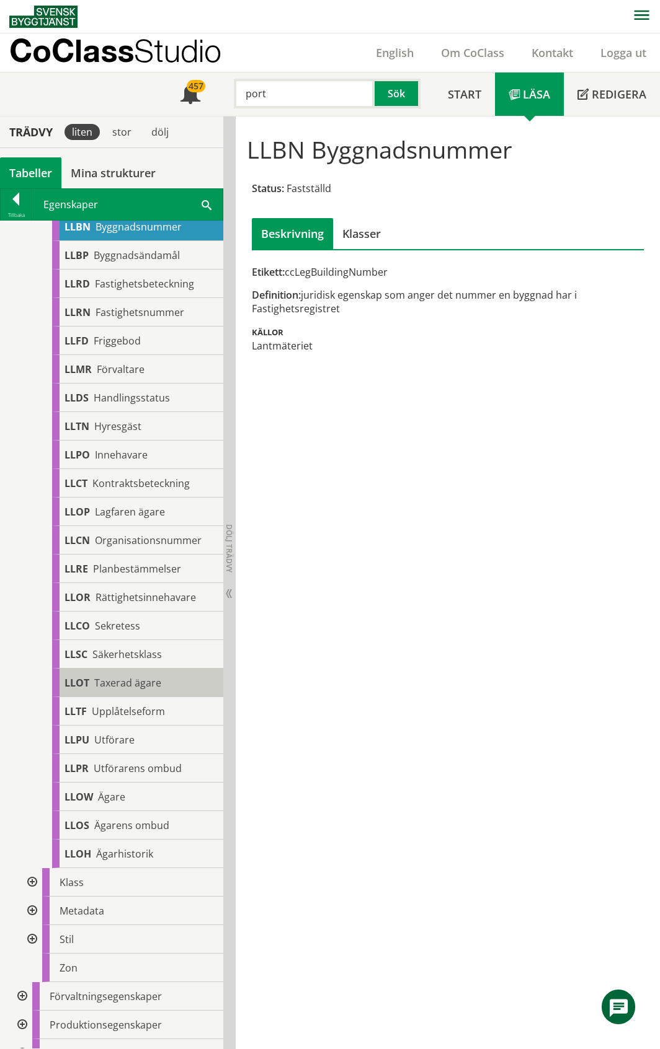
scroll to position [370, 0]
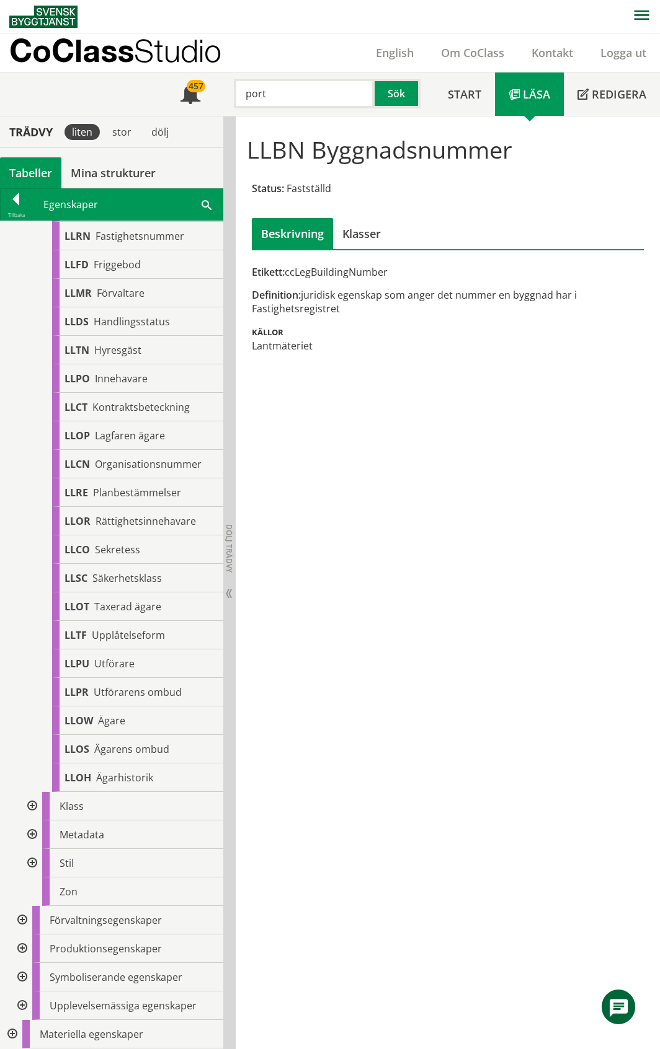
click at [33, 806] on div at bounding box center [31, 806] width 22 height 29
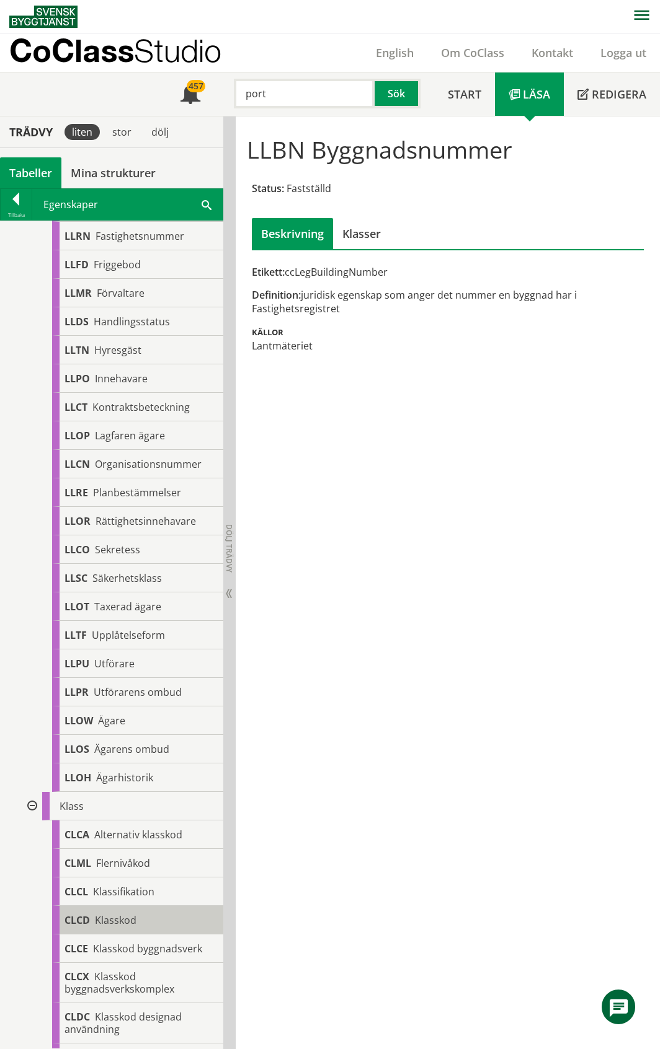
click at [118, 919] on span "Klasskod" at bounding box center [116, 921] width 42 height 14
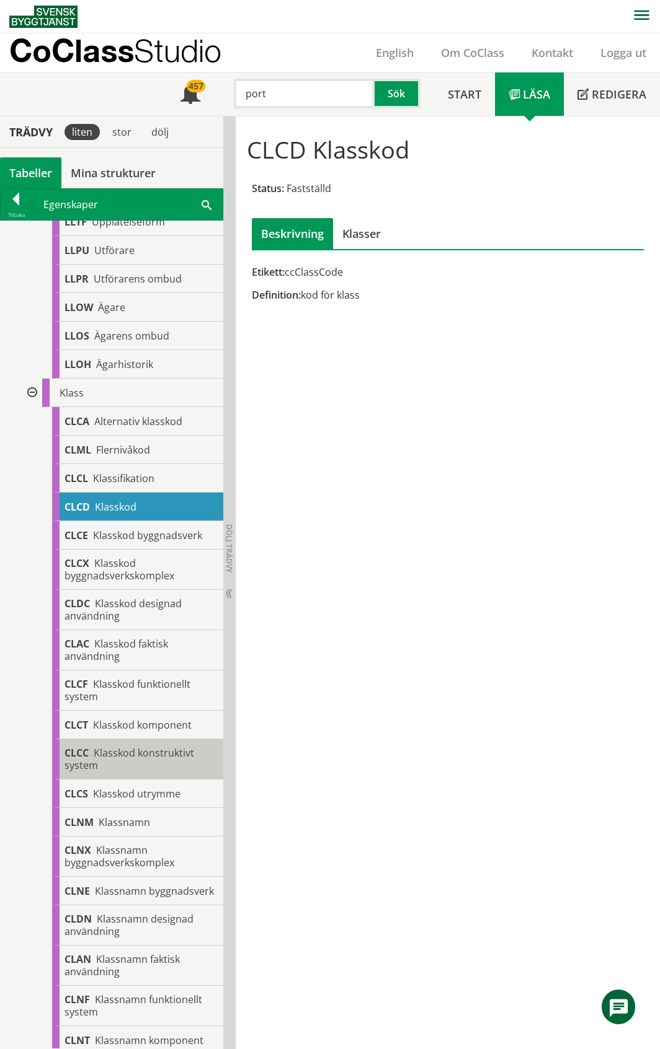
scroll to position [1215, 0]
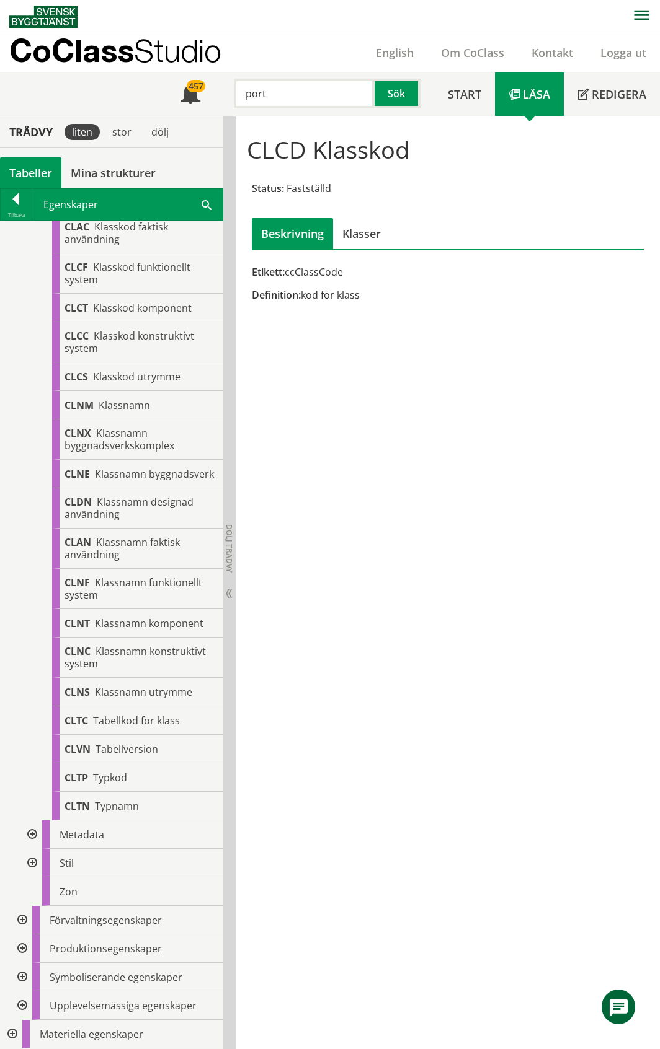
click at [23, 978] on div at bounding box center [21, 977] width 22 height 29
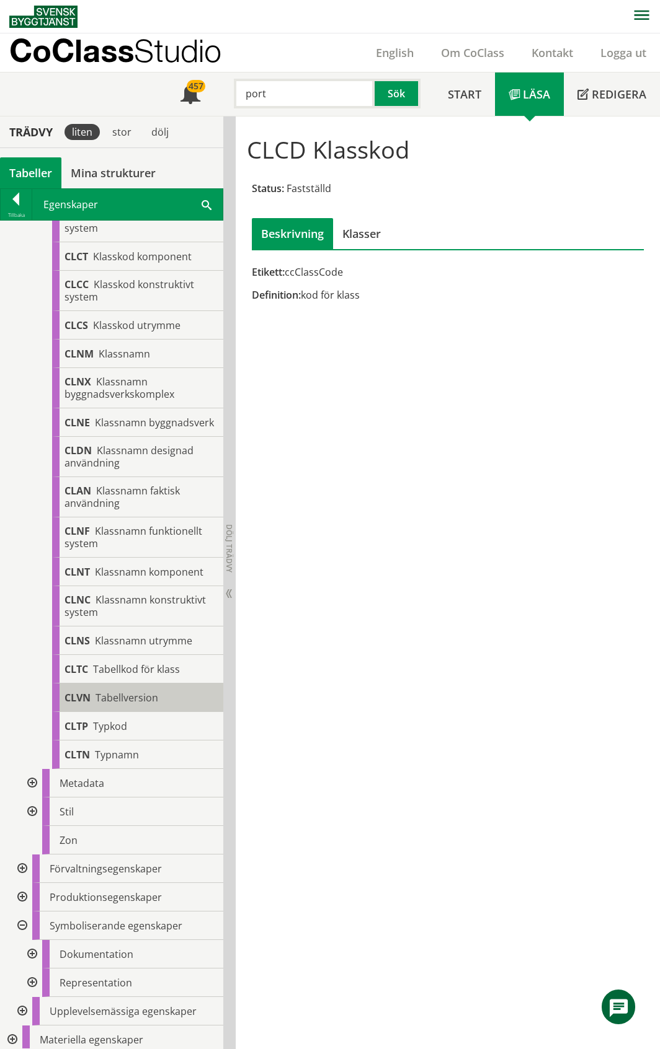
scroll to position [1272, 0]
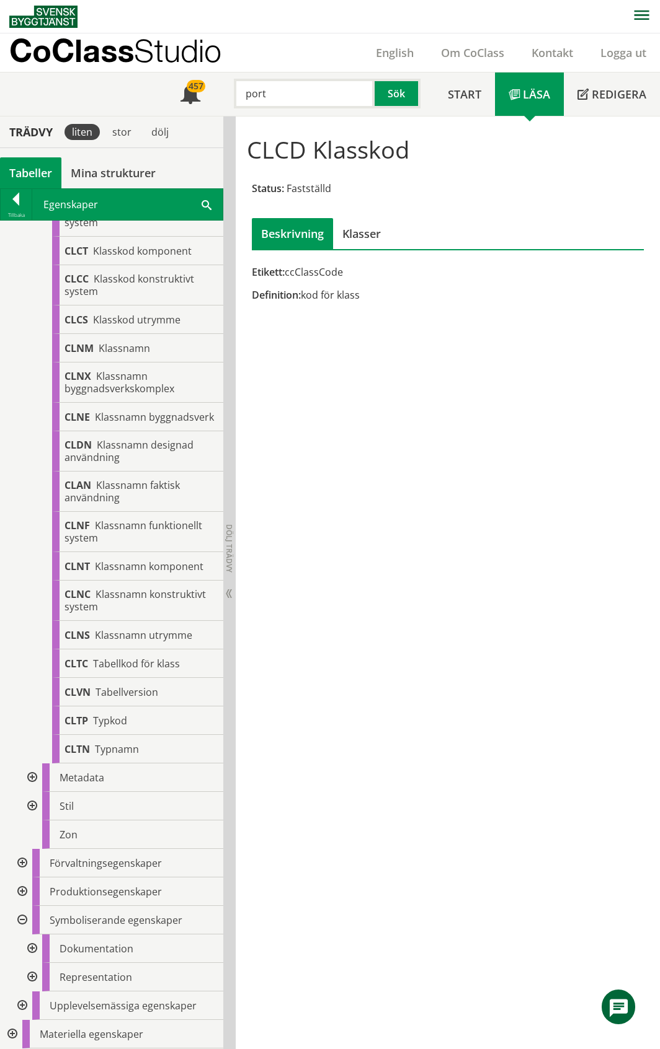
click at [33, 950] on div at bounding box center [31, 949] width 22 height 29
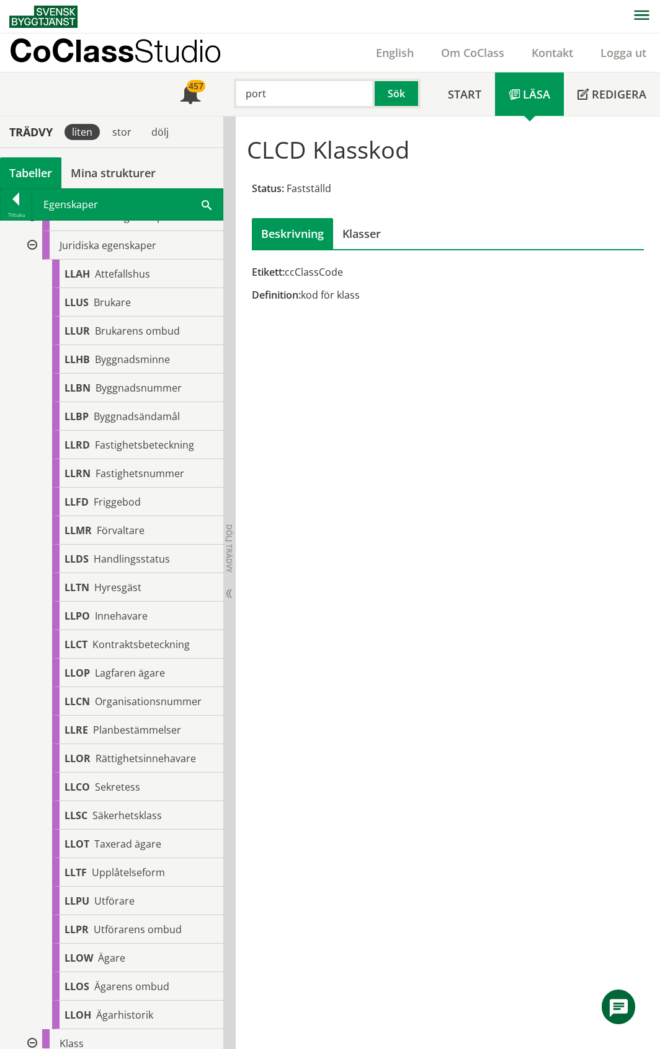
scroll to position [0, 0]
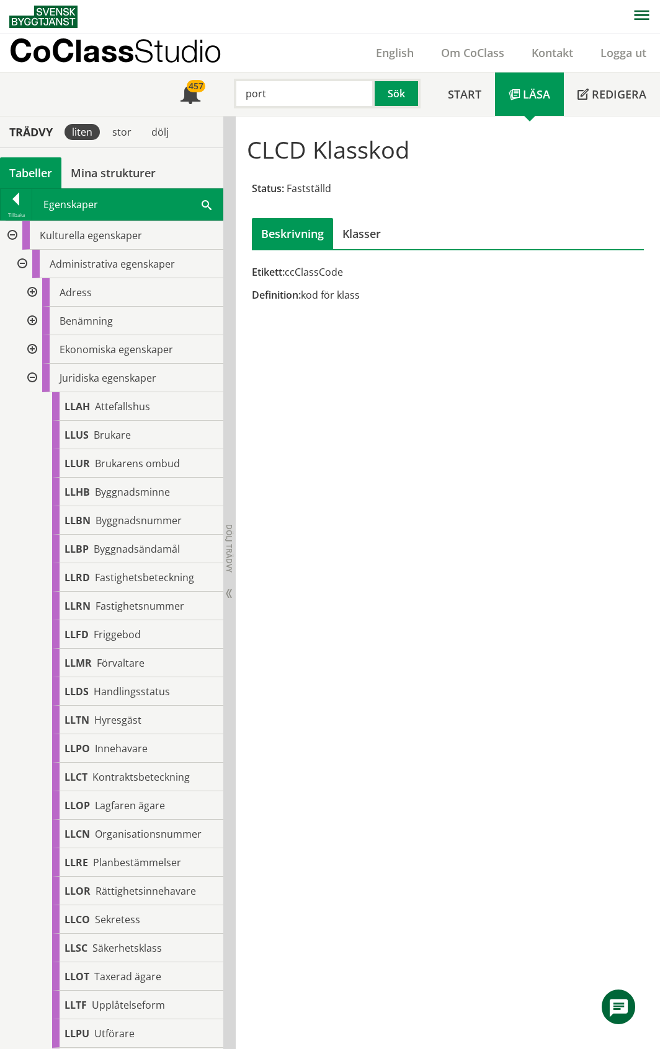
click at [35, 169] on div "Tabeller" at bounding box center [30, 172] width 61 height 31
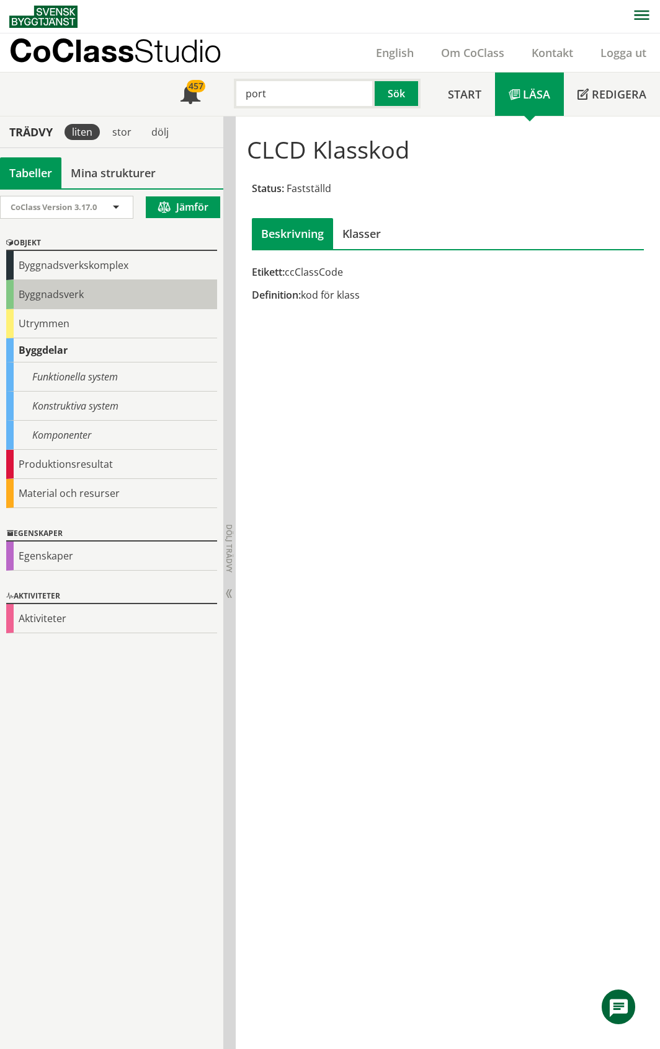
click at [43, 295] on div "Byggnadsverk" at bounding box center [111, 294] width 211 height 29
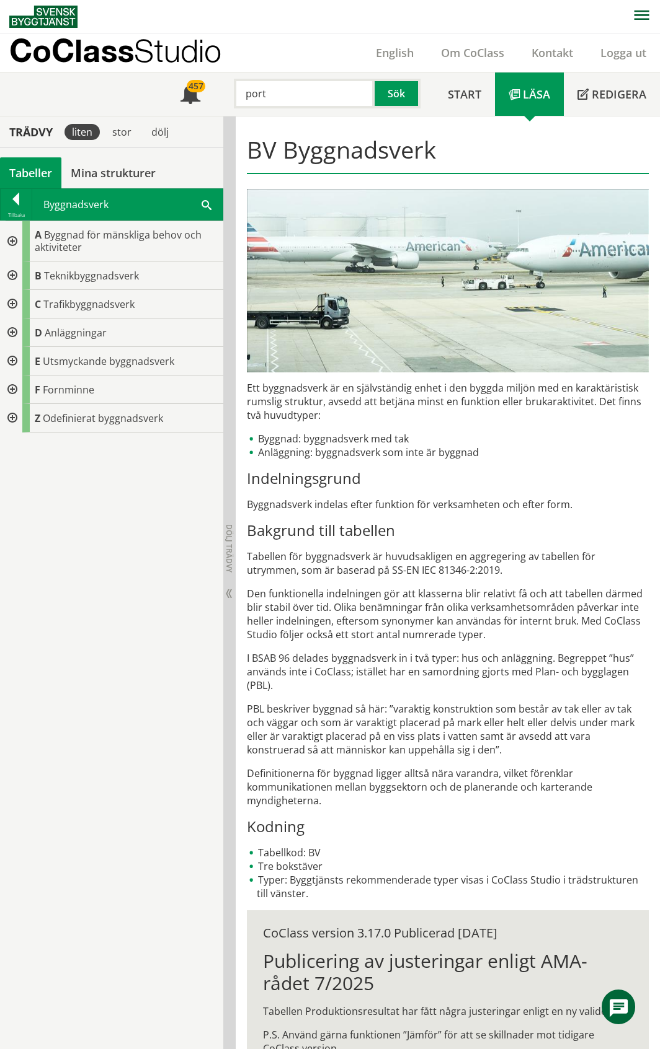
click at [11, 241] on div at bounding box center [11, 241] width 22 height 40
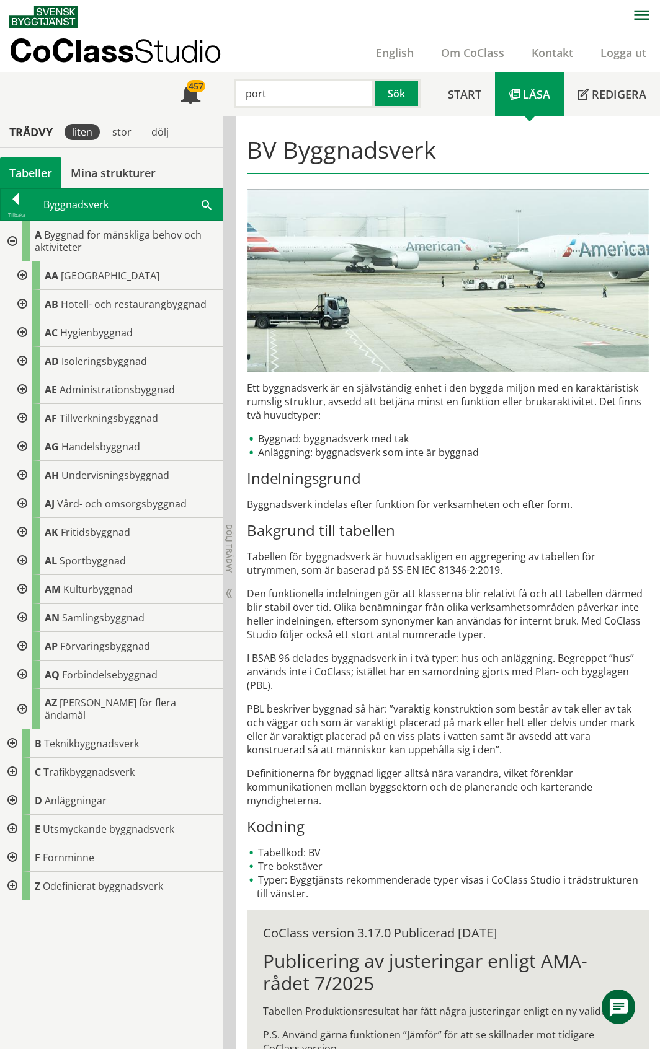
click at [11, 241] on div at bounding box center [11, 241] width 22 height 40
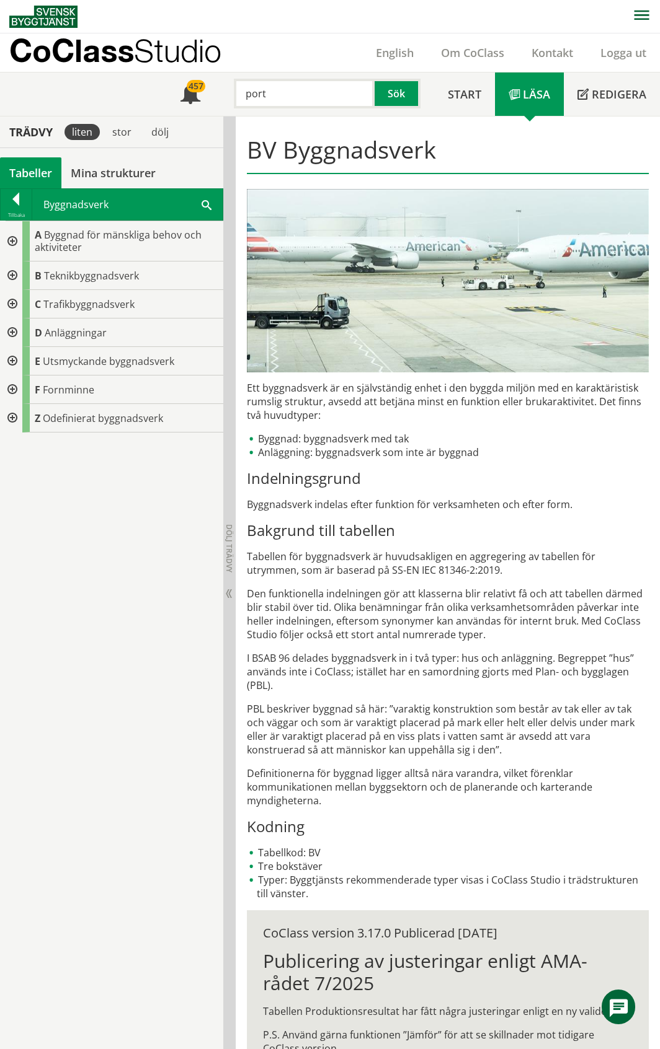
click at [31, 162] on div "Tabeller" at bounding box center [30, 172] width 61 height 31
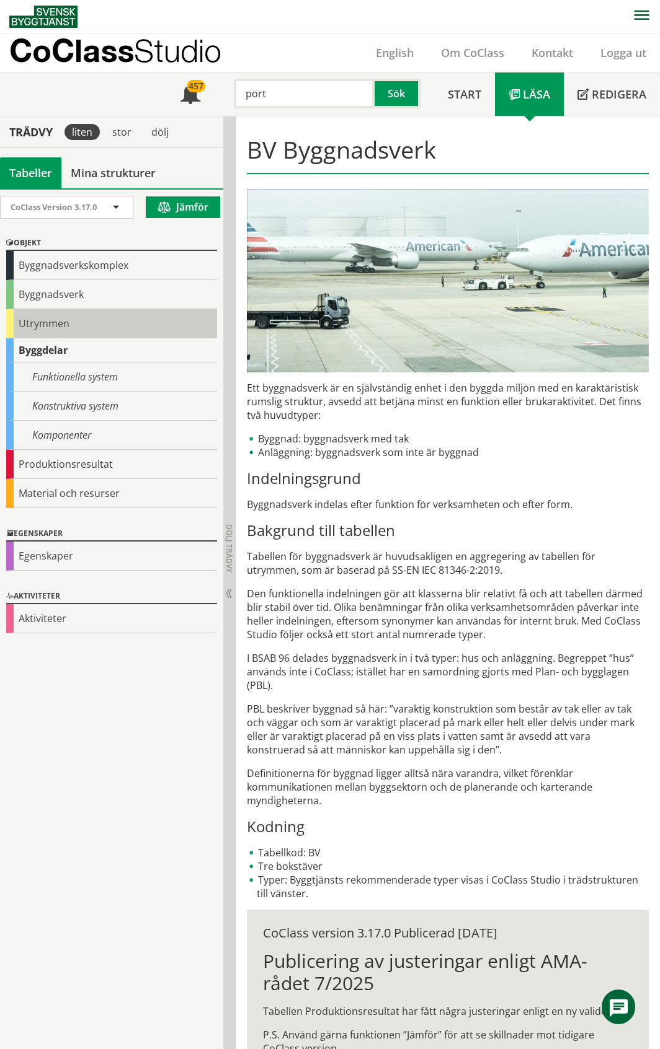
click at [67, 324] on div "Utrymmen" at bounding box center [111, 323] width 211 height 29
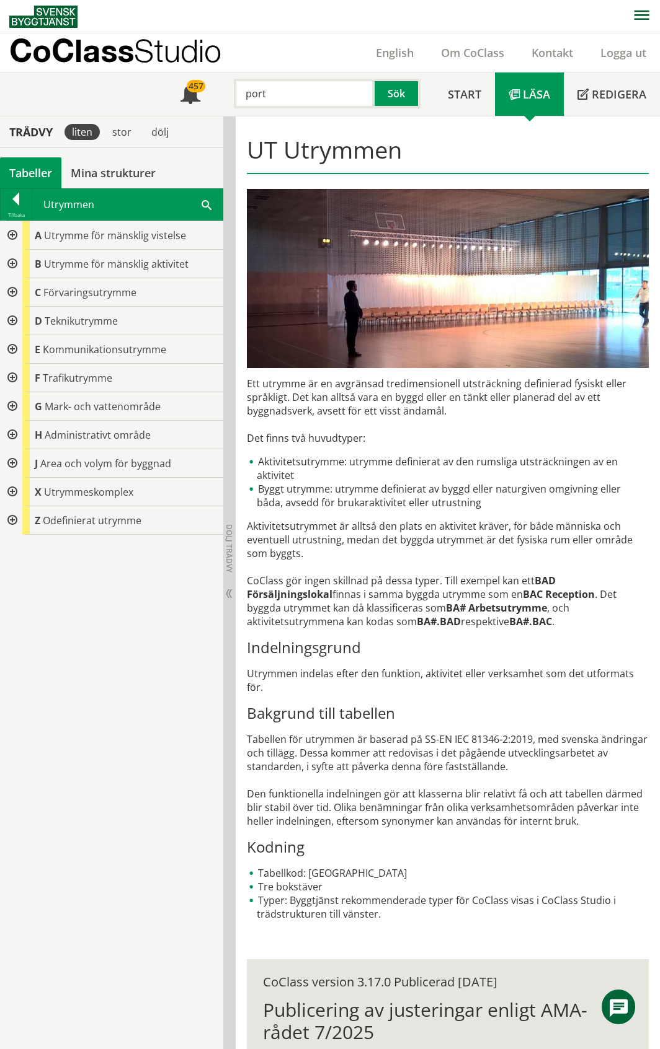
click at [11, 490] on div at bounding box center [11, 492] width 22 height 29
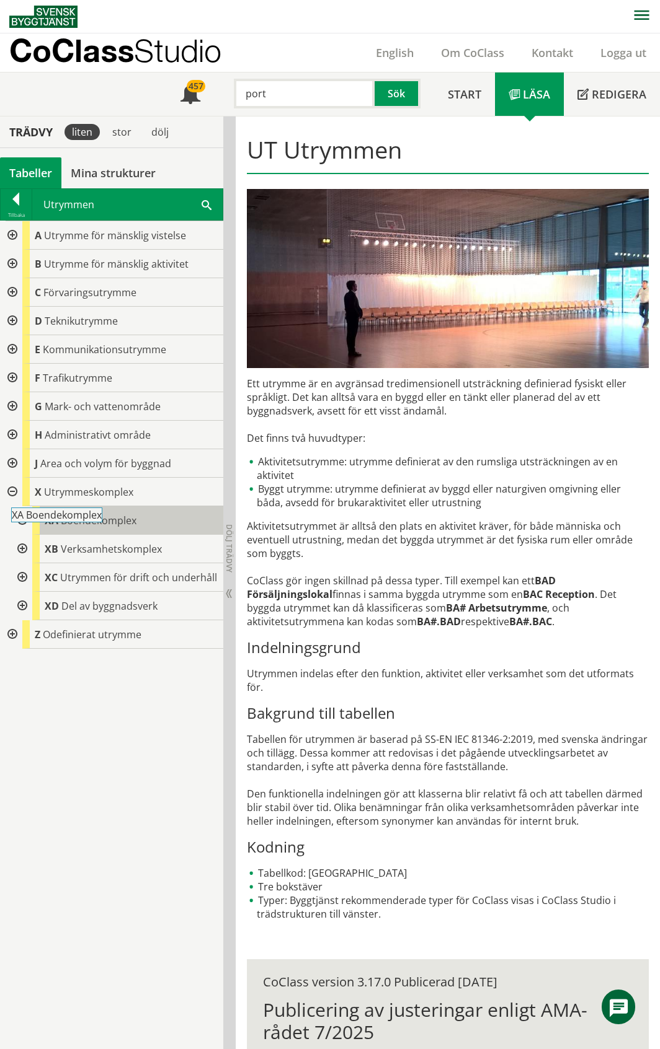
click at [86, 519] on body "AMA AMA Beskrivningsverktyg AMA Funktion BSAB Bygginfo Byggjura Byggkatalogen […" at bounding box center [330, 524] width 660 height 1049
click at [99, 519] on span "Boendekomplex" at bounding box center [99, 521] width 76 height 14
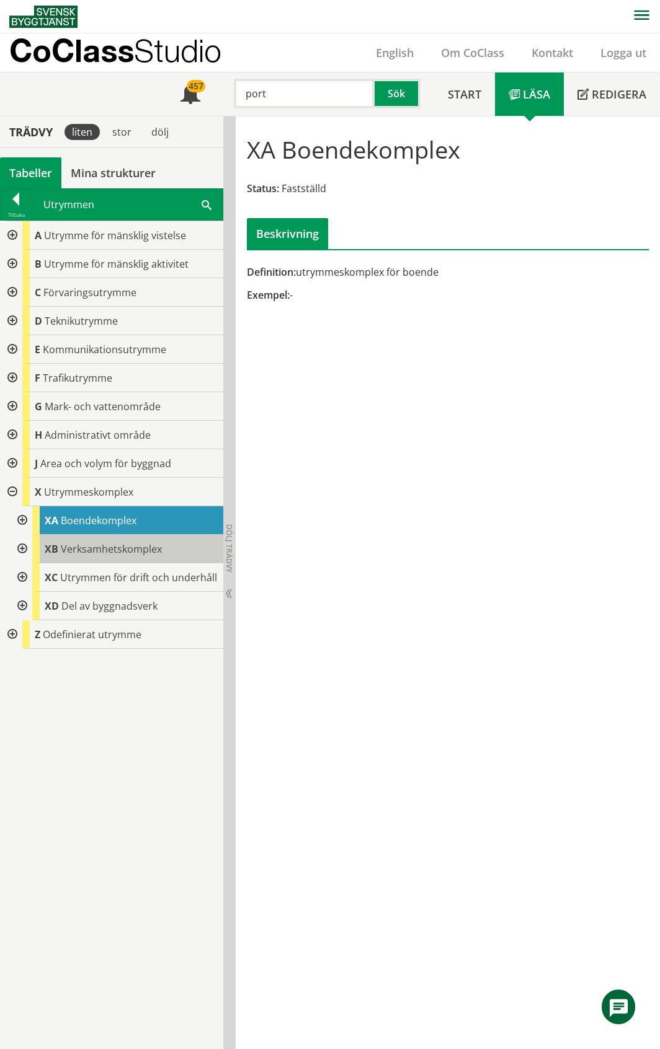
click at [87, 550] on span "Verksamhetskomplex" at bounding box center [111, 549] width 101 height 14
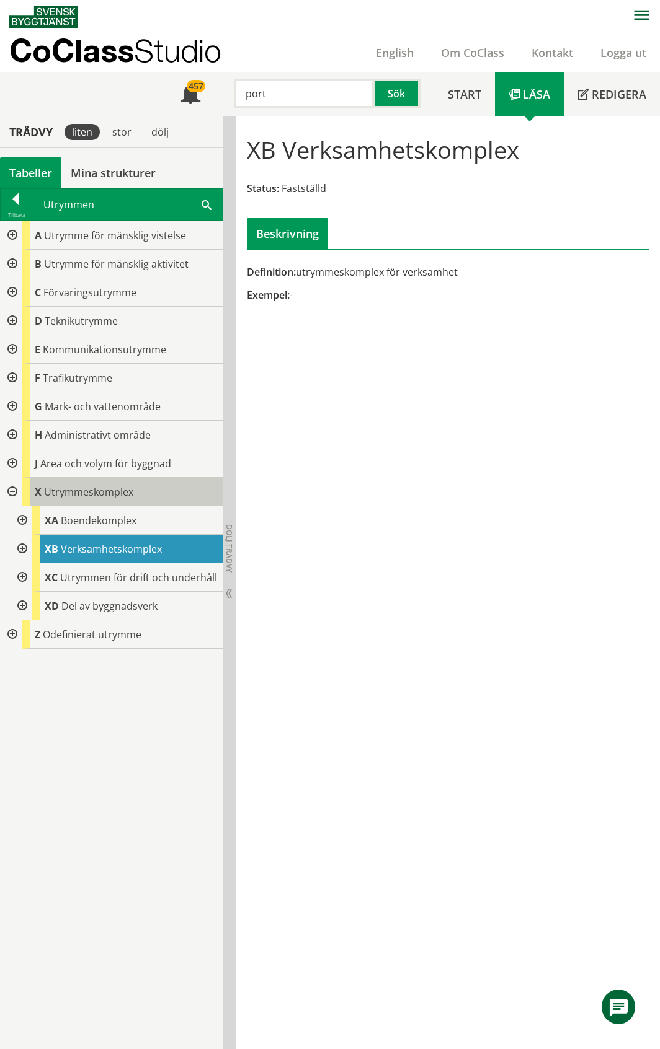
click at [103, 492] on span "Utrymmeskomplex" at bounding box center [88, 492] width 89 height 14
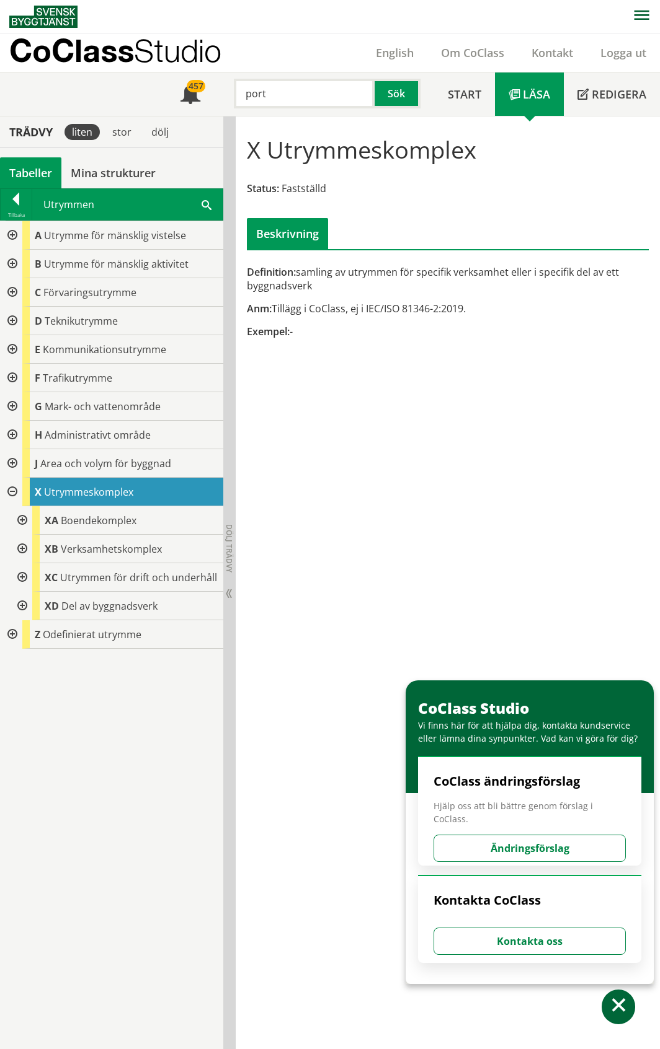
click at [12, 407] on div at bounding box center [11, 406] width 22 height 29
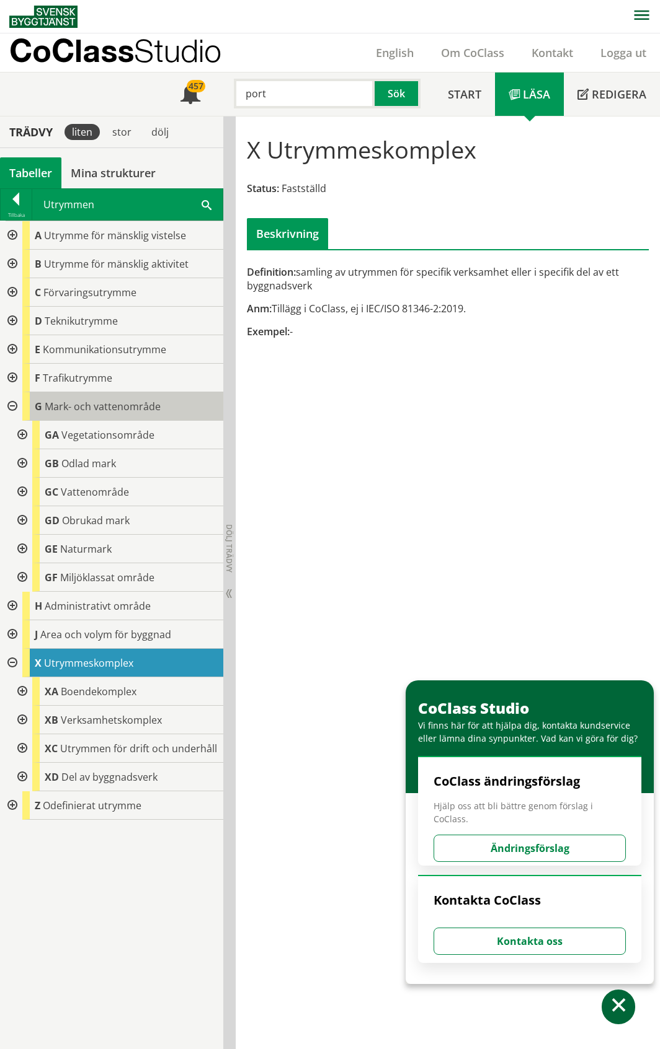
click at [82, 407] on span "Mark- och vattenområde" at bounding box center [103, 407] width 116 height 14
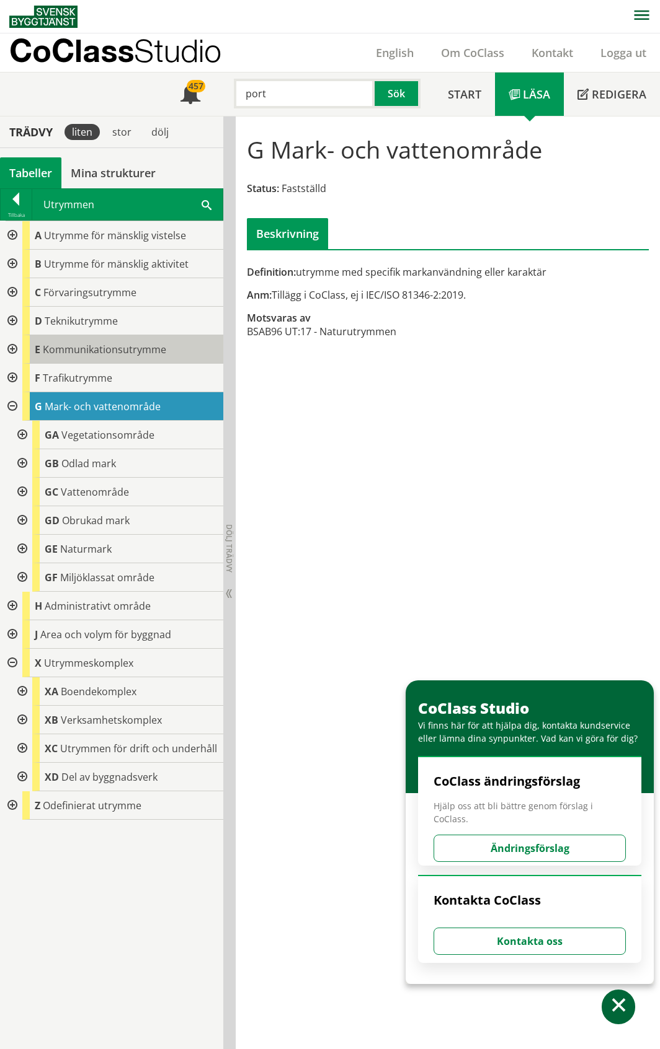
click at [144, 347] on span "Kommunikationsutrymme" at bounding box center [104, 350] width 123 height 14
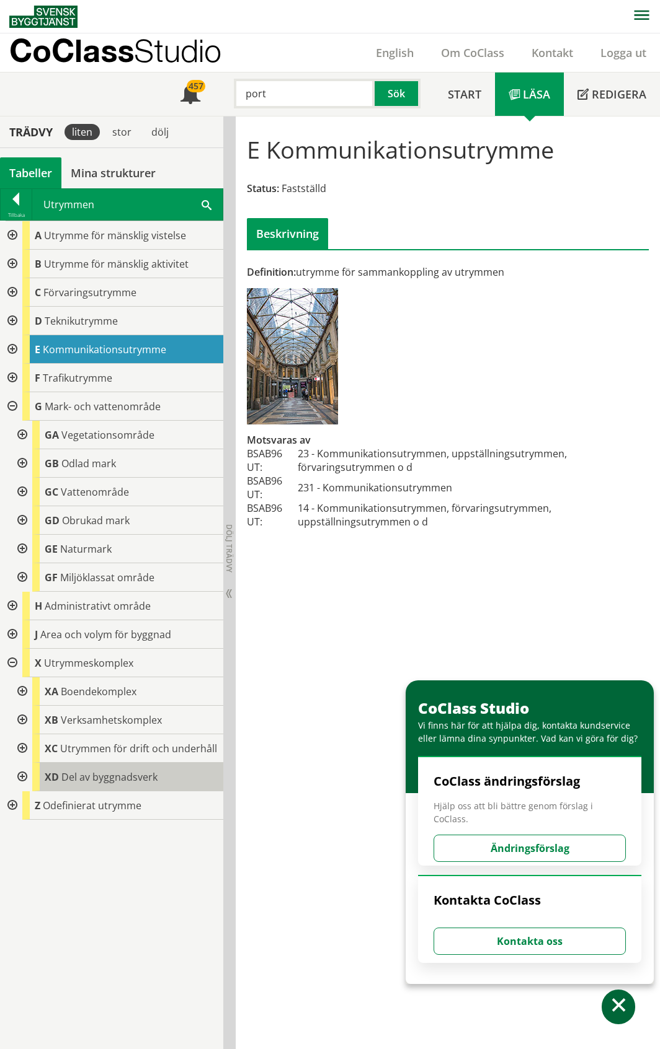
click at [82, 775] on span "Del av byggnadsverk" at bounding box center [109, 777] width 96 height 14
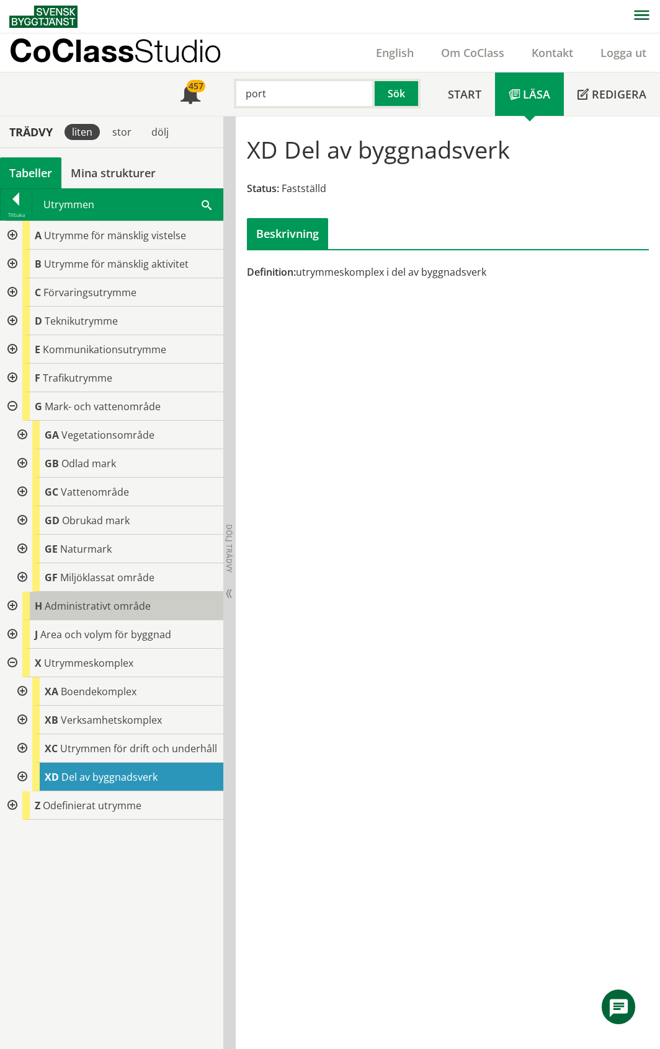
click at [133, 600] on span "Administrativt område" at bounding box center [98, 606] width 106 height 14
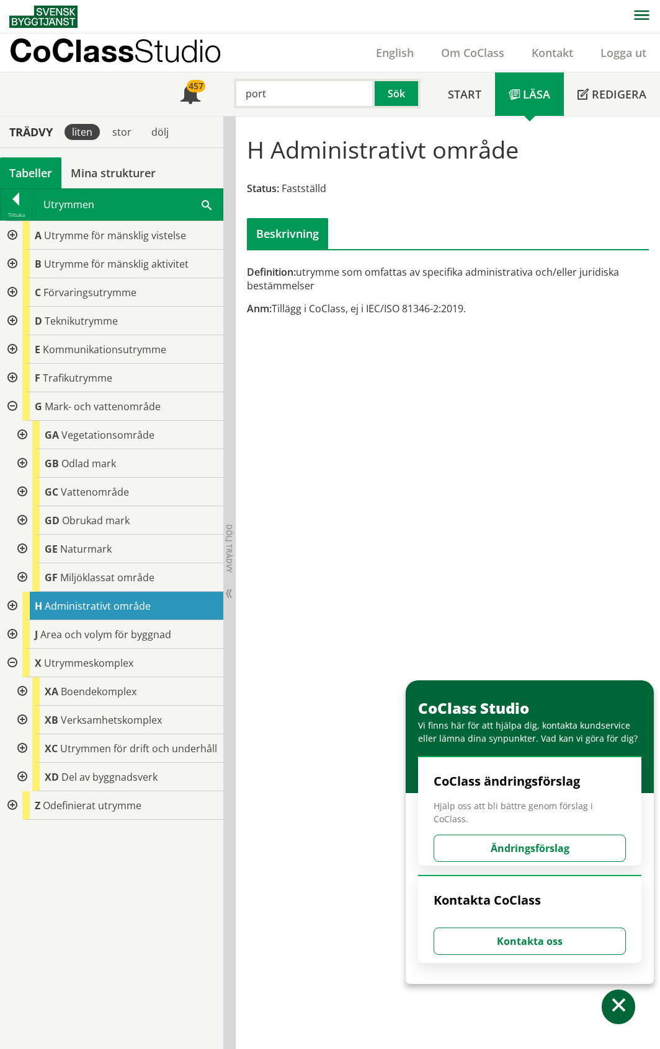
click at [21, 691] on div at bounding box center [21, 692] width 22 height 29
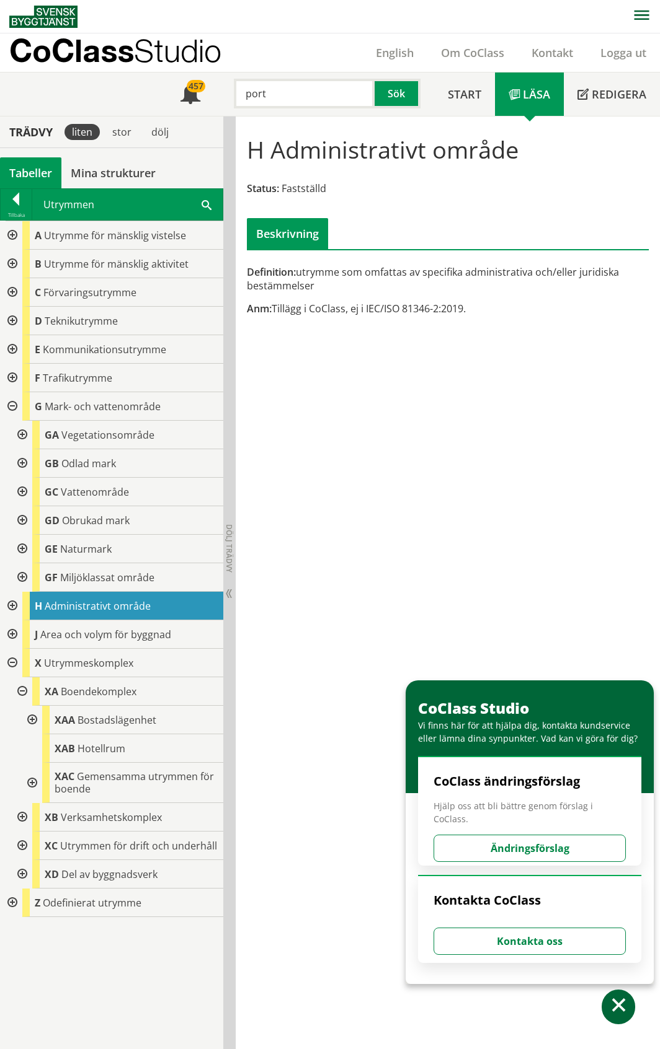
click at [30, 722] on div at bounding box center [31, 720] width 22 height 29
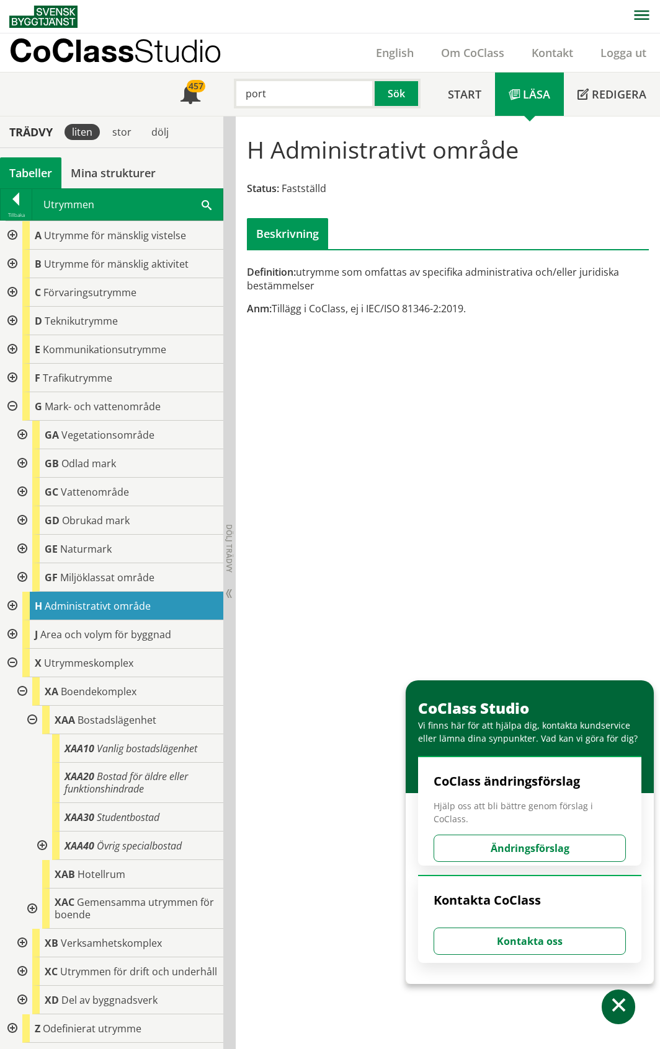
click at [30, 722] on div at bounding box center [31, 720] width 22 height 29
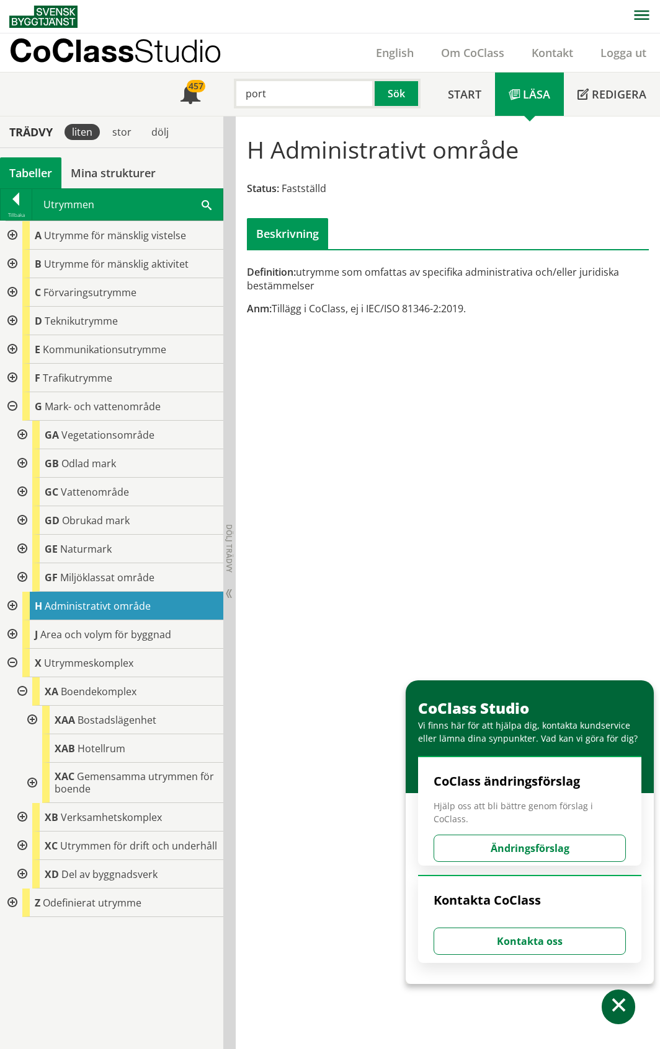
click at [35, 785] on div at bounding box center [31, 783] width 22 height 40
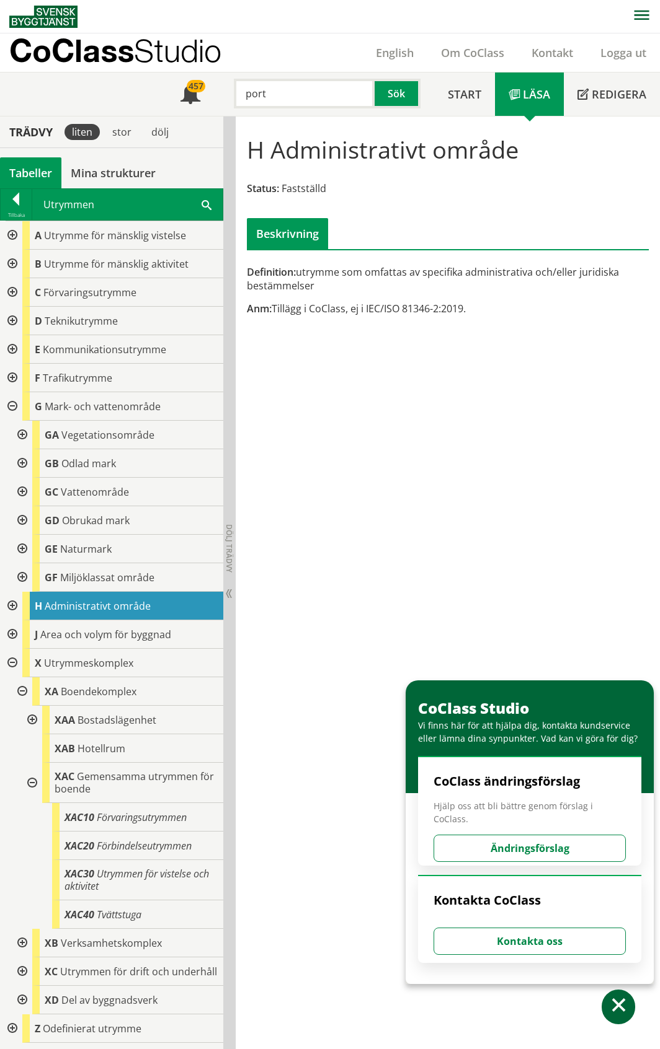
click at [35, 785] on div at bounding box center [31, 783] width 22 height 40
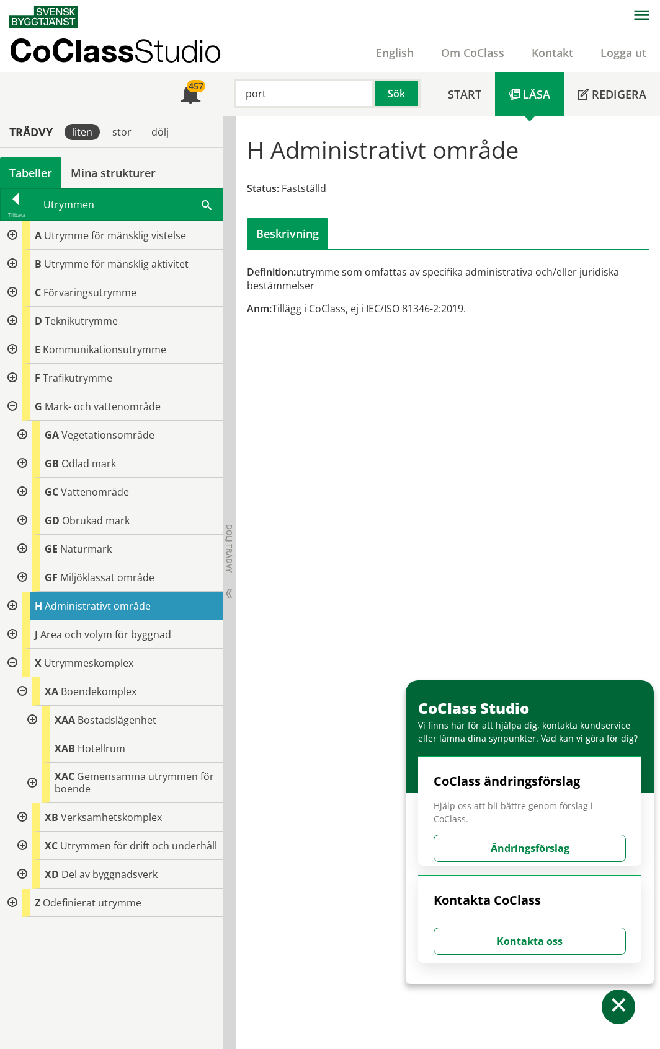
click at [35, 785] on div at bounding box center [31, 783] width 22 height 40
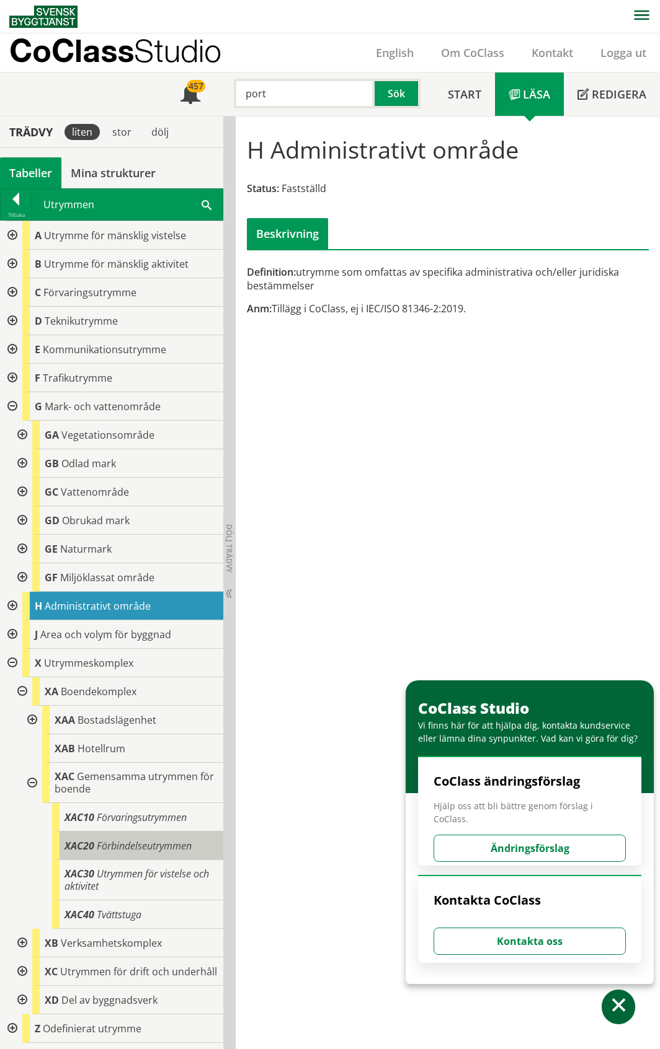
click at [139, 844] on span "Förbindelseutrymmen" at bounding box center [144, 846] width 95 height 14
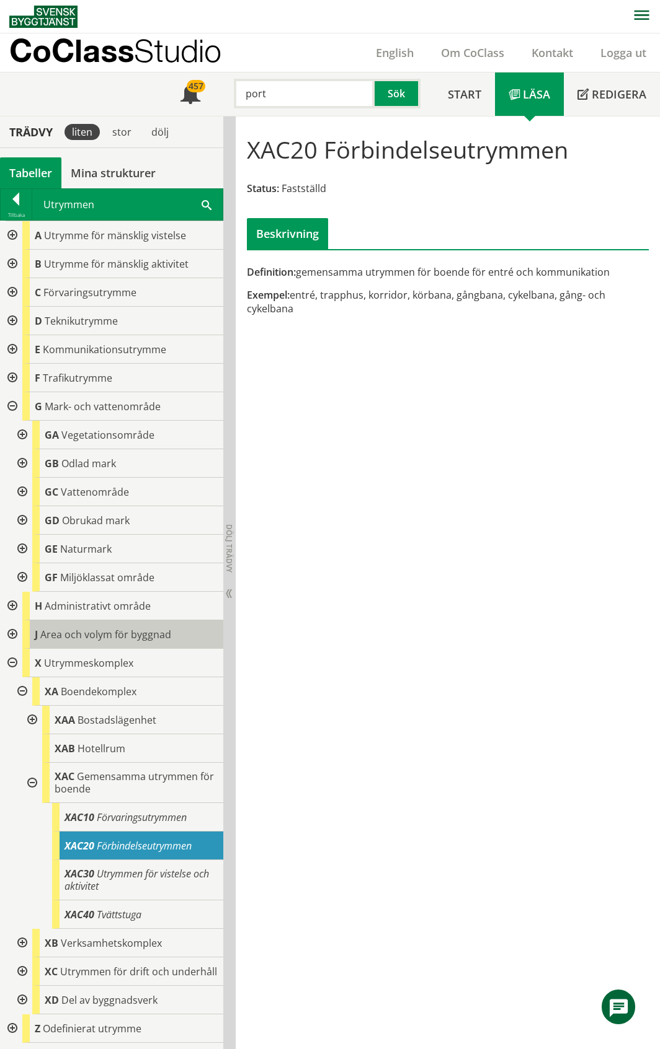
click at [83, 635] on span "Area och volym för byggnad" at bounding box center [105, 635] width 131 height 14
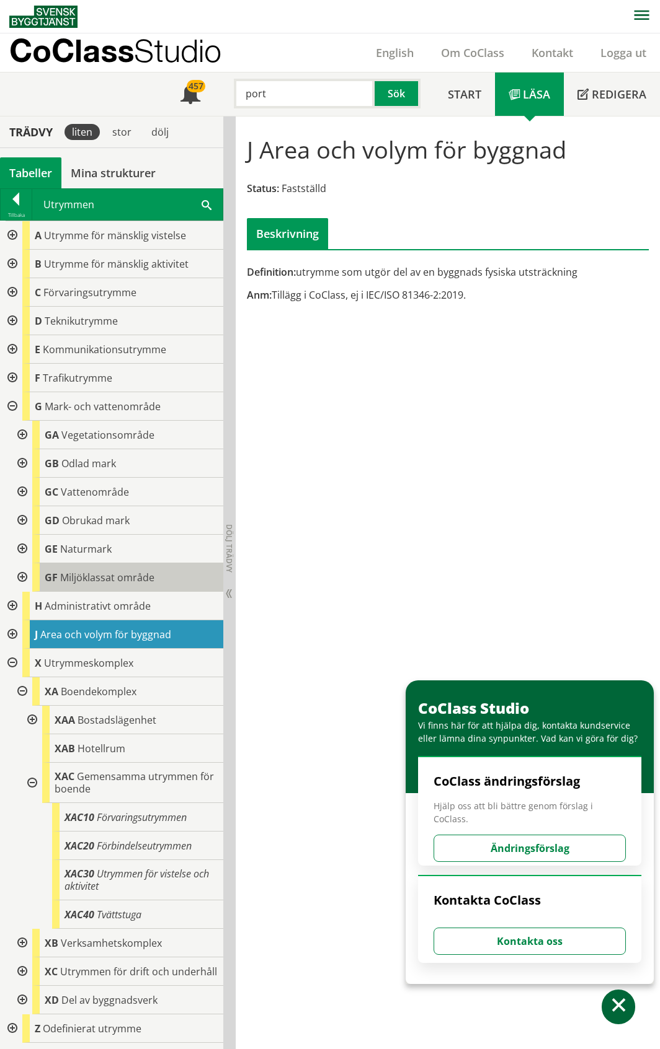
scroll to position [1, 0]
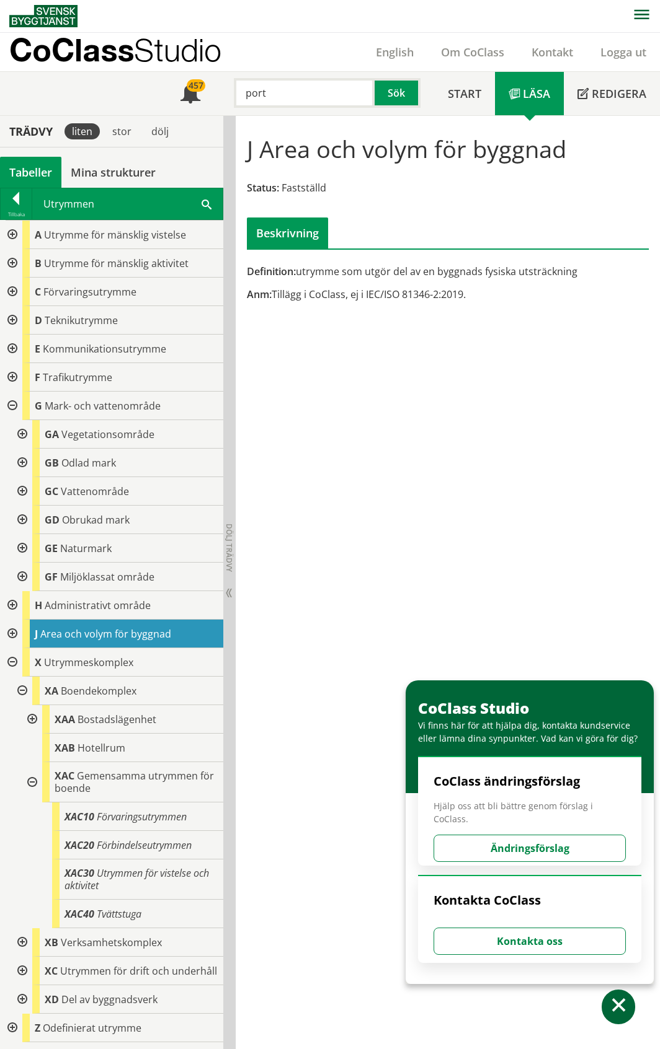
click at [18, 1000] on div at bounding box center [21, 1000] width 22 height 29
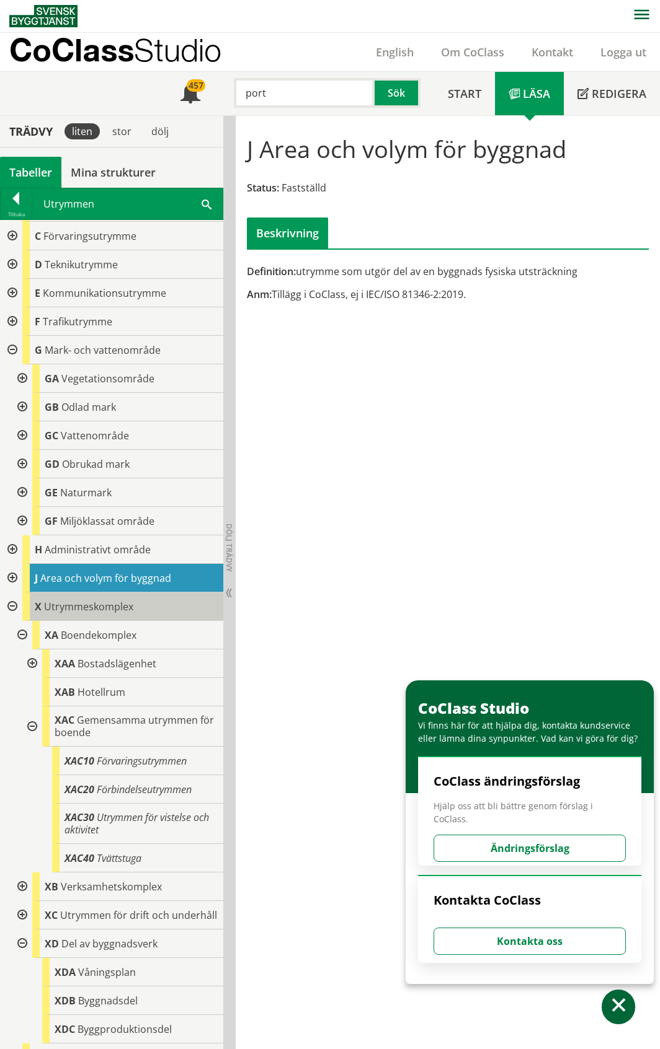
scroll to position [90, 0]
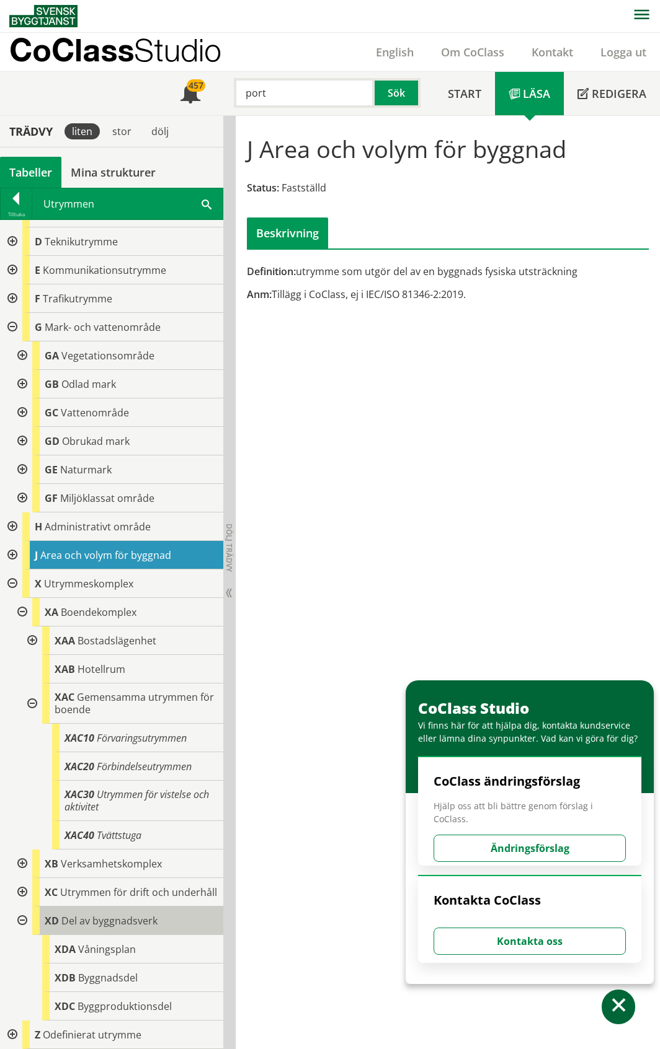
click at [117, 925] on span "Del av byggnadsverk" at bounding box center [109, 921] width 96 height 14
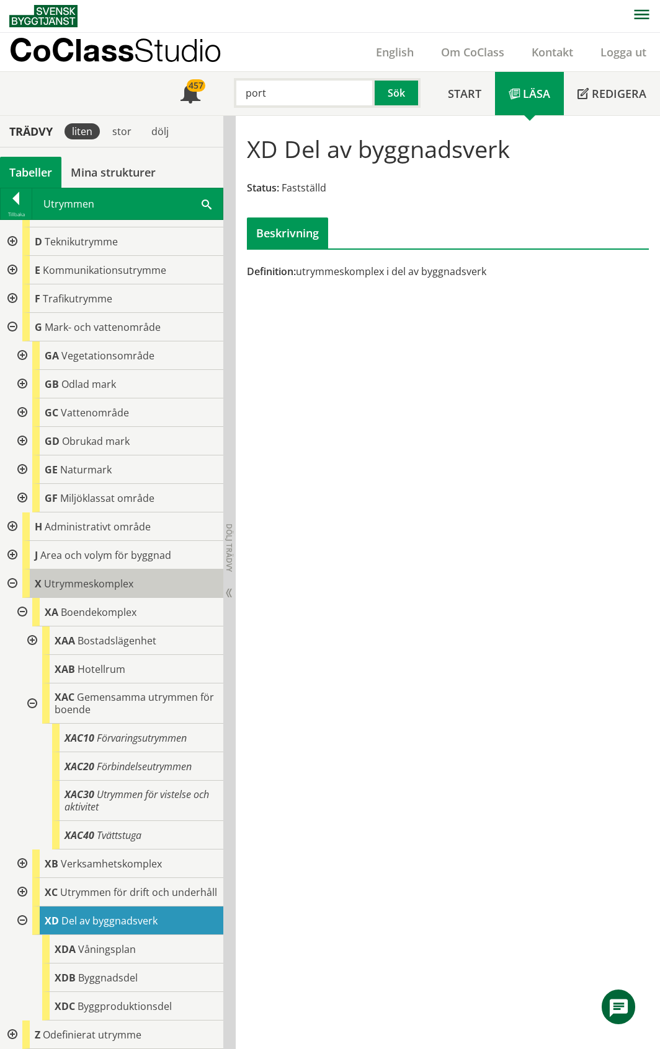
click at [109, 577] on span "Utrymmeskomplex" at bounding box center [88, 584] width 89 height 14
